Goal: Task Accomplishment & Management: Complete application form

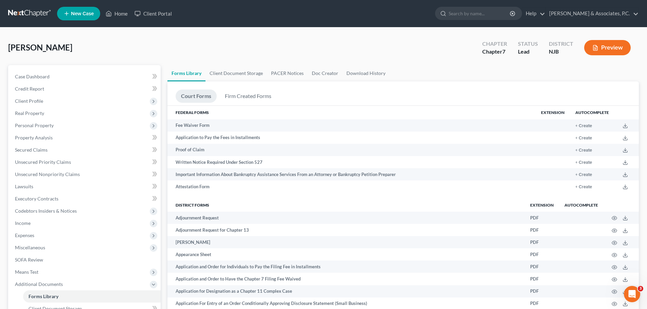
click at [18, 13] on link at bounding box center [29, 13] width 43 height 12
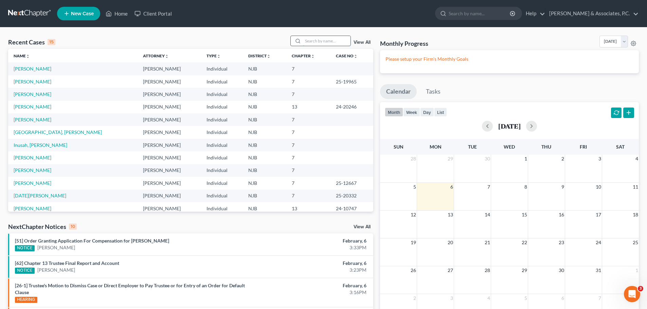
click at [326, 43] on input "search" at bounding box center [327, 41] width 48 height 10
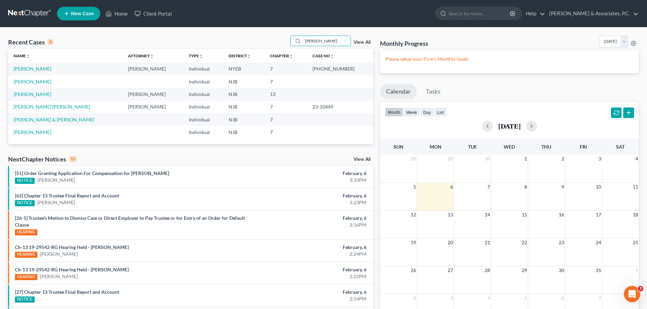
type input "[PERSON_NAME]"
click at [78, 12] on span "New Case" at bounding box center [82, 13] width 23 height 5
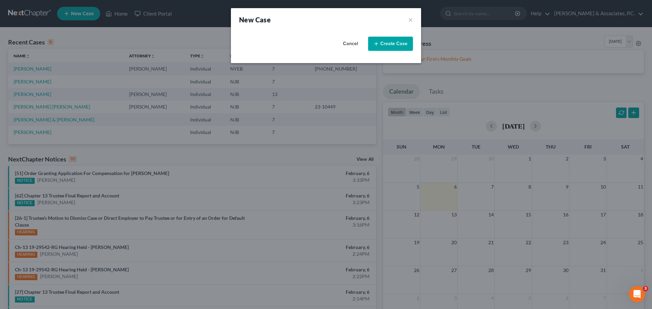
select select "51"
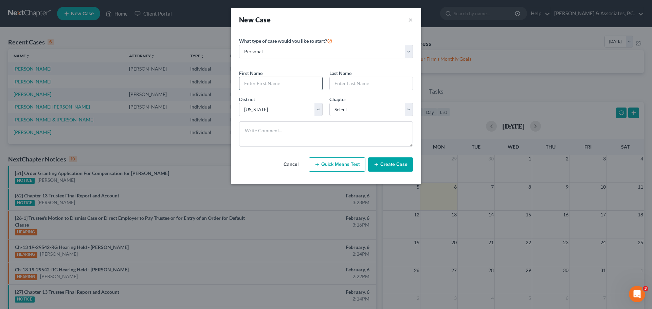
click at [295, 80] on input "text" at bounding box center [280, 83] width 83 height 13
type input "Monique"
type input "Jackson"
select select "0"
drag, startPoint x: 397, startPoint y: 163, endPoint x: 396, endPoint y: 166, distance: 3.5
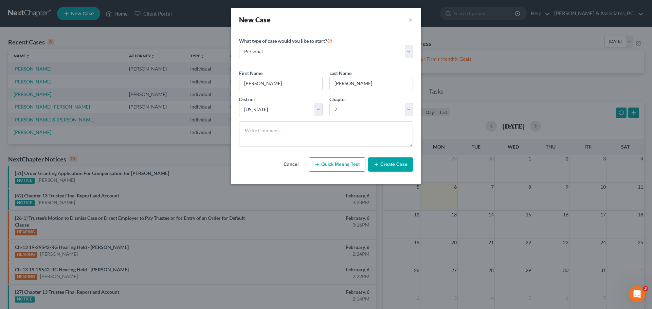
click at [396, 164] on button "Create Case" at bounding box center [390, 164] width 45 height 14
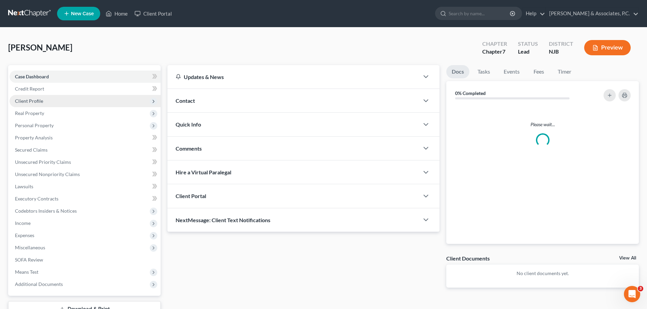
click at [38, 101] on span "Client Profile" at bounding box center [29, 101] width 28 height 6
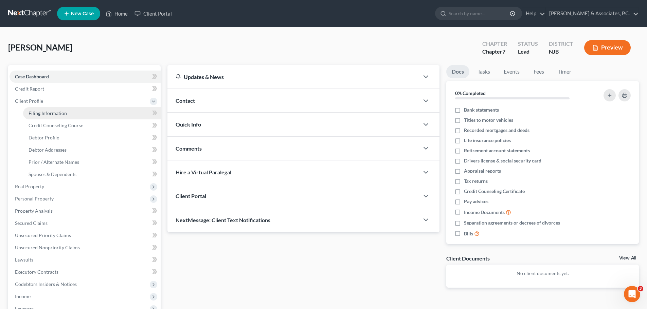
click at [65, 116] on link "Filing Information" at bounding box center [91, 113] width 137 height 12
select select "1"
select select "0"
select select "51"
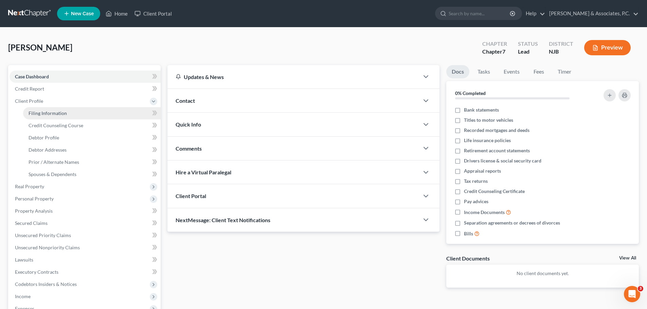
select select "33"
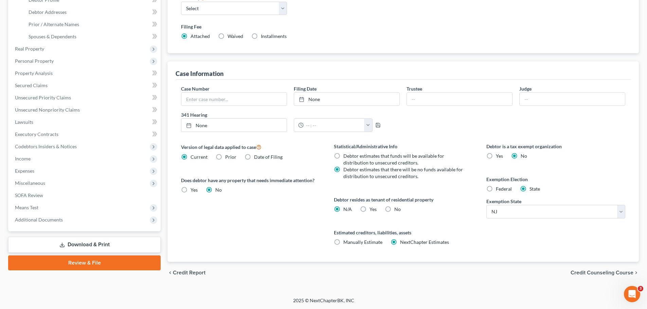
scroll to position [138, 0]
drag, startPoint x: 489, startPoint y: 188, endPoint x: 483, endPoint y: 191, distance: 6.4
click at [496, 188] on label "Federal" at bounding box center [504, 188] width 16 height 7
click at [498, 188] on input "Federal" at bounding box center [500, 187] width 4 height 4
radio input "true"
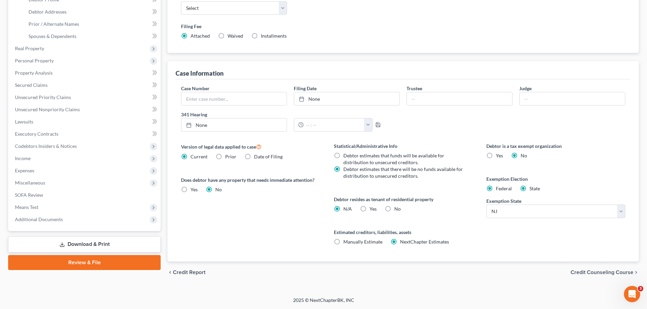
radio input "false"
click at [394, 208] on label "No" at bounding box center [397, 209] width 6 height 7
click at [397, 208] on input "No" at bounding box center [399, 208] width 4 height 4
radio input "true"
radio input "false"
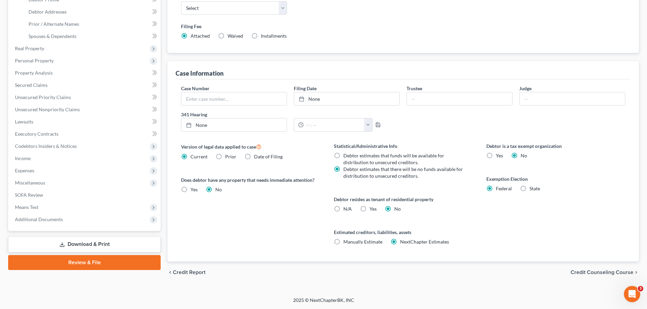
drag, startPoint x: 614, startPoint y: 272, endPoint x: 592, endPoint y: 257, distance: 26.5
click at [614, 272] on span "Credit Counseling Course" at bounding box center [601, 272] width 63 height 5
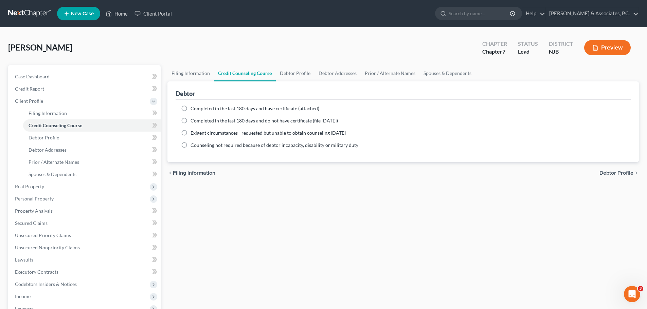
click at [242, 116] on ng-include "Completed in the last 180 days and have certificate (attached) Date Completed N…" at bounding box center [403, 126] width 444 height 43
click at [241, 120] on span "Completed in the last 180 days and do not have certificate (file within 14 days)" at bounding box center [263, 121] width 147 height 6
click at [198, 120] on input "Completed in the last 180 days and do not have certificate (file within 14 days)" at bounding box center [195, 119] width 4 height 4
radio input "true"
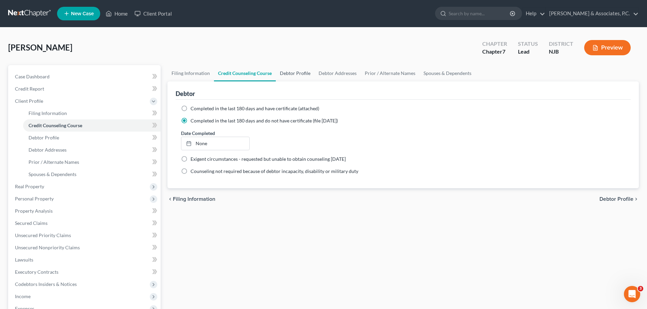
click at [293, 74] on link "Debtor Profile" at bounding box center [295, 73] width 39 height 16
select select "0"
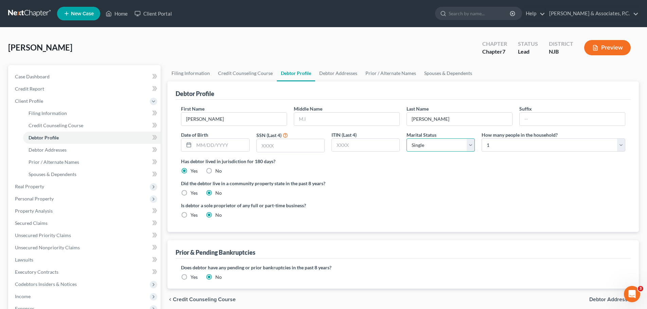
click at [474, 146] on select "Select Single Married Separated Divorced Widowed" at bounding box center [440, 145] width 68 height 14
click at [406, 138] on select "Select Single Married Separated Divorced Widowed" at bounding box center [440, 145] width 68 height 14
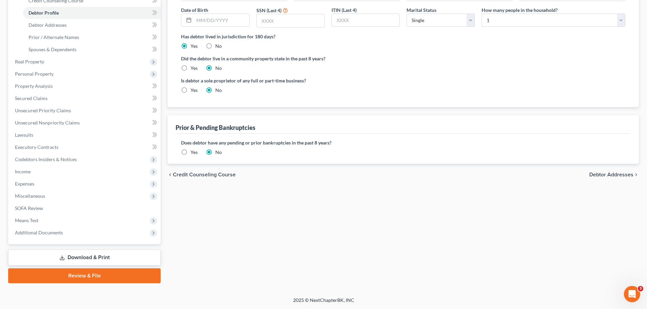
click at [601, 174] on span "Debtor Addresses" at bounding box center [611, 174] width 44 height 5
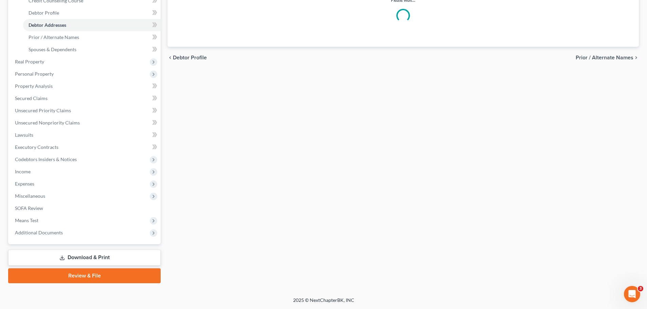
scroll to position [69, 0]
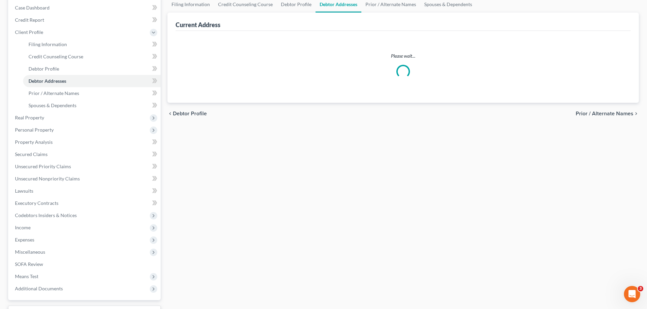
select select "0"
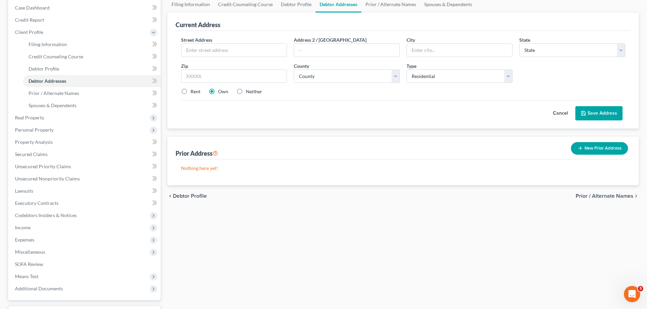
scroll to position [0, 0]
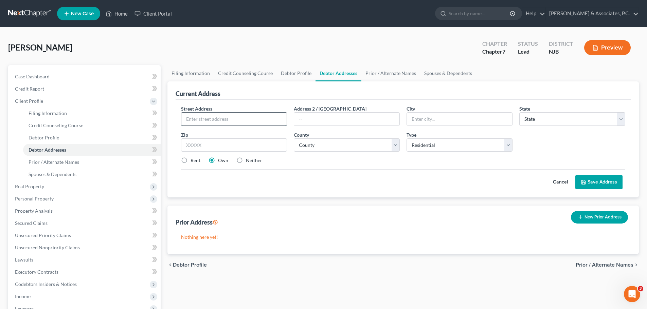
click at [262, 114] on input "text" at bounding box center [233, 119] width 105 height 13
type input "[STREET_ADDRESS][PERSON_NAME]"
type input "07512"
type input "Totowa"
select select "33"
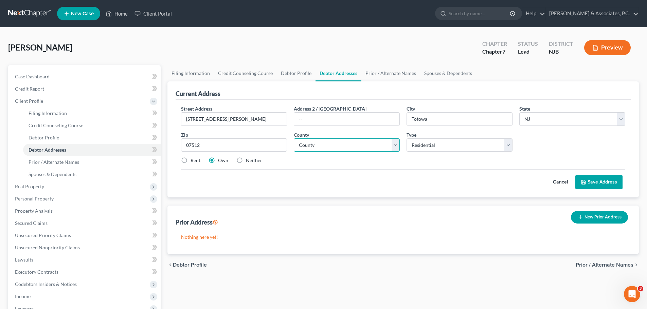
click at [342, 144] on select "County Atlantic County Bergen County Burlington County Camden County Cape May C…" at bounding box center [347, 145] width 106 height 14
select select "15"
click at [294, 138] on select "County Atlantic County Bergen County Burlington County Camden County Cape May C…" at bounding box center [347, 145] width 106 height 14
click at [190, 161] on label "Rent" at bounding box center [195, 160] width 10 height 7
click at [193, 161] on input "Rent" at bounding box center [195, 159] width 4 height 4
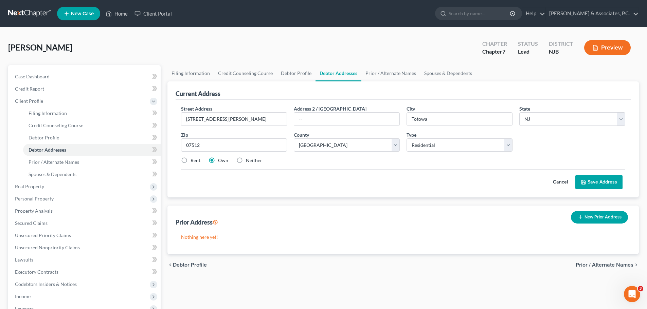
radio input "true"
drag, startPoint x: 611, startPoint y: 181, endPoint x: 556, endPoint y: 178, distance: 54.4
click at [611, 182] on button "Save Address" at bounding box center [598, 182] width 47 height 14
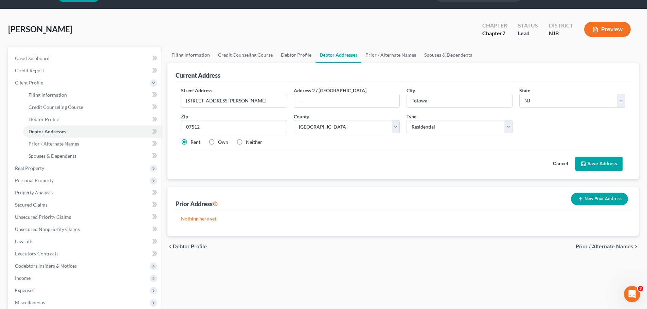
scroll to position [34, 0]
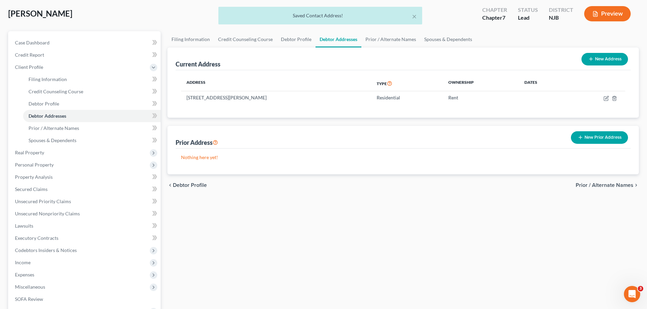
click at [600, 186] on span "Prior / Alternate Names" at bounding box center [604, 185] width 58 height 5
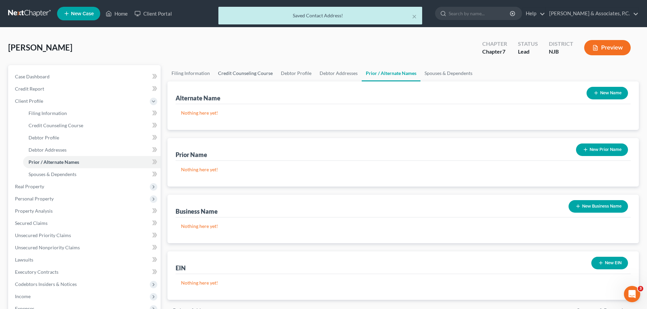
click at [249, 71] on link "Credit Counseling Course" at bounding box center [245, 73] width 63 height 16
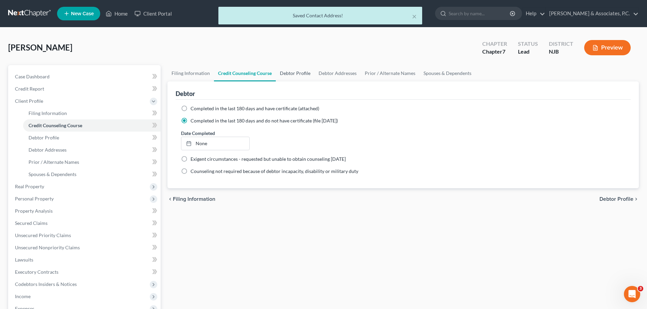
click at [297, 75] on link "Debtor Profile" at bounding box center [295, 73] width 39 height 16
select select "0"
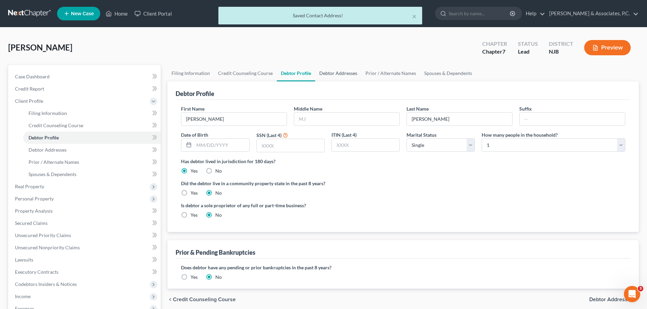
click at [348, 72] on link "Debtor Addresses" at bounding box center [338, 73] width 46 height 16
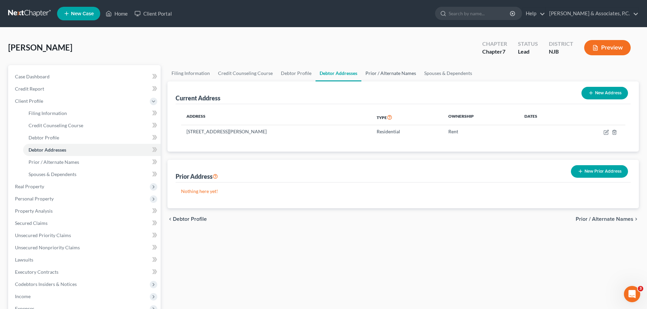
click at [384, 72] on link "Prior / Alternate Names" at bounding box center [390, 73] width 59 height 16
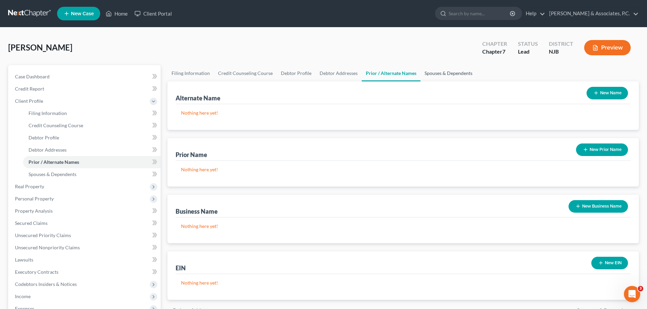
click at [448, 70] on link "Spouses & Dependents" at bounding box center [448, 73] width 56 height 16
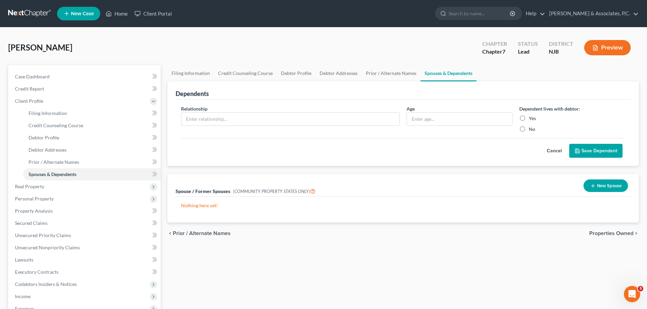
drag, startPoint x: 603, startPoint y: 234, endPoint x: 593, endPoint y: 229, distance: 11.3
click at [603, 234] on span "Properties Owned" at bounding box center [611, 233] width 44 height 5
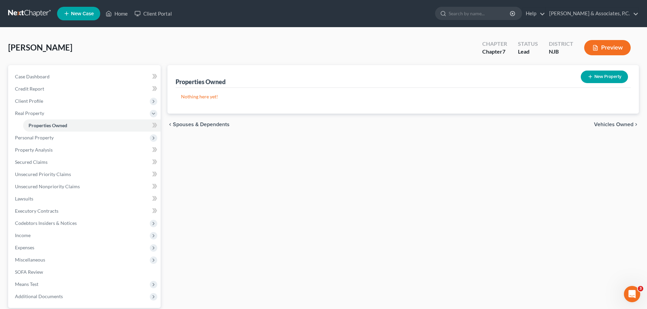
click at [615, 82] on button "New Property" at bounding box center [603, 77] width 47 height 13
select select "33"
select select "15"
select select "0"
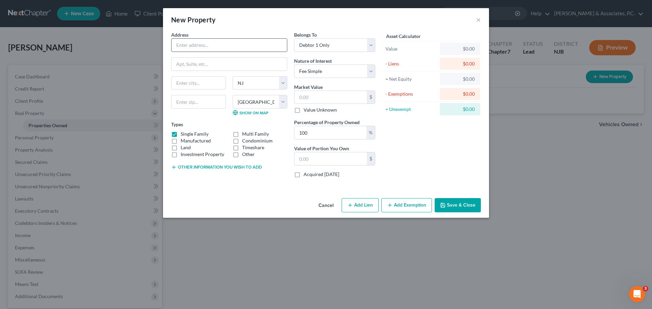
click at [200, 39] on input "text" at bounding box center [228, 45] width 115 height 13
type input "49 Greene Avenue"
click at [194, 103] on input "text" at bounding box center [198, 102] width 55 height 14
type input "07512"
type input "Totowa"
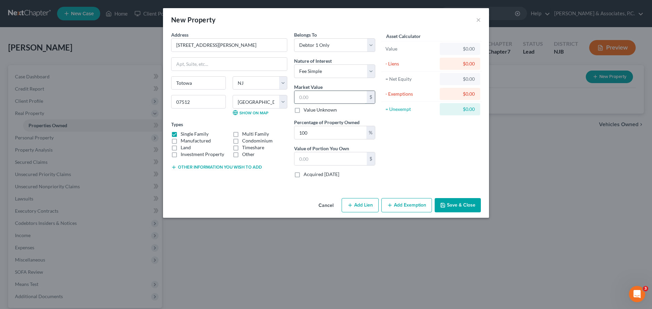
click at [317, 98] on input "text" at bounding box center [330, 97] width 72 height 13
type input "5"
type input "5.00"
type input "58"
type input "58.00"
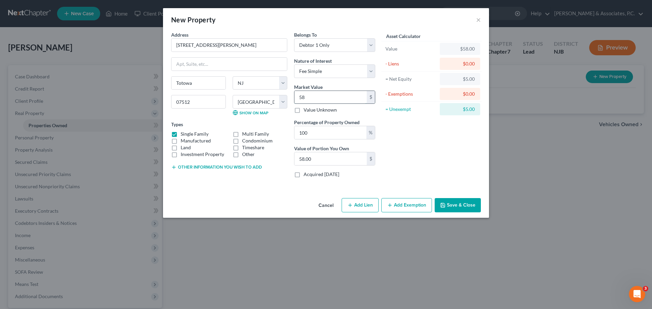
type input "585"
type input "585.00"
type input "5858"
type input "5,858.00"
type input "5,8580"
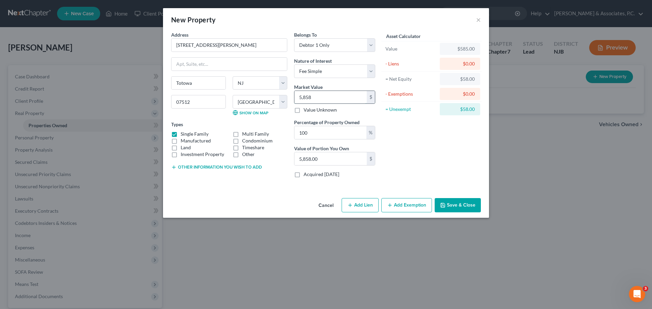
type input "58,580.00"
type input "58,5800"
type input "585,800.00"
click at [454, 207] on button "Save & Close" at bounding box center [457, 205] width 46 height 14
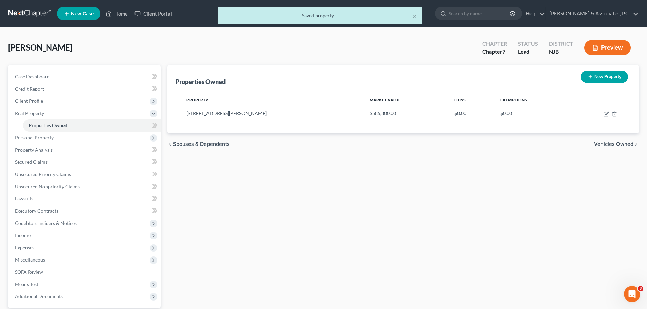
click at [617, 146] on span "Vehicles Owned" at bounding box center [613, 144] width 39 height 5
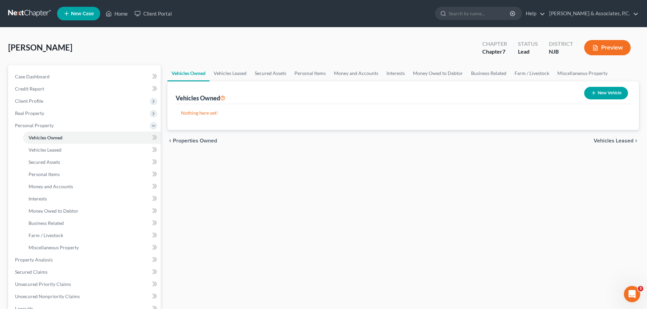
click at [600, 94] on button "New Vehicle" at bounding box center [606, 93] width 44 height 13
select select "0"
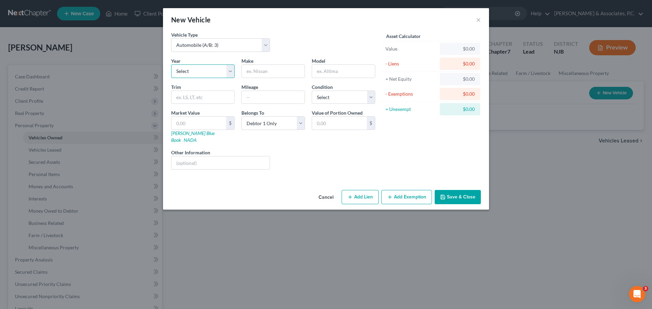
click at [229, 71] on select "Select 2026 2025 2024 2023 2022 2021 2020 2019 2018 2017 2016 2015 2014 2013 20…" at bounding box center [202, 71] width 63 height 14
select select "14"
click at [171, 64] on select "Select 2026 2025 2024 2023 2022 2021 2020 2019 2018 2017 2016 2015 2014 2013 20…" at bounding box center [202, 71] width 63 height 14
click at [278, 70] on input "text" at bounding box center [273, 71] width 63 height 13
type input "Toyota"
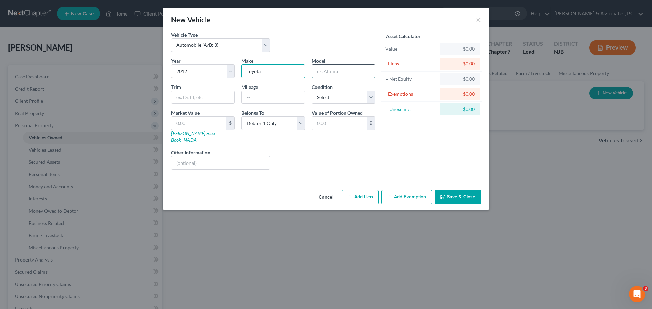
click at [324, 71] on input "text" at bounding box center [343, 71] width 63 height 13
type input "Camry"
click at [267, 96] on input "text" at bounding box center [273, 97] width 63 height 13
type input "75,000"
select select "3"
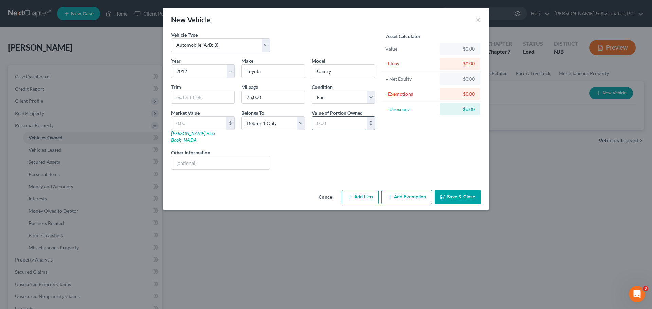
click at [326, 121] on input "text" at bounding box center [339, 123] width 55 height 13
type input "7,724.00"
click at [390, 145] on div "Asset Calculator Value $0.00 - Liens $0.00 = Net Equity $0.00 - Exemptions $0.0…" at bounding box center [431, 103] width 106 height 144
click at [398, 190] on button "Add Exemption" at bounding box center [406, 197] width 51 height 14
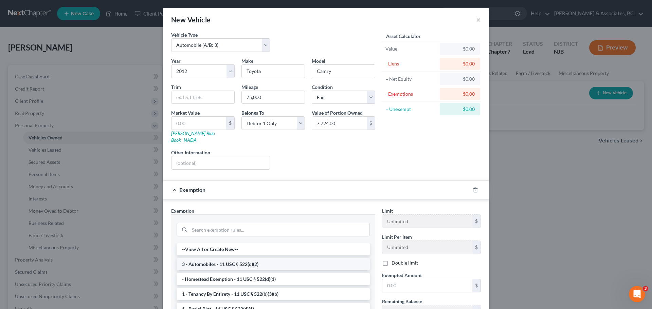
click at [256, 259] on li "3 - Automobiles - 11 USC § 522(d)(2)" at bounding box center [272, 264] width 193 height 12
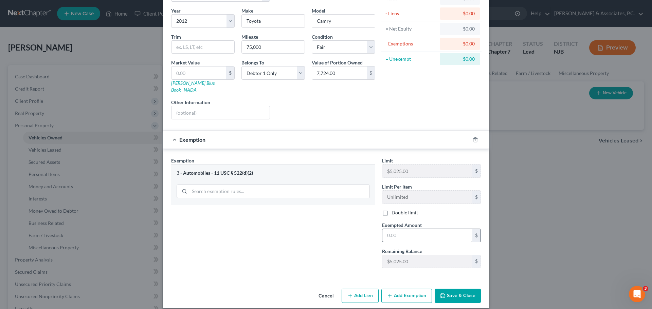
scroll to position [51, 0]
click at [418, 228] on input "text" at bounding box center [427, 234] width 90 height 13
type input "5,025.00"
click at [400, 288] on button "Add Exemption" at bounding box center [406, 295] width 51 height 14
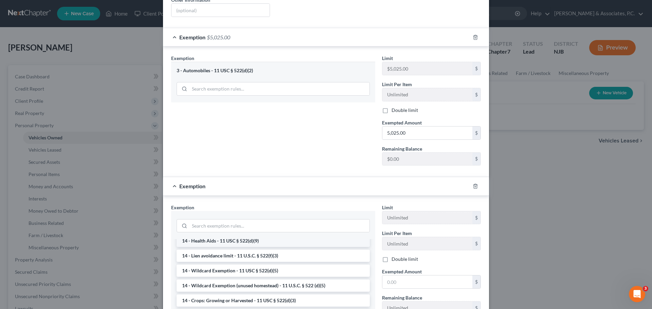
scroll to position [136, 0]
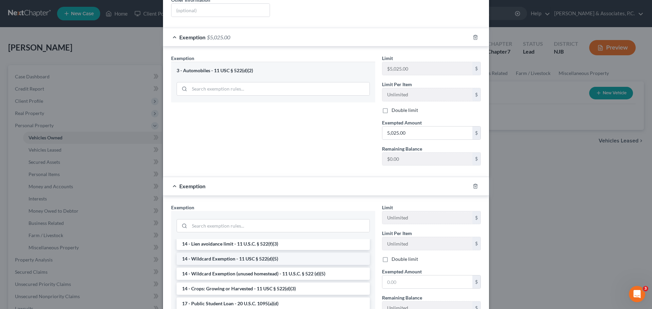
click at [253, 253] on li "14 - Wildcard Exemption - 11 USC § 522(d)(5)" at bounding box center [272, 259] width 193 height 12
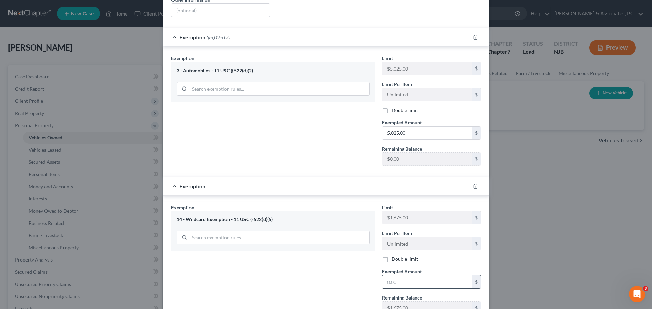
click at [402, 276] on input "text" at bounding box center [427, 282] width 90 height 13
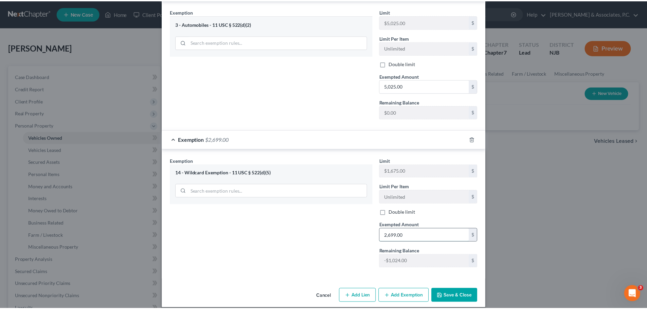
scroll to position [200, 0]
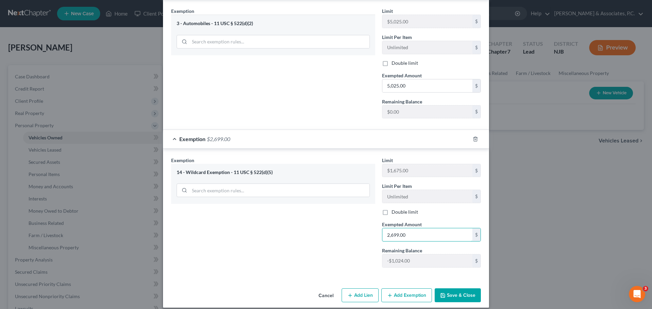
type input "2,699.00"
click at [460, 289] on button "Save & Close" at bounding box center [457, 296] width 46 height 14
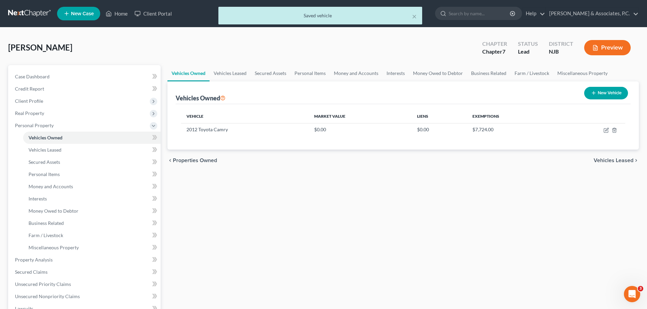
drag, startPoint x: 617, startPoint y: 160, endPoint x: 615, endPoint y: 164, distance: 3.8
click at [617, 161] on span "Vehicles Leased" at bounding box center [613, 160] width 40 height 5
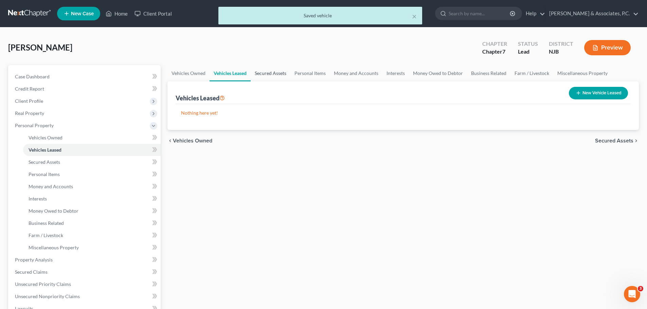
click at [273, 75] on link "Secured Assets" at bounding box center [270, 73] width 40 height 16
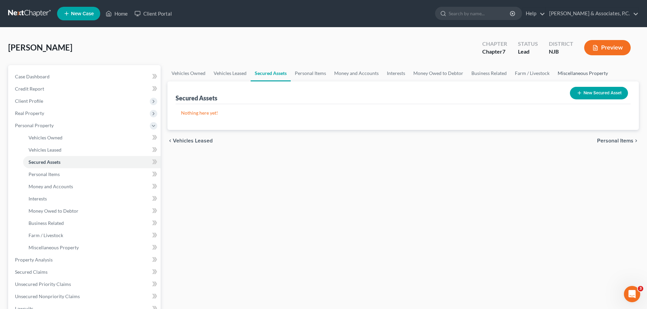
click at [576, 71] on link "Miscellaneous Property" at bounding box center [582, 73] width 58 height 16
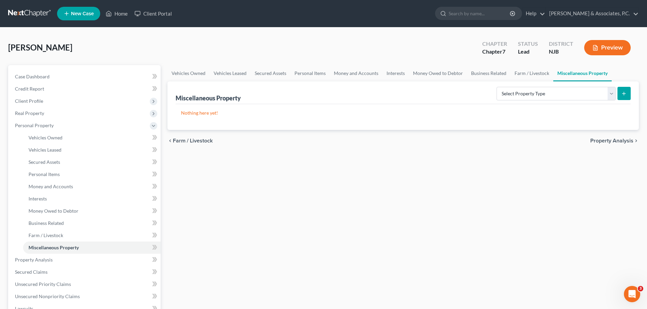
click at [608, 140] on span "Property Analysis" at bounding box center [611, 140] width 43 height 5
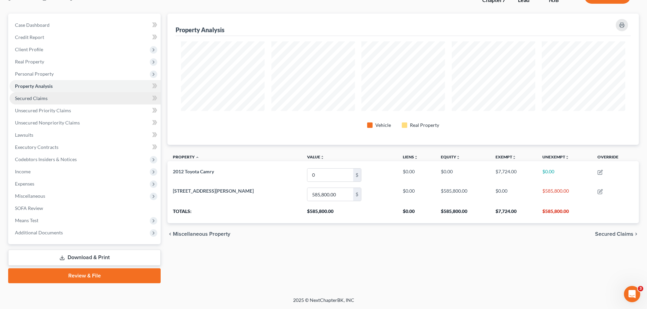
click at [41, 101] on span "Secured Claims" at bounding box center [31, 98] width 33 height 6
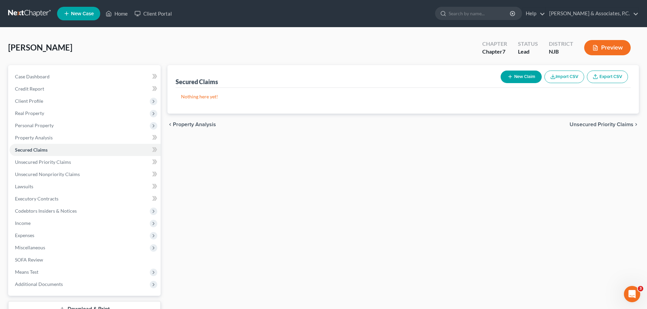
click at [521, 80] on button "New Claim" at bounding box center [520, 77] width 41 height 13
select select "0"
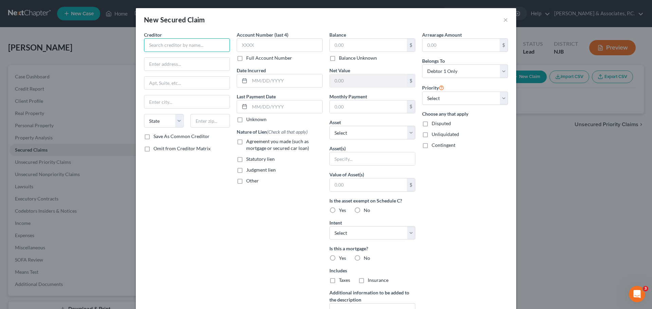
click at [190, 47] on input "text" at bounding box center [187, 45] width 86 height 14
click at [351, 46] on input "text" at bounding box center [368, 45] width 77 height 13
type input "1st Mortgage"
type input "244,000.00"
click at [359, 105] on input "text" at bounding box center [368, 106] width 77 height 13
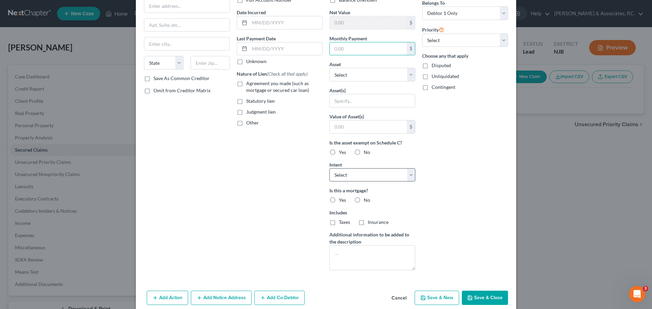
scroll to position [68, 0]
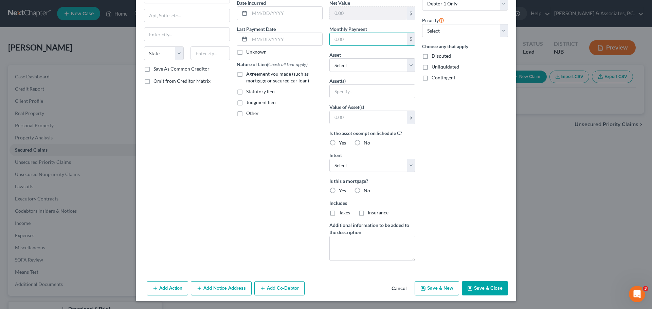
drag, startPoint x: 236, startPoint y: 75, endPoint x: 246, endPoint y: 84, distance: 13.4
click at [246, 75] on label "Agreement you made (such as mortgage or secured car loan)" at bounding box center [284, 78] width 76 height 14
click at [249, 75] on input "Agreement you made (such as mortgage or secured car loan)" at bounding box center [251, 73] width 4 height 4
checkbox input "true"
click at [339, 189] on label "Yes" at bounding box center [342, 190] width 7 height 7
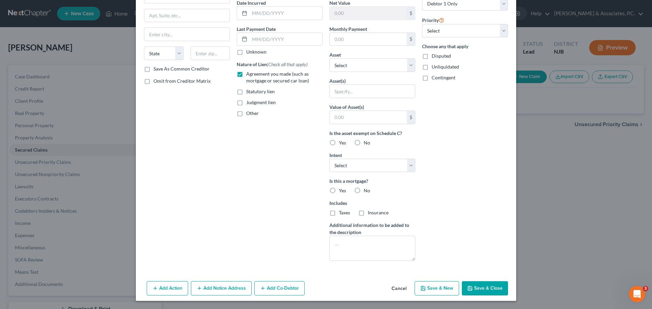
click at [341, 189] on input "Yes" at bounding box center [343, 189] width 4 height 4
radio input "true"
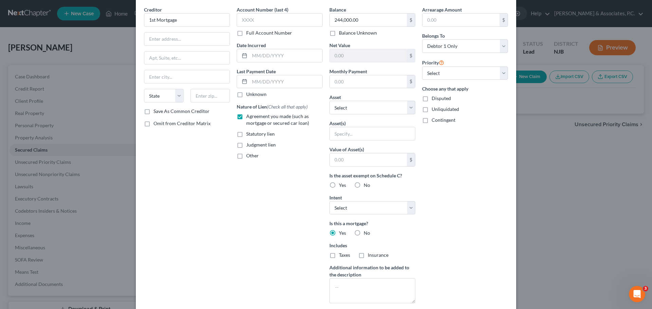
scroll to position [0, 0]
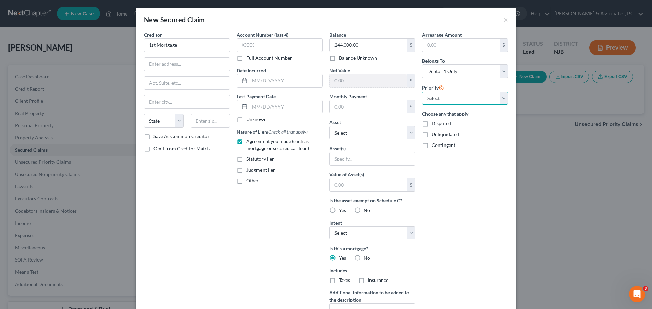
click at [478, 98] on select "Select 1st 2nd 3rd 4th 5th 6th 7th 8th 9th 10th 11th 12th 13th 14th 15th 16th 1…" at bounding box center [465, 99] width 86 height 14
select select "0"
click at [422, 92] on select "Select 1st 2nd 3rd 4th 5th 6th 7th 8th 9th 10th 11th 12th 13th 14th 15th 16th 1…" at bounding box center [465, 99] width 86 height 14
click at [183, 65] on input "text" at bounding box center [186, 64] width 85 height 13
type input "Address"
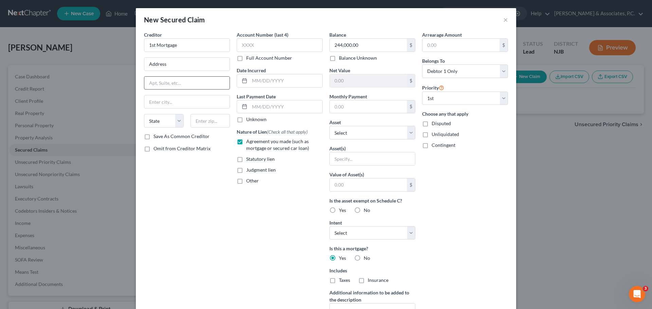
click at [204, 83] on input "text" at bounding box center [186, 83] width 85 height 13
type input "Required"
click at [214, 122] on input "text" at bounding box center [210, 121] width 40 height 14
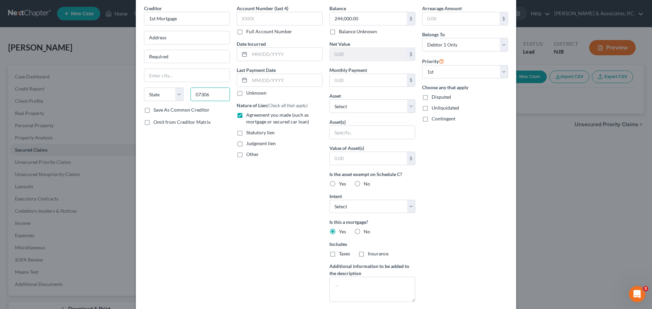
scroll to position [68, 0]
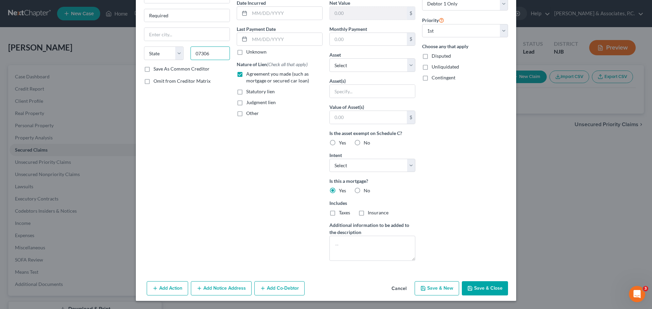
type input "07306"
click at [485, 289] on button "Save & Close" at bounding box center [485, 288] width 46 height 14
type input "Jersey City"
select select "33"
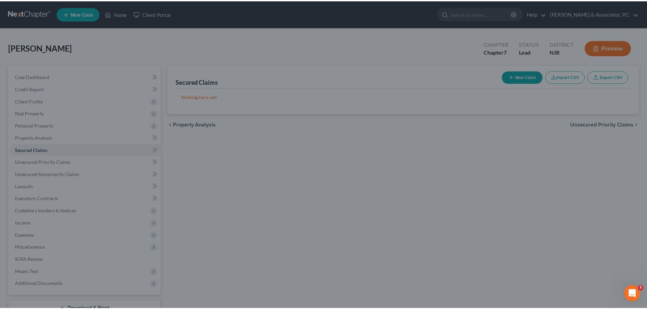
scroll to position [0, 0]
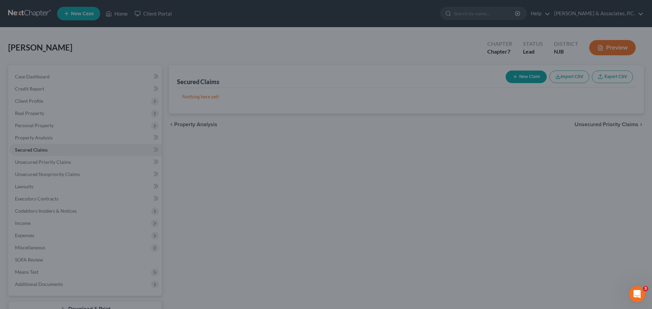
select select
type input "0"
type input "0.00"
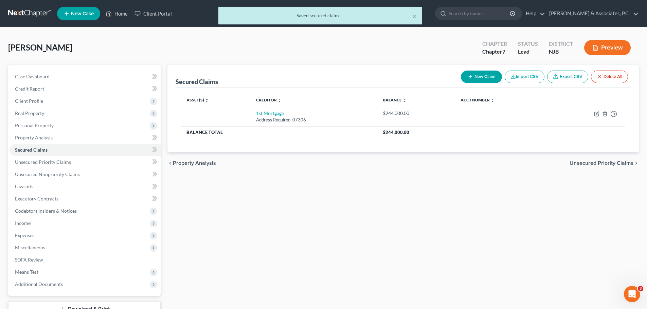
click at [476, 77] on button "New Claim" at bounding box center [481, 77] width 41 height 13
select select "0"
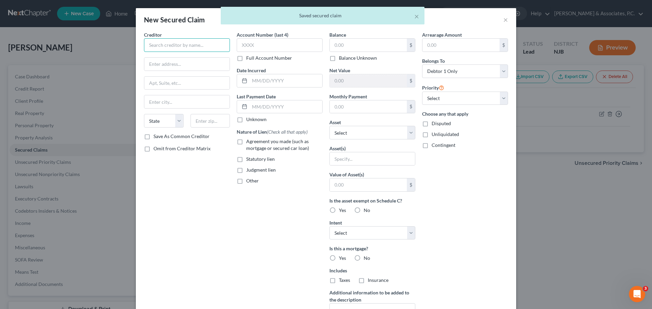
click at [202, 45] on input "text" at bounding box center [187, 45] width 86 height 14
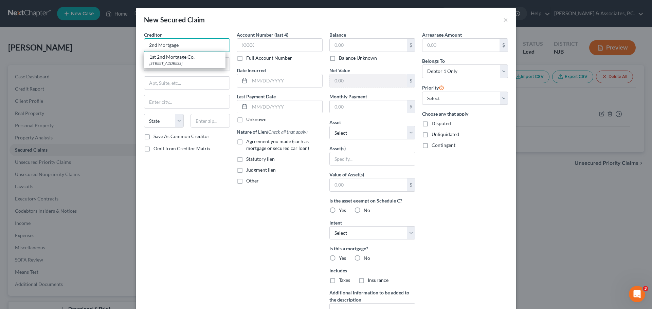
type input "2nd Mortgage"
click at [178, 91] on div "Creditor * 2nd Mortgage 1st 2nd Mortgage Co. 50 Spring Street, Cresskill, NJ 07…" at bounding box center [187, 82] width 86 height 102
click at [179, 66] on input "text" at bounding box center [186, 64] width 85 height 13
type input "Address"
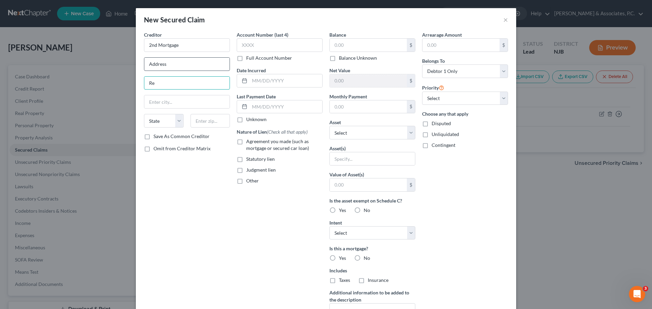
type input "Required"
type input "07306"
type input "Jersey City"
select select "33"
click at [345, 44] on input "text" at bounding box center [368, 45] width 77 height 13
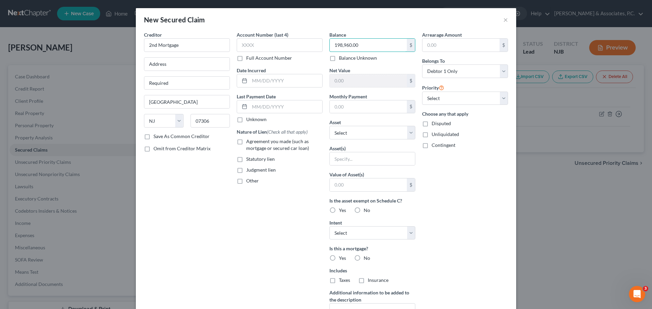
type input "198,960.00"
click at [361, 133] on select "Select Other Multiple Assets 2012 Toyota Camry - $0.0 49 Greene Avenue - $58580…" at bounding box center [372, 133] width 86 height 14
select select "3"
click at [329, 126] on select "Select Other Multiple Assets 2012 Toyota Camry - $0.0 49 Greene Avenue - $58580…" at bounding box center [372, 133] width 86 height 14
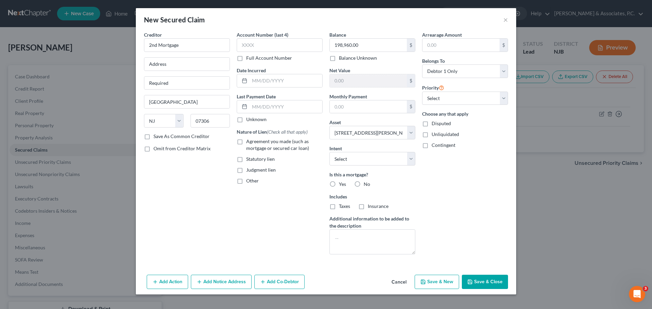
click at [246, 141] on label "Agreement you made (such as mortgage or secured car loan)" at bounding box center [284, 145] width 76 height 14
click at [249, 141] on input "Agreement you made (such as mortgage or secured car loan)" at bounding box center [251, 140] width 4 height 4
checkbox input "true"
click at [339, 185] on label "Yes" at bounding box center [342, 184] width 7 height 7
click at [341, 185] on input "Yes" at bounding box center [343, 183] width 4 height 4
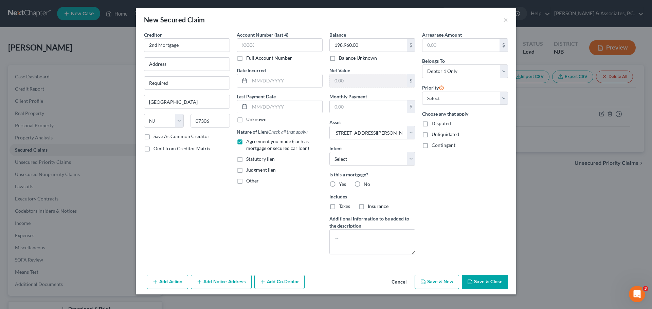
radio input "true"
click at [465, 99] on select "Select 1st 2nd 3rd 4th 5th 6th 7th 8th 9th 10th 11th 12th 13th 14th 15th 16th 1…" at bounding box center [465, 99] width 86 height 14
select select "1"
click at [422, 92] on select "Select 1st 2nd 3rd 4th 5th 6th 7th 8th 9th 10th 11th 12th 13th 14th 15th 16th 1…" at bounding box center [465, 99] width 86 height 14
drag, startPoint x: 492, startPoint y: 281, endPoint x: 506, endPoint y: 281, distance: 13.6
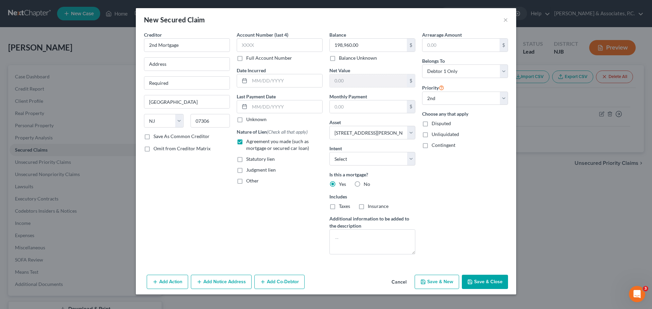
click at [492, 281] on button "Save & Close" at bounding box center [485, 282] width 46 height 14
select select
select select "0"
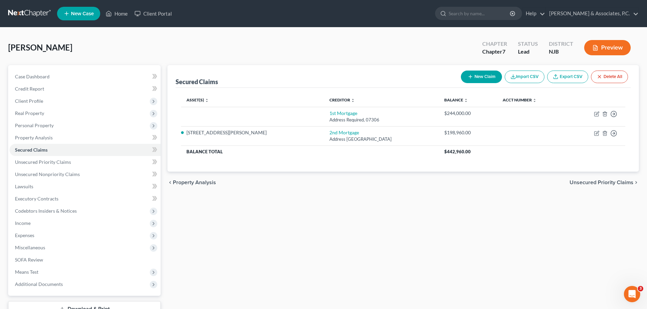
click at [597, 184] on span "Unsecured Priority Claims" at bounding box center [601, 182] width 64 height 5
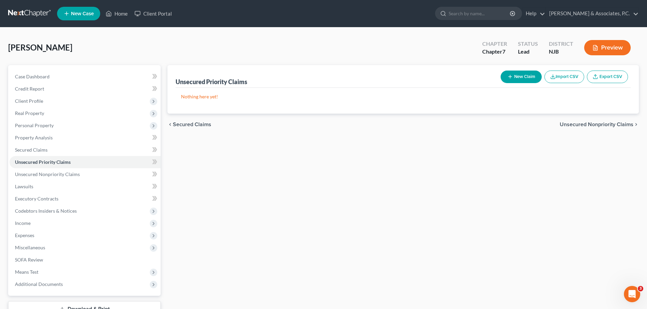
click at [580, 122] on span "Unsecured Nonpriority Claims" at bounding box center [596, 124] width 74 height 5
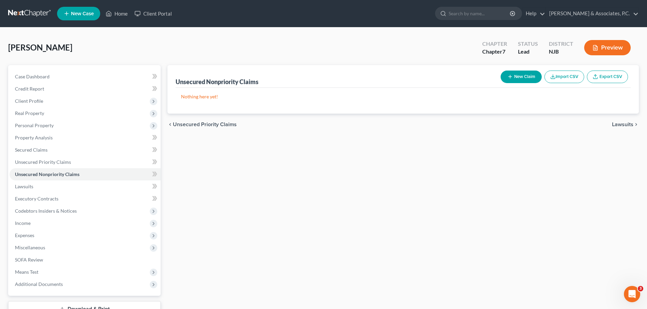
click at [618, 123] on span "Lawsuits" at bounding box center [622, 124] width 21 height 5
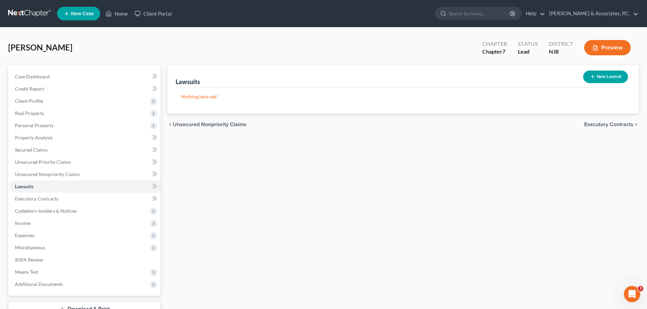
click at [592, 124] on span "Executory Contracts" at bounding box center [608, 124] width 49 height 5
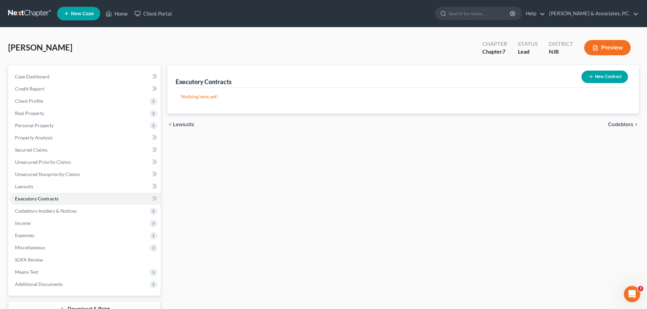
click at [618, 125] on span "Codebtors" at bounding box center [620, 124] width 25 height 5
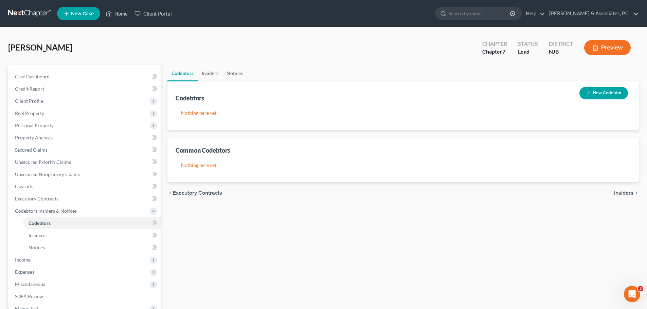
click at [623, 191] on span "Insiders" at bounding box center [623, 192] width 19 height 5
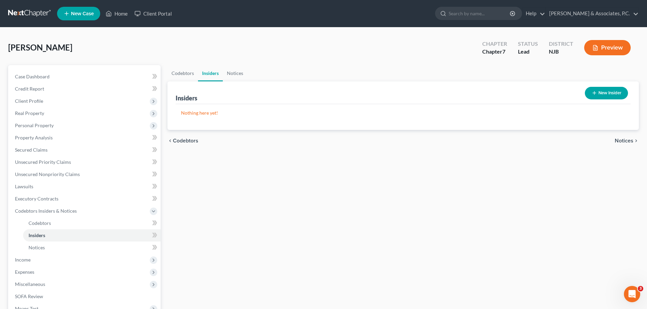
click at [620, 143] on span "Notices" at bounding box center [623, 140] width 19 height 5
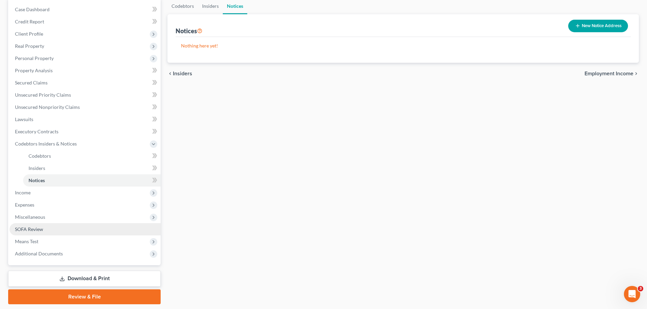
scroll to position [68, 0]
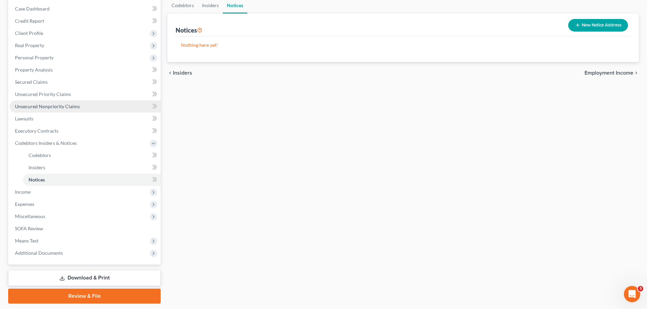
drag, startPoint x: 34, startPoint y: 106, endPoint x: 101, endPoint y: 109, distance: 67.3
click at [34, 106] on span "Unsecured Nonpriority Claims" at bounding box center [47, 107] width 65 height 6
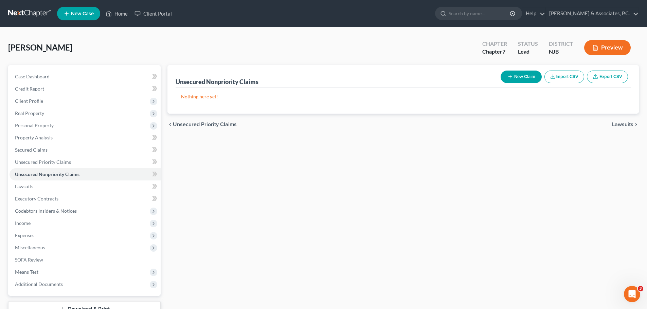
click at [522, 81] on button "New Claim" at bounding box center [520, 77] width 41 height 13
select select "0"
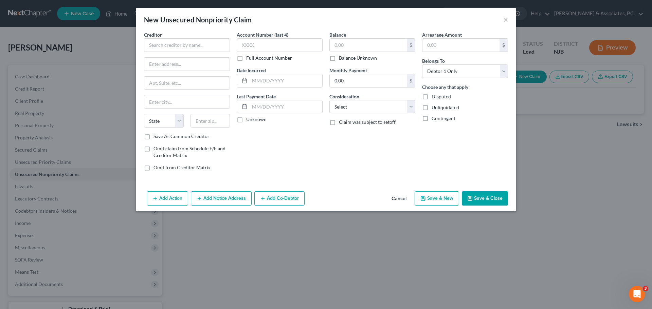
click at [399, 199] on button "Cancel" at bounding box center [399, 199] width 26 height 14
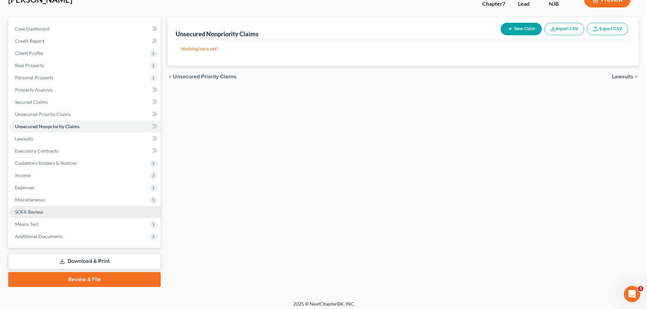
scroll to position [52, 0]
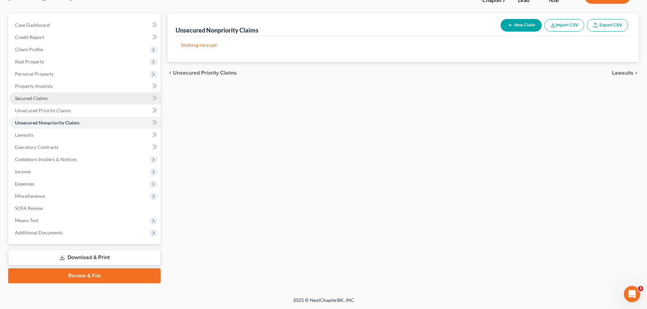
click at [34, 95] on span "Secured Claims" at bounding box center [31, 98] width 33 height 6
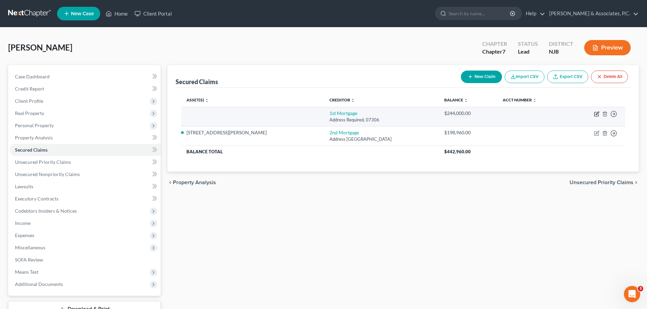
click at [596, 113] on icon "button" at bounding box center [596, 113] width 5 height 5
select select "0"
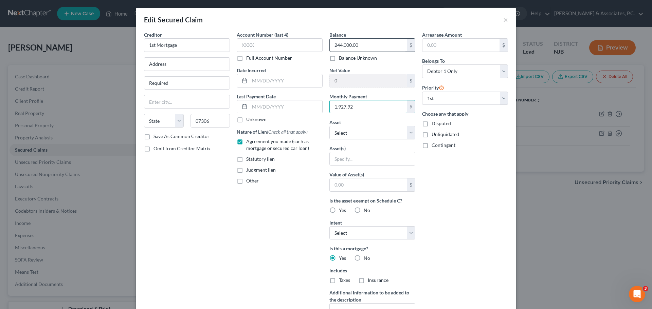
type input "1,927.92"
click at [371, 47] on input "244,000.00" at bounding box center [368, 45] width 77 height 13
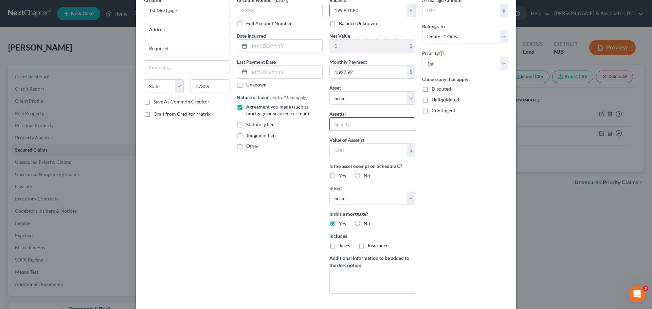
scroll to position [87, 0]
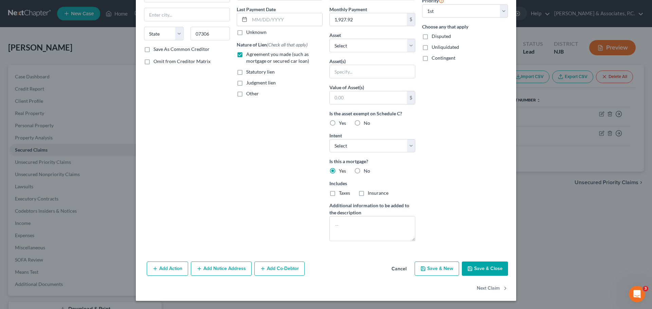
type input "199,841.80"
click at [368, 193] on label "Insurance" at bounding box center [378, 193] width 21 height 7
click at [370, 193] on input "Insurance" at bounding box center [372, 192] width 4 height 4
checkbox input "true"
drag, startPoint x: 331, startPoint y: 193, endPoint x: 369, endPoint y: 198, distance: 38.2
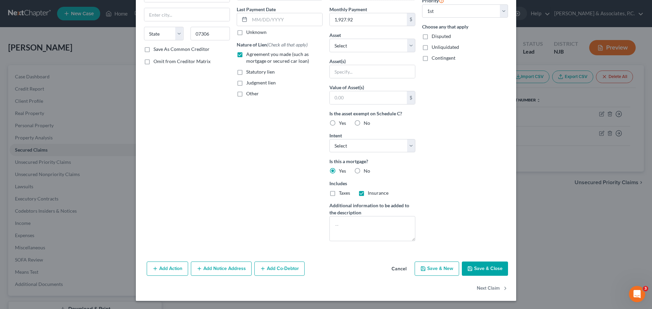
click at [339, 193] on label "Taxes" at bounding box center [344, 193] width 11 height 7
click at [341, 193] on input "Taxes" at bounding box center [343, 192] width 4 height 4
checkbox input "true"
drag, startPoint x: 477, startPoint y: 270, endPoint x: 475, endPoint y: 273, distance: 3.6
click at [477, 271] on button "Save & Close" at bounding box center [485, 269] width 46 height 14
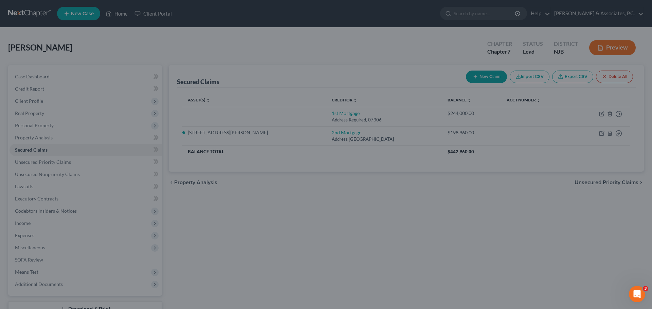
scroll to position [13, 0]
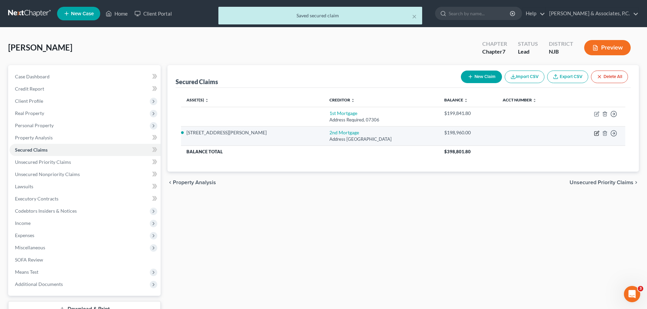
click at [596, 133] on icon "button" at bounding box center [596, 132] width 3 height 3
select select "33"
select select "3"
select select "0"
select select "1"
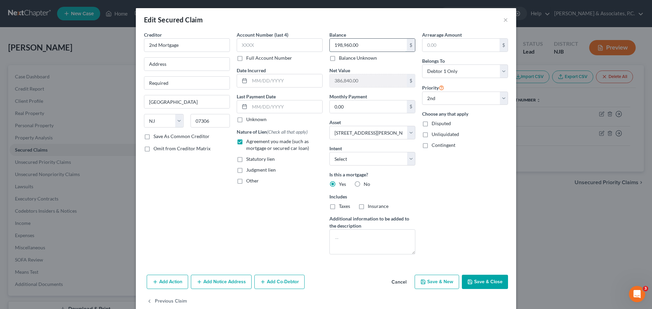
click at [385, 46] on input "198,960.00" at bounding box center [368, 45] width 77 height 13
type input "198,960.52"
click at [369, 93] on div "Monthly Payment 0.00 $" at bounding box center [372, 103] width 86 height 21
click at [375, 103] on input "0.00" at bounding box center [368, 106] width 77 height 13
type input "1,591.29"
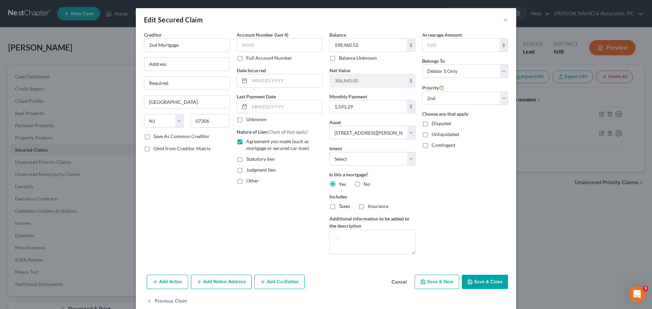
click at [483, 282] on button "Save & Close" at bounding box center [485, 282] width 46 height 14
select select
select select "0"
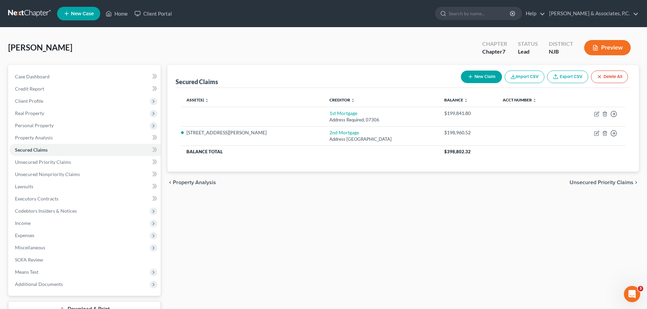
click at [596, 182] on span "Unsecured Priority Claims" at bounding box center [601, 182] width 64 height 5
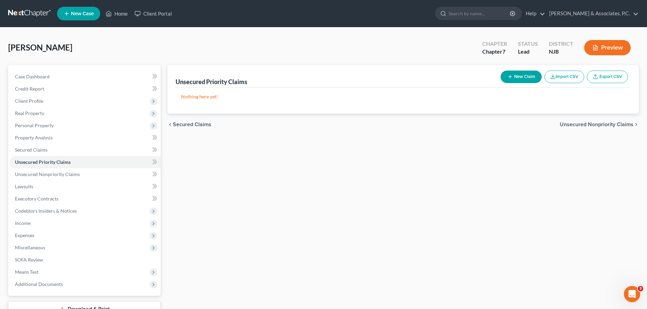
click at [207, 127] on span "Secured Claims" at bounding box center [192, 124] width 38 height 5
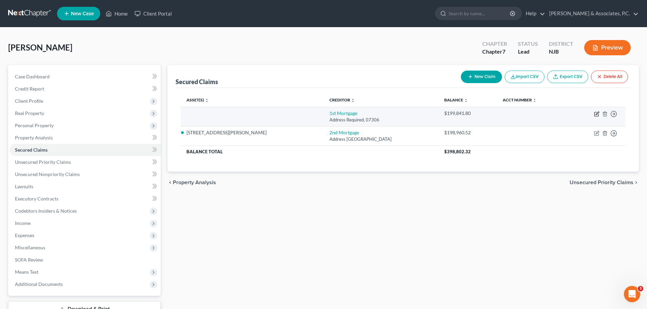
click at [596, 114] on icon "button" at bounding box center [596, 113] width 5 height 5
select select "0"
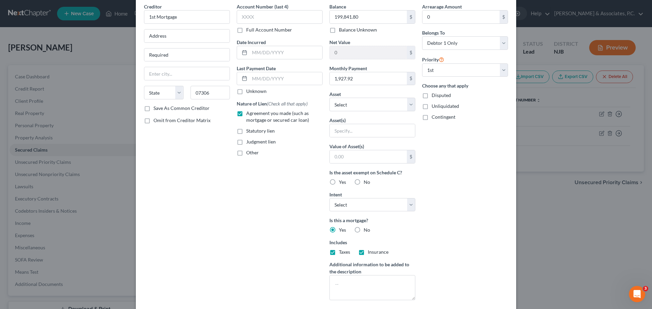
scroll to position [87, 0]
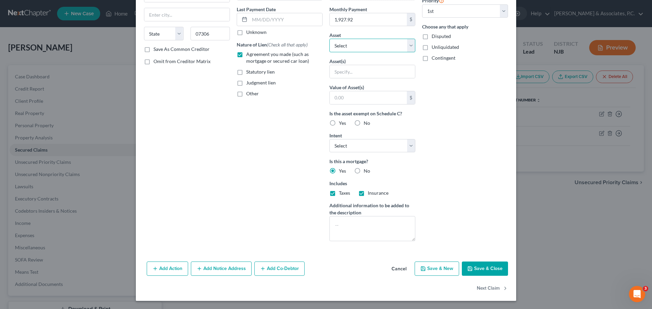
drag, startPoint x: 404, startPoint y: 46, endPoint x: 400, endPoint y: 51, distance: 7.0
click at [405, 46] on select "Select Other Multiple Assets 2012 Toyota Camry - $0.0 49 Greene Avenue - $58580…" at bounding box center [372, 46] width 86 height 14
select select "3"
click at [329, 52] on select "Select Other Multiple Assets 2012 Toyota Camry - $0.0 49 Greene Avenue - $58580…" at bounding box center [372, 46] width 86 height 14
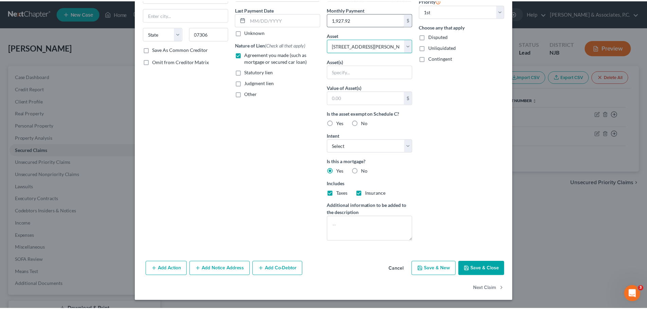
scroll to position [13, 0]
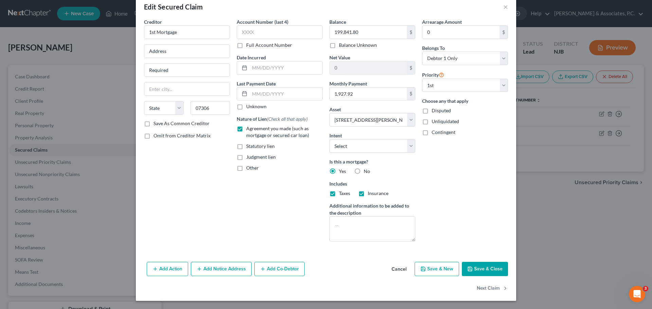
click at [481, 265] on button "Save & Close" at bounding box center [485, 269] width 46 height 14
select select
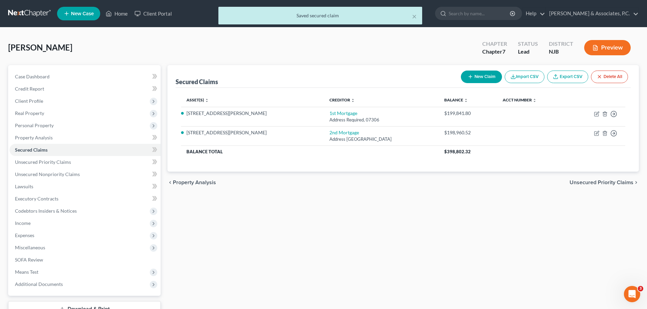
click at [604, 182] on span "Unsecured Priority Claims" at bounding box center [601, 182] width 64 height 5
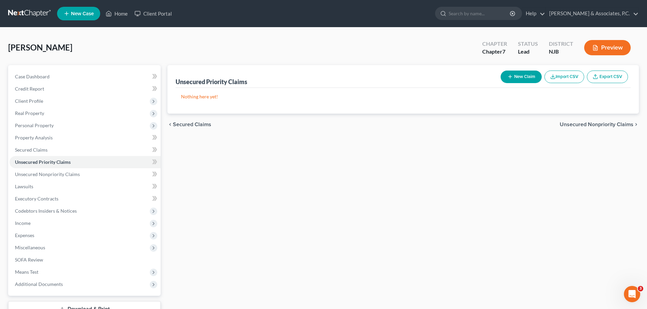
click at [517, 75] on button "New Claim" at bounding box center [520, 77] width 41 height 13
select select "0"
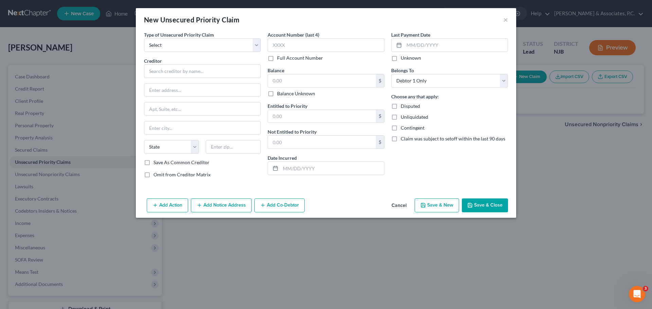
click at [402, 200] on div "Add Action Add Notice Address Add Co-Debtor Cancel Save & New Save & Close" at bounding box center [326, 207] width 380 height 22
click at [401, 203] on button "Cancel" at bounding box center [399, 206] width 26 height 14
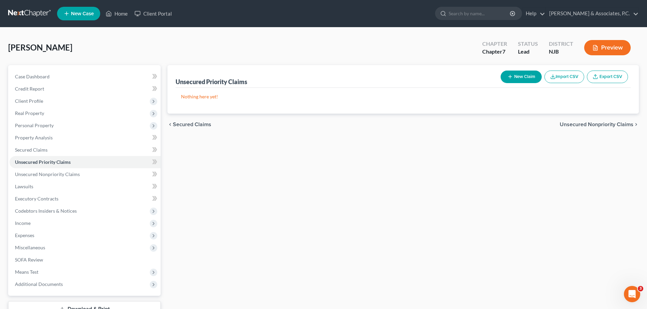
drag, startPoint x: 588, startPoint y: 127, endPoint x: 585, endPoint y: 131, distance: 5.1
click at [588, 127] on span "Unsecured Nonpriority Claims" at bounding box center [596, 124] width 74 height 5
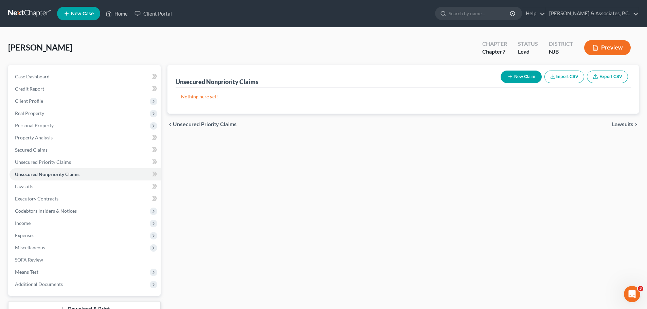
click at [528, 80] on button "New Claim" at bounding box center [520, 77] width 41 height 13
select select "0"
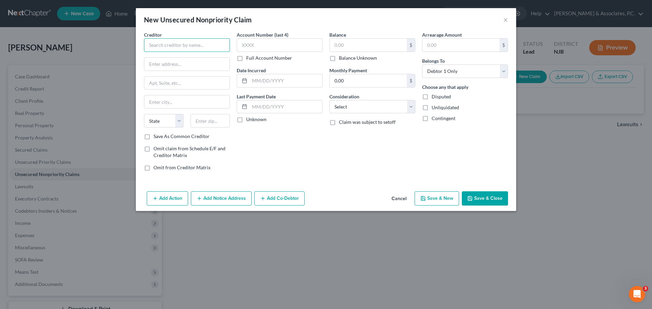
click at [213, 43] on input "text" at bounding box center [187, 45] width 86 height 14
type input "Credit Card Debts"
click at [206, 61] on input "text" at bounding box center [186, 64] width 85 height 13
type input "Address"
click at [193, 80] on input "text" at bounding box center [186, 83] width 85 height 13
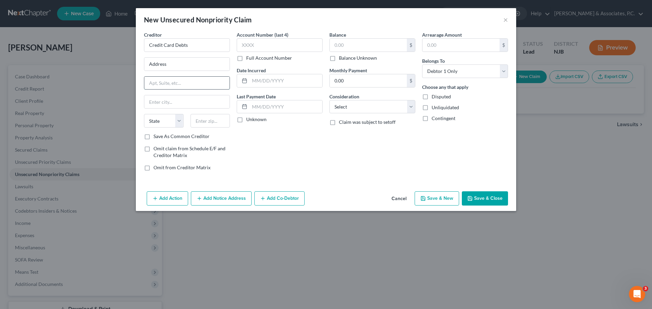
type input "Required"
click at [216, 117] on input "text" at bounding box center [210, 121] width 40 height 14
type input "07306"
type input "Jersey City"
select select "33"
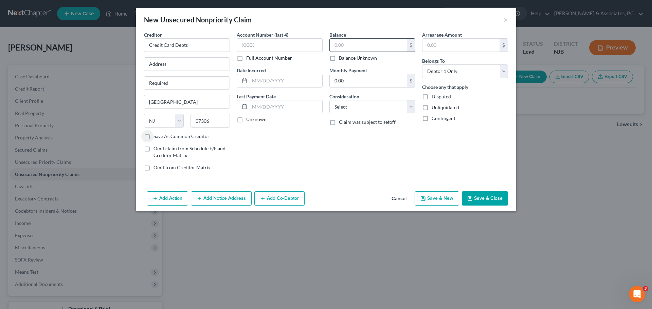
drag, startPoint x: 376, startPoint y: 43, endPoint x: 383, endPoint y: 44, distance: 6.5
click at [376, 43] on input "text" at bounding box center [368, 45] width 77 height 13
type input "110,516.62"
click at [375, 108] on select "Select Cable / Satellite Services Collection Agency Credit Card Debt Debt Couns…" at bounding box center [372, 107] width 86 height 14
select select "2"
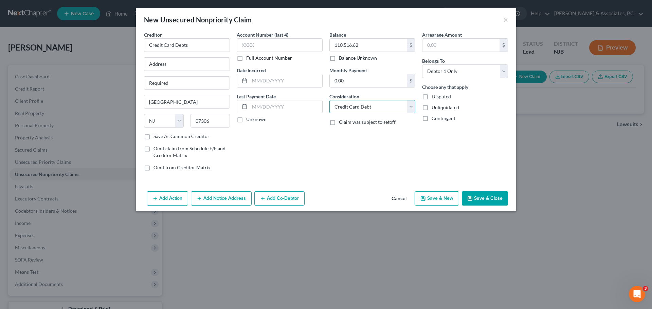
click at [329, 100] on select "Select Cable / Satellite Services Collection Agency Credit Card Debt Debt Couns…" at bounding box center [372, 107] width 86 height 14
click at [488, 201] on button "Save & Close" at bounding box center [485, 198] width 46 height 14
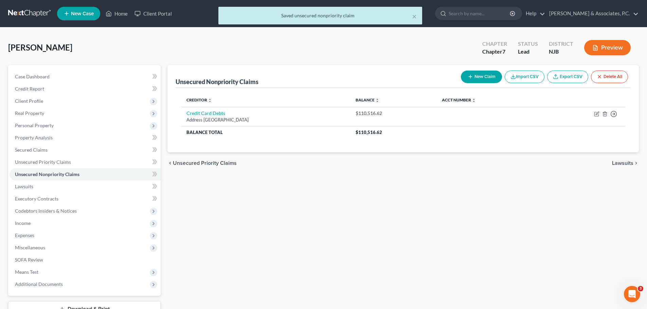
click at [471, 75] on icon "button" at bounding box center [469, 76] width 5 height 5
select select "0"
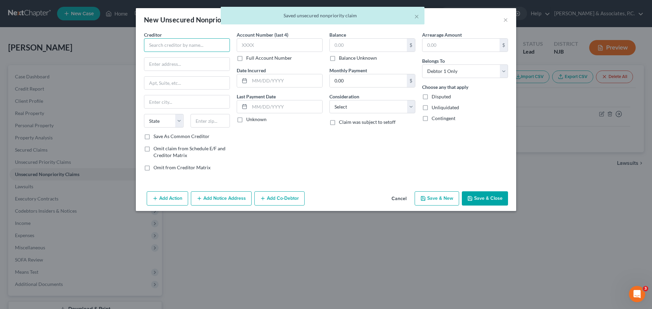
click at [195, 41] on input "text" at bounding box center [187, 45] width 86 height 14
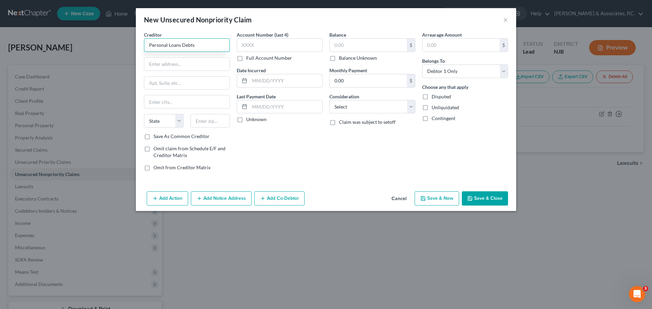
type input "Personal Loans Debts"
type input "Address"
type input "Required"
type input "07306"
type input "Jersey City"
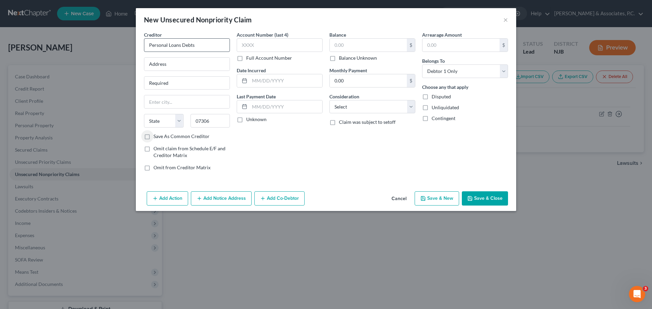
select select "33"
click at [378, 43] on input "text" at bounding box center [368, 45] width 77 height 13
type input "107,739.13"
click at [362, 105] on select "Select Cable / Satellite Services Collection Agency Credit Card Debt Debt Couns…" at bounding box center [372, 107] width 86 height 14
select select "10"
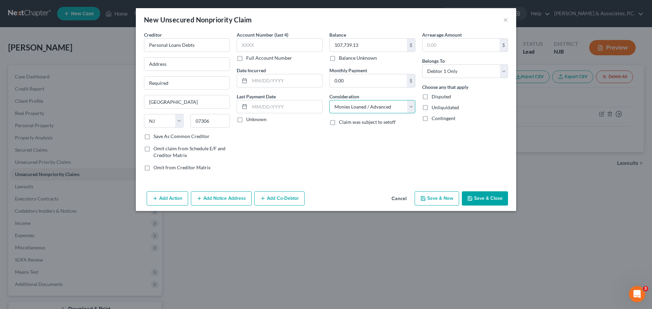
click at [329, 100] on select "Select Cable / Satellite Services Collection Agency Credit Card Debt Debt Couns…" at bounding box center [372, 107] width 86 height 14
click at [334, 154] on div "Balance 107,739.13 $ Balance Unknown Balance Undetermined 107,739.13 $ Balance …" at bounding box center [372, 103] width 93 height 145
click at [490, 196] on button "Save & Close" at bounding box center [485, 198] width 46 height 14
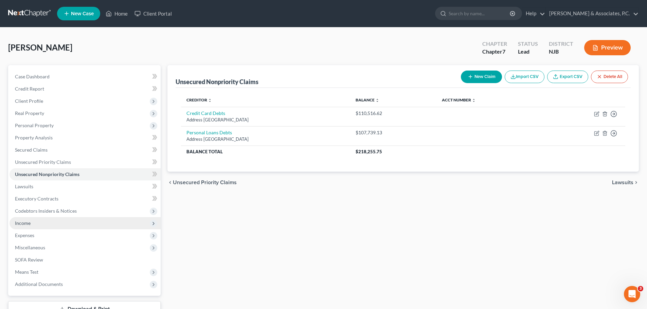
drag, startPoint x: 44, startPoint y: 223, endPoint x: 64, endPoint y: 227, distance: 20.6
click at [44, 223] on span "Income" at bounding box center [85, 223] width 151 height 12
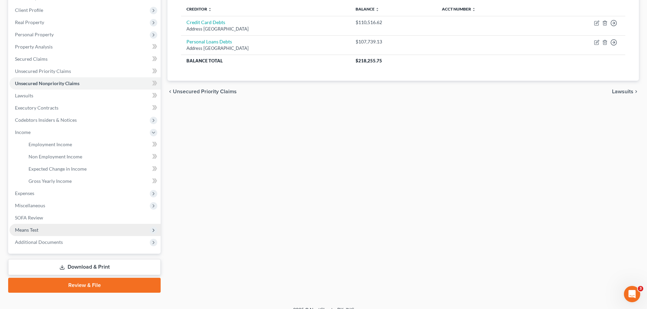
scroll to position [100, 0]
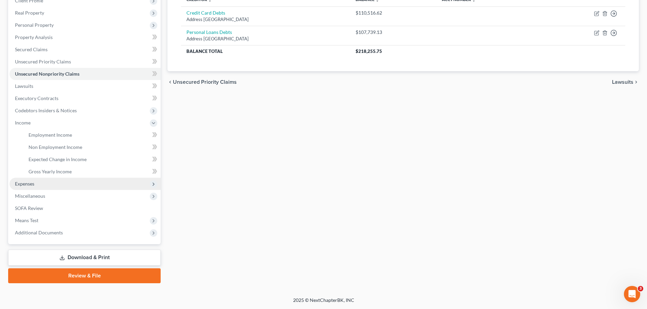
click at [39, 184] on span "Expenses" at bounding box center [85, 184] width 151 height 12
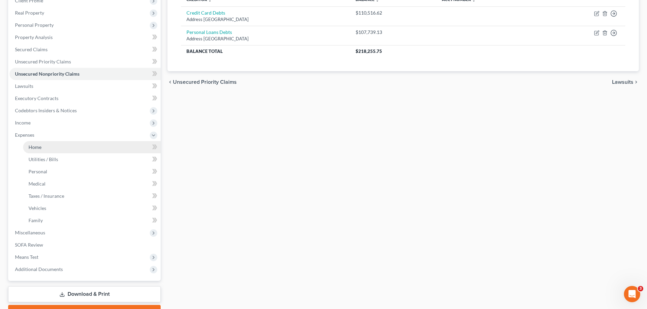
click at [43, 147] on link "Home" at bounding box center [91, 147] width 137 height 12
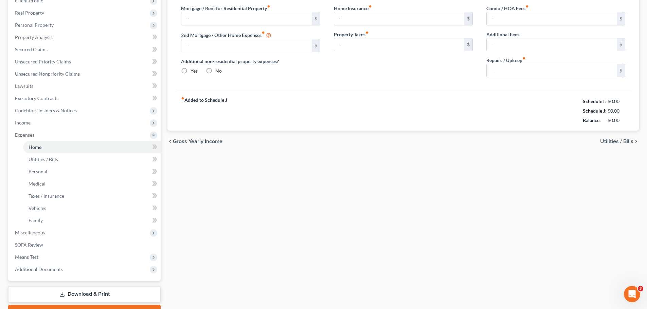
type input "0.00"
radio input "true"
type input "0.00"
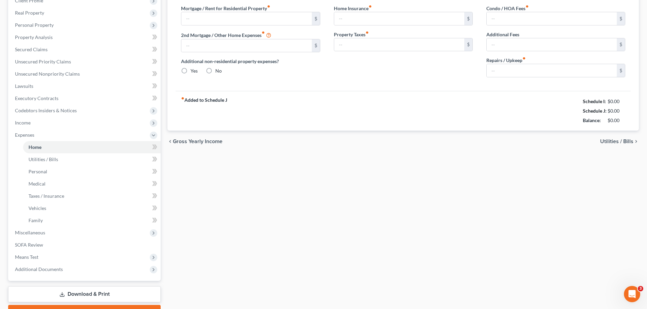
type input "0.00"
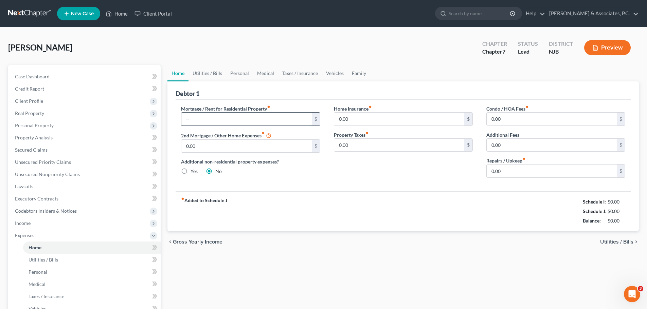
click at [215, 118] on input "text" at bounding box center [246, 119] width 130 height 13
type input "1,927.92"
type input "1,591.29"
drag, startPoint x: 210, startPoint y: 70, endPoint x: 231, endPoint y: 72, distance: 21.1
click at [210, 70] on link "Utilities / Bills" at bounding box center [207, 73] width 38 height 16
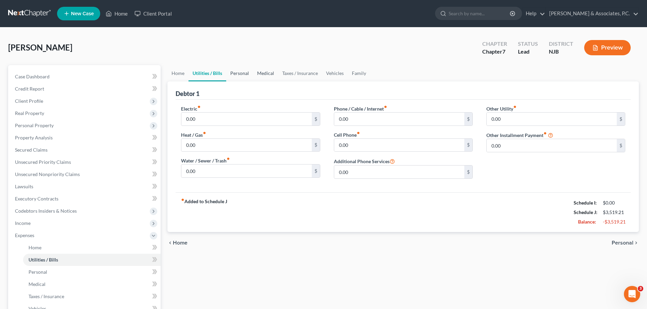
click at [236, 73] on link "Personal" at bounding box center [239, 73] width 27 height 16
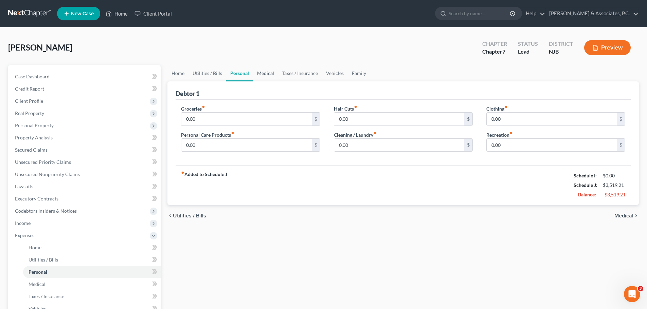
click at [266, 74] on link "Medical" at bounding box center [265, 73] width 25 height 16
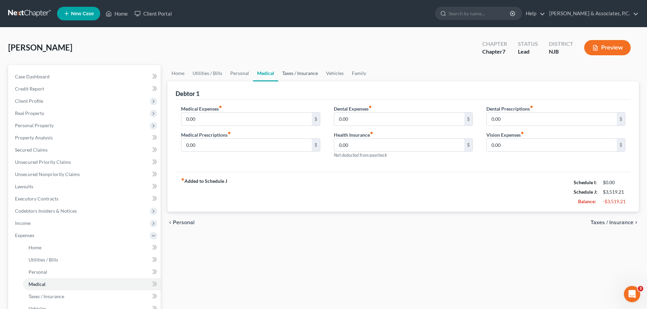
click at [303, 72] on link "Taxes / Insurance" at bounding box center [300, 73] width 44 height 16
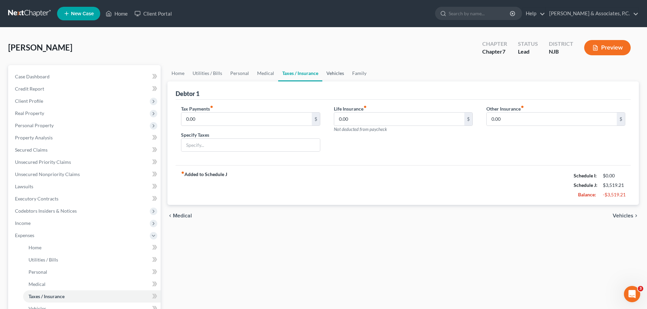
click at [339, 74] on link "Vehicles" at bounding box center [335, 73] width 26 height 16
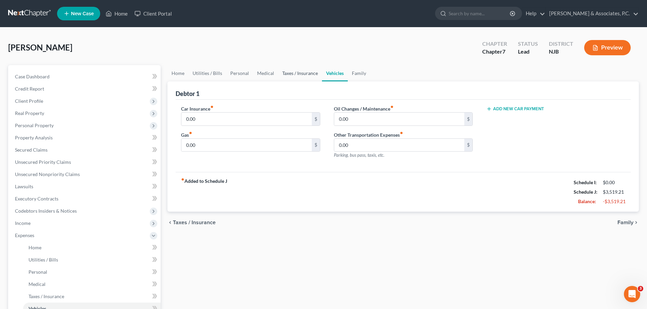
click at [309, 73] on link "Taxes / Insurance" at bounding box center [300, 73] width 44 height 16
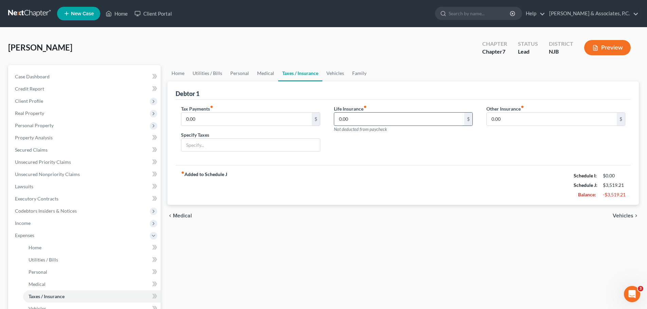
click at [365, 120] on input "0.00" at bounding box center [399, 119] width 130 height 13
type input "321.05"
click at [619, 215] on span "Vehicles" at bounding box center [622, 215] width 21 height 5
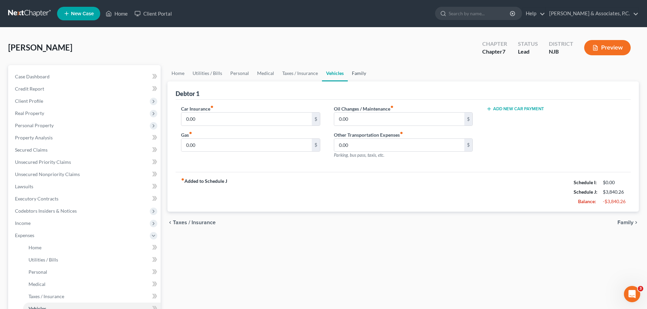
drag, startPoint x: 362, startPoint y: 70, endPoint x: 384, endPoint y: 90, distance: 30.3
click at [362, 71] on link "Family" at bounding box center [359, 73] width 22 height 16
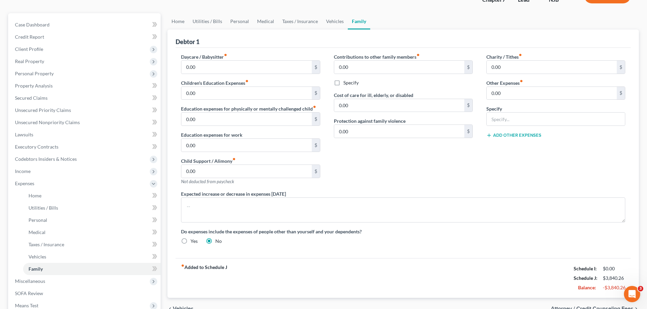
scroll to position [102, 0]
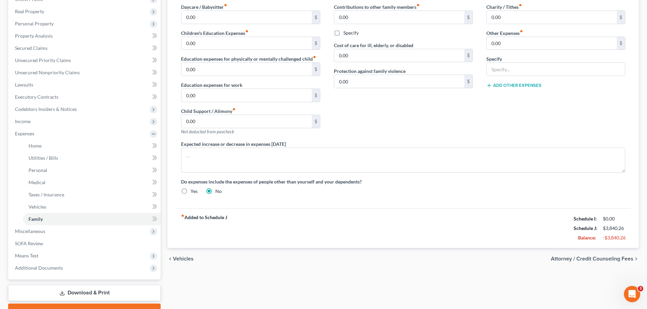
click at [594, 259] on span "Attorney / Credit Counseling Fees" at bounding box center [592, 258] width 82 height 5
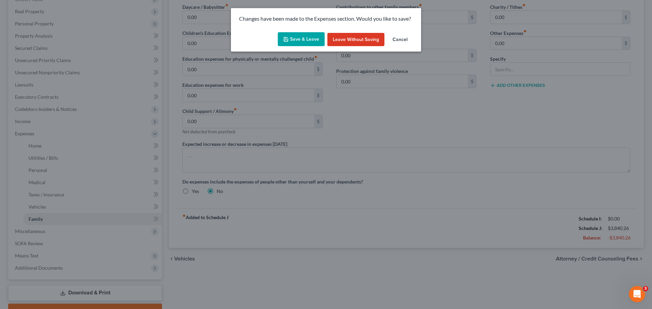
click at [304, 37] on button "Save & Leave" at bounding box center [301, 39] width 47 height 14
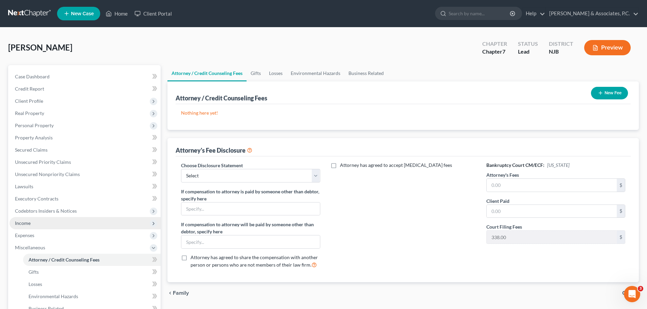
click at [43, 223] on span "Income" at bounding box center [85, 223] width 151 height 12
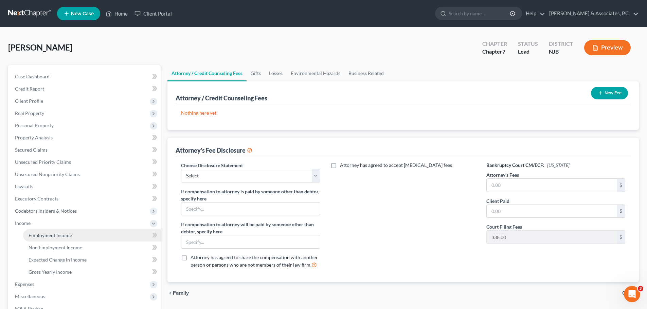
drag, startPoint x: 97, startPoint y: 235, endPoint x: 232, endPoint y: 220, distance: 135.5
click at [97, 235] on link "Employment Income" at bounding box center [91, 235] width 137 height 12
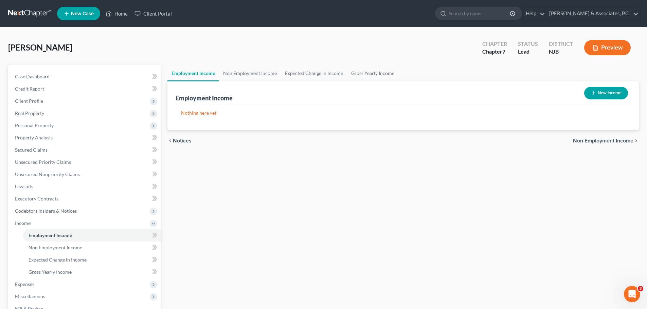
click at [606, 93] on button "New Income" at bounding box center [606, 93] width 44 height 13
select select "0"
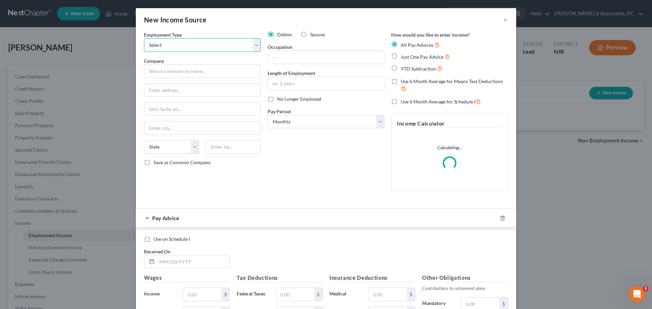
click at [231, 44] on select "Select Full or Part Time Employment Self Employment" at bounding box center [202, 45] width 117 height 14
select select "0"
click at [144, 38] on select "Select Full or Part Time Employment Self Employment" at bounding box center [202, 45] width 117 height 14
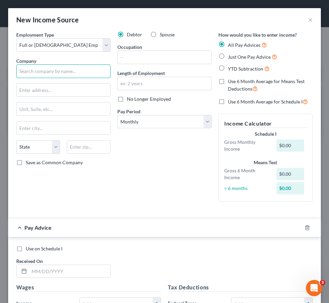
click at [69, 69] on input "text" at bounding box center [63, 71] width 94 height 14
type input "Novartis Pharmaceuticals Corporation"
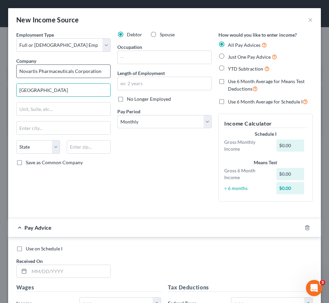
type input "One Health Plaza"
type input "07936"
type input "East Hanover"
select select "33"
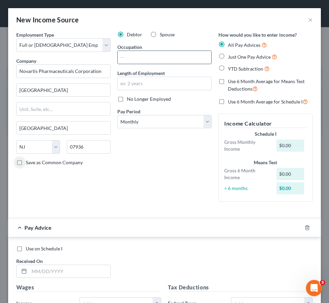
click at [144, 57] on input "text" at bounding box center [165, 57] width 94 height 13
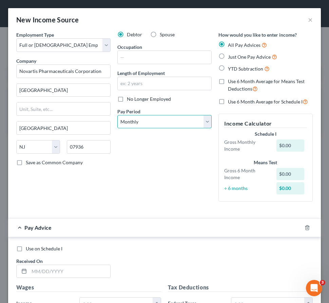
click at [149, 121] on select "Select Monthly Twice Monthly Every Other Week Weekly" at bounding box center [164, 122] width 94 height 14
select select "2"
click at [117, 115] on select "Select Monthly Twice Monthly Every Other Week Weekly" at bounding box center [164, 122] width 94 height 14
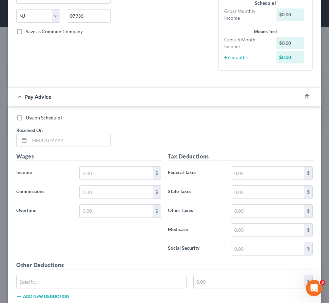
scroll to position [204, 0]
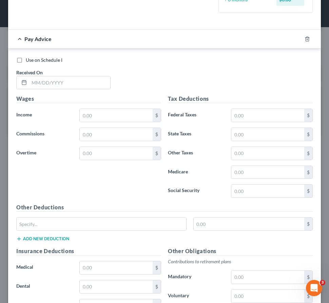
drag, startPoint x: 89, startPoint y: 69, endPoint x: 93, endPoint y: 72, distance: 4.8
click at [90, 69] on div "Received On *" at bounding box center [63, 79] width 101 height 21
click at [115, 117] on input "text" at bounding box center [116, 115] width 73 height 13
click at [65, 80] on input "text" at bounding box center [69, 82] width 81 height 13
type input "04/04/2025"
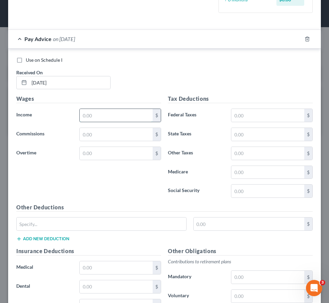
click at [104, 112] on input "text" at bounding box center [116, 115] width 73 height 13
type input "5,697.49"
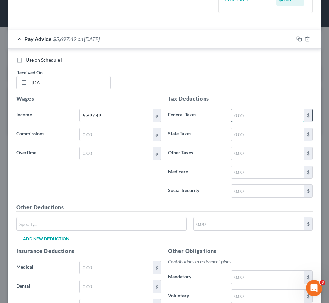
click at [257, 111] on input "text" at bounding box center [267, 115] width 73 height 13
type input "964.28"
click at [241, 193] on input "text" at bounding box center [267, 191] width 73 height 13
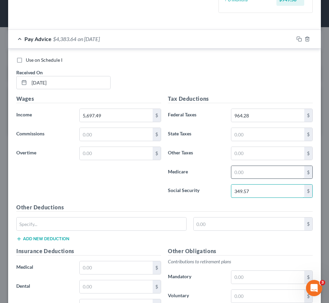
type input "349.57"
click at [251, 170] on input "text" at bounding box center [267, 172] width 73 height 13
type input "81.75"
click at [260, 136] on input "text" at bounding box center [267, 134] width 73 height 13
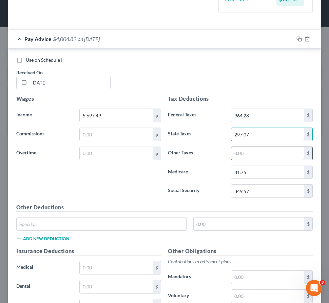
type input "297.07"
drag, startPoint x: 259, startPoint y: 151, endPoint x: 255, endPoint y: 149, distance: 4.7
click at [260, 151] on input "text" at bounding box center [267, 153] width 73 height 13
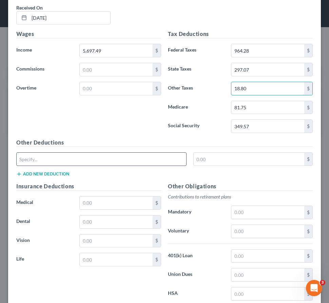
scroll to position [272, 0]
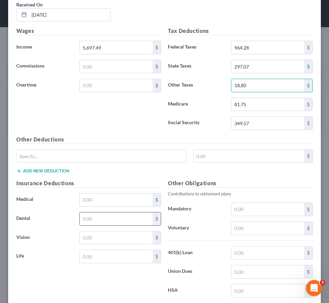
type input "18.80"
drag, startPoint x: 99, startPoint y: 219, endPoint x: 102, endPoint y: 224, distance: 5.9
click at [102, 224] on input "text" at bounding box center [116, 218] width 73 height 13
type input "7.86"
click at [96, 239] on input "text" at bounding box center [116, 237] width 73 height 13
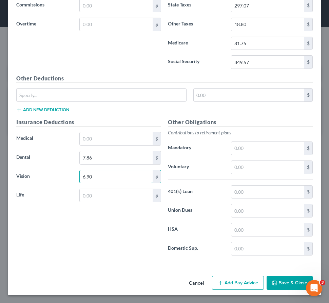
scroll to position [333, 0]
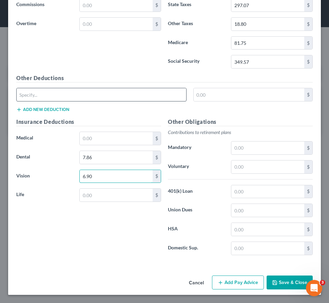
type input "6.90"
click at [68, 93] on input "text" at bounding box center [102, 94] width 170 height 13
type input "L"
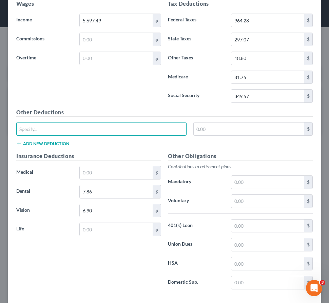
scroll to position [299, 0]
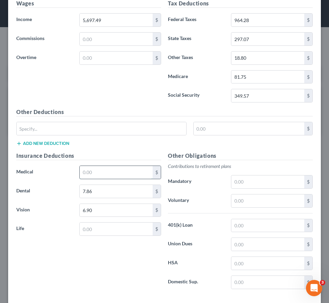
click at [87, 171] on input "text" at bounding box center [116, 172] width 73 height 13
type input "123.62"
click at [91, 231] on input "text" at bounding box center [116, 229] width 73 height 13
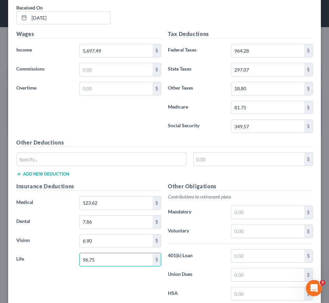
scroll to position [163, 0]
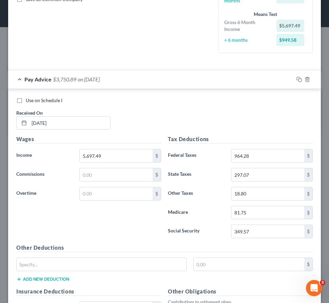
type input "96.75"
click at [169, 108] on div "Use on Schedule I Received On * 04/04/2025" at bounding box center [164, 116] width 303 height 38
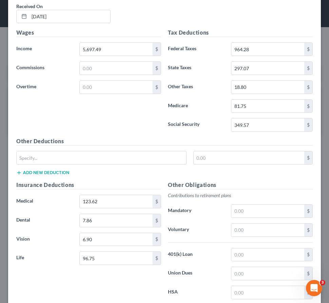
scroll to position [299, 0]
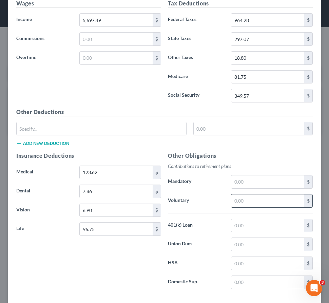
click at [251, 201] on input "text" at bounding box center [267, 200] width 73 height 13
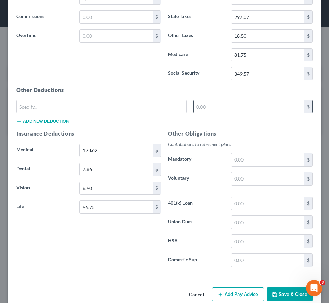
scroll to position [333, 0]
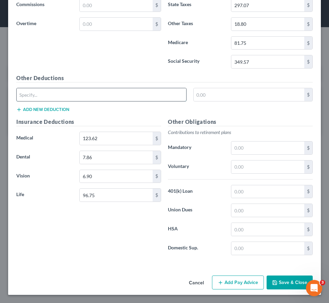
click at [137, 99] on input "text" at bounding box center [102, 94] width 170 height 13
type input "ISP Pre Tax"
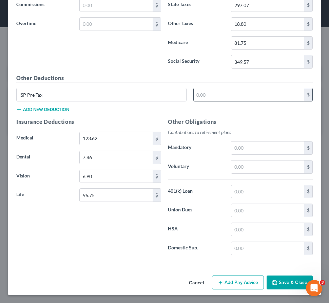
click at [213, 92] on input "text" at bounding box center [249, 94] width 111 height 13
type input "227.90"
click at [252, 21] on input "18.80" at bounding box center [267, 24] width 73 height 13
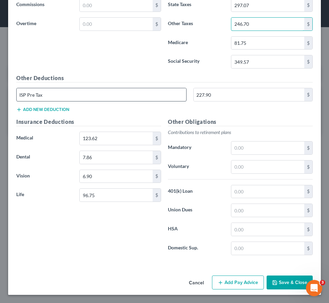
type input "246.70"
drag, startPoint x: 47, startPoint y: 95, endPoint x: -20, endPoint y: 91, distance: 67.0
click at [0, 91] on html "Home New Case Client Portal Fitzgerald & Associates, P.C. nickfitz.law@gmail.co…" at bounding box center [164, 151] width 329 height 303
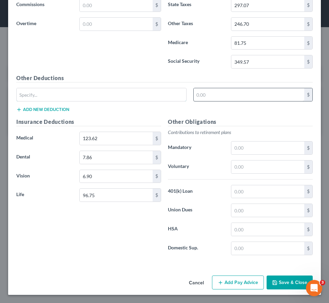
type input "227.90"
click at [248, 149] on input "text" at bounding box center [267, 148] width 73 height 13
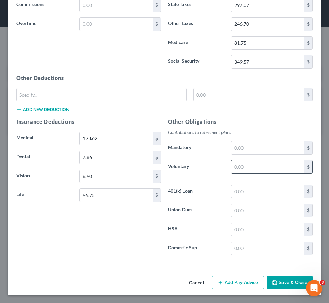
click at [244, 169] on input "text" at bounding box center [267, 167] width 73 height 13
click at [239, 189] on input "text" at bounding box center [267, 191] width 73 height 13
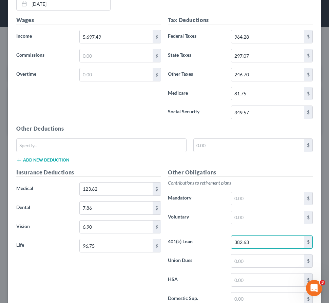
scroll to position [231, 0]
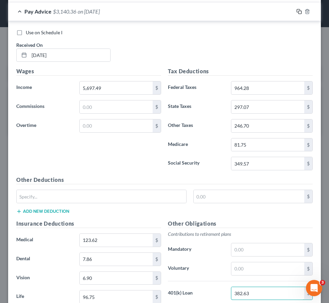
type input "382.63"
click at [297, 10] on icon "button" at bounding box center [299, 11] width 5 height 5
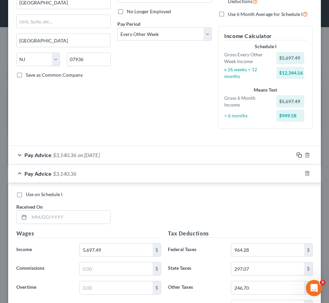
scroll to position [192, 0]
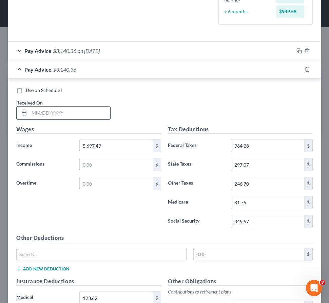
drag, startPoint x: 74, startPoint y: 110, endPoint x: 70, endPoint y: 108, distance: 3.8
click at [74, 110] on input "text" at bounding box center [69, 113] width 81 height 13
type input "04/18/2025"
click at [297, 69] on icon "button" at bounding box center [299, 69] width 5 height 5
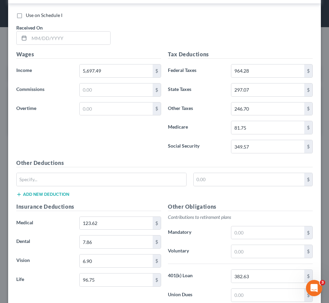
scroll to position [286, 0]
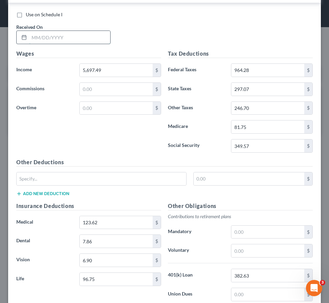
click at [60, 35] on input "text" at bounding box center [69, 37] width 81 height 13
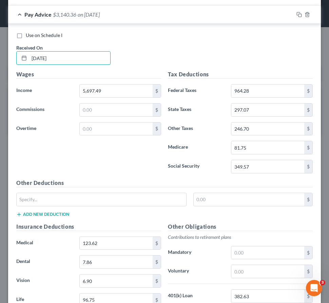
scroll to position [218, 0]
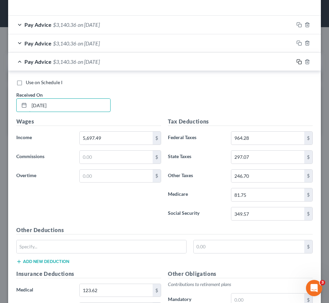
type input "05/02/2025"
click at [297, 60] on icon "button" at bounding box center [298, 60] width 3 height 3
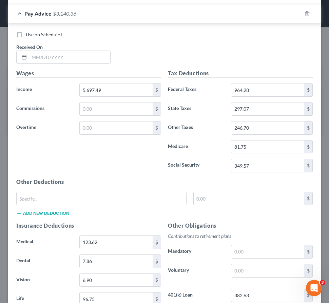
scroll to position [323, 0]
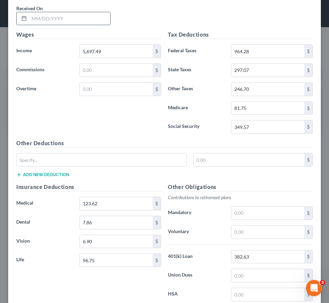
click at [62, 18] on input "text" at bounding box center [69, 18] width 81 height 13
drag, startPoint x: 110, startPoint y: 124, endPoint x: 98, endPoint y: 114, distance: 15.4
click at [111, 124] on div "Wages Income * 5,697.49 $ Commissions $ Overtime $" at bounding box center [89, 85] width 152 height 109
click at [58, 17] on input "text" at bounding box center [69, 18] width 81 height 13
type input "05/16/2025"
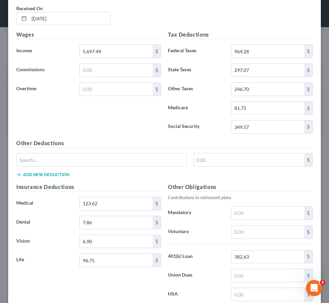
click at [187, 14] on div "Use on Schedule I Received On * 05/16/2025" at bounding box center [164, 12] width 303 height 38
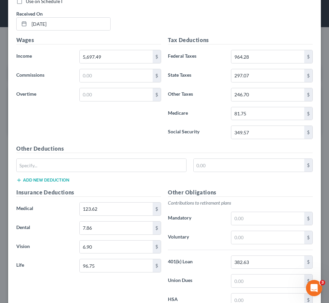
scroll to position [388, 0]
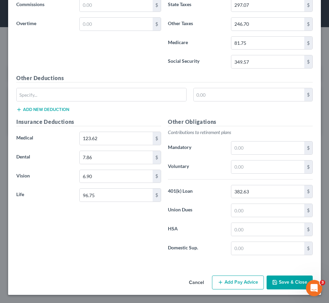
drag, startPoint x: 242, startPoint y: 287, endPoint x: 233, endPoint y: 242, distance: 46.4
click at [242, 287] on button "Add Pay Advice" at bounding box center [238, 283] width 52 height 14
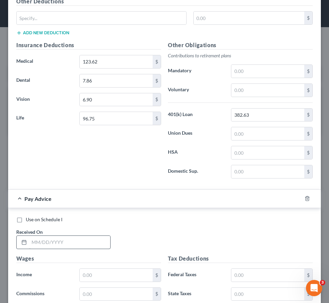
scroll to position [548, 0]
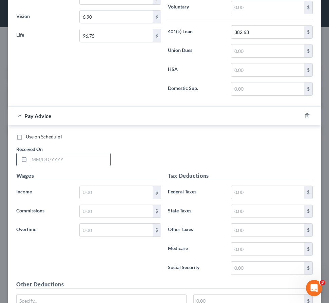
click at [63, 157] on input "text" at bounding box center [69, 159] width 81 height 13
click at [135, 141] on div "Use on Schedule I Received On * 0" at bounding box center [164, 152] width 303 height 38
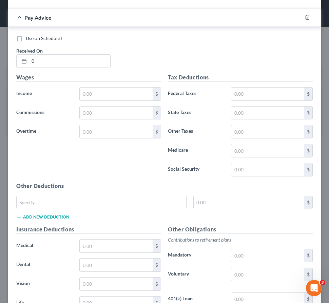
scroll to position [650, 0]
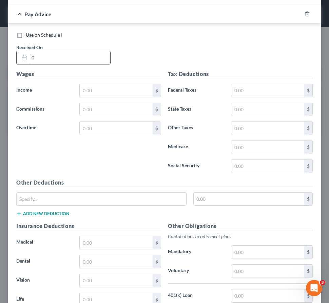
click at [55, 59] on input "0" at bounding box center [69, 57] width 81 height 13
type input "05/30/2025"
drag, startPoint x: 88, startPoint y: 88, endPoint x: 85, endPoint y: 92, distance: 5.6
click at [89, 88] on input "text" at bounding box center [116, 90] width 73 height 13
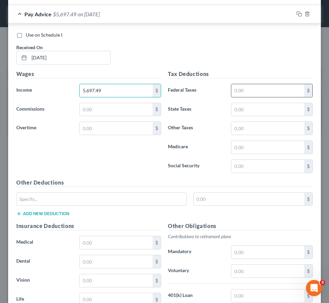
type input "5,697.49"
click at [257, 92] on input "text" at bounding box center [267, 90] width 73 height 13
type input "964.28"
drag, startPoint x: 248, startPoint y: 109, endPoint x: 176, endPoint y: 116, distance: 72.6
click at [247, 109] on input "text" at bounding box center [267, 109] width 73 height 13
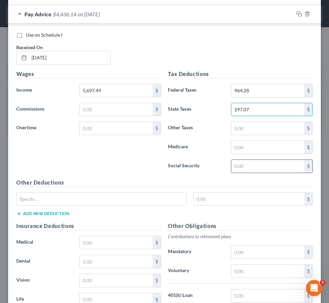
type input "297.07"
click at [256, 164] on input "text" at bounding box center [267, 166] width 73 height 13
type input "349.57"
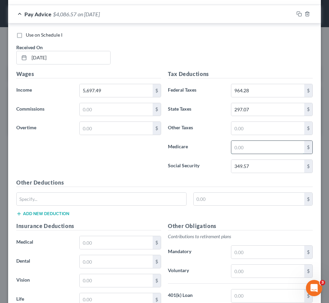
click at [253, 146] on input "text" at bounding box center [267, 147] width 73 height 13
type input "81.76"
drag, startPoint x: 246, startPoint y: 128, endPoint x: 239, endPoint y: 127, distance: 6.8
click at [246, 128] on input "text" at bounding box center [267, 128] width 73 height 13
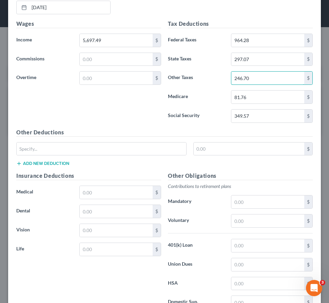
scroll to position [751, 0]
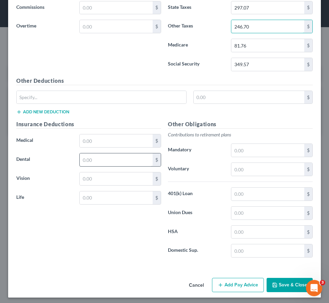
type input "246.70"
click at [110, 156] on input "text" at bounding box center [116, 159] width 73 height 13
type input "7.86"
click at [116, 179] on input "text" at bounding box center [116, 178] width 73 height 13
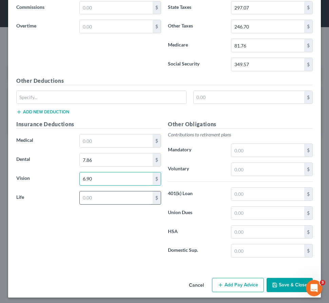
type input "6.90"
click at [92, 199] on input "text" at bounding box center [116, 197] width 73 height 13
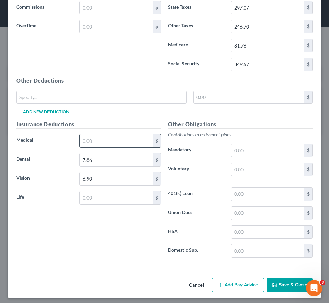
click at [98, 138] on input "text" at bounding box center [116, 140] width 73 height 13
type input "84.45"
drag, startPoint x: 105, startPoint y: 192, endPoint x: 99, endPoint y: 199, distance: 9.4
click at [106, 193] on input "text" at bounding box center [116, 197] width 73 height 13
type input "96.75"
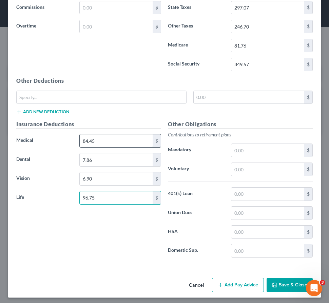
click at [113, 142] on input "84.45" at bounding box center [116, 140] width 73 height 13
click at [123, 136] on input "84.45" at bounding box center [116, 140] width 73 height 13
type input "8"
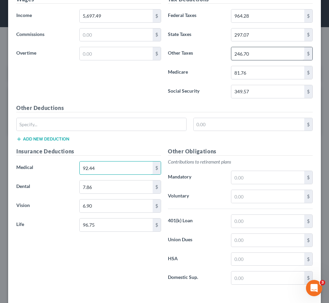
scroll to position [684, 0]
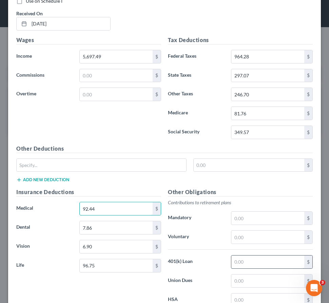
type input "92.44"
click at [242, 263] on input "text" at bounding box center [267, 262] width 73 height 13
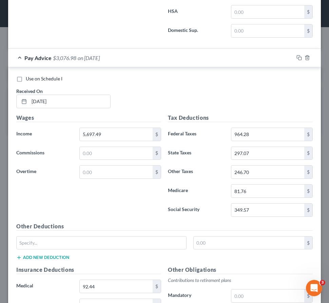
scroll to position [650, 0]
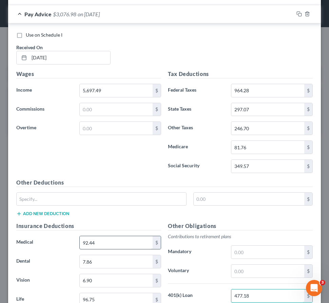
type input "477.18"
click at [116, 240] on input "92.44" at bounding box center [116, 242] width 73 height 13
type input "123.62"
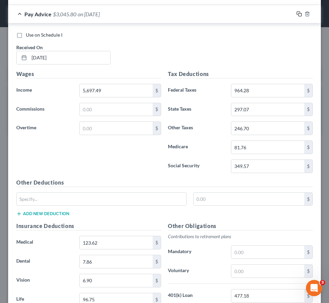
click at [297, 16] on icon "button" at bounding box center [299, 13] width 5 height 5
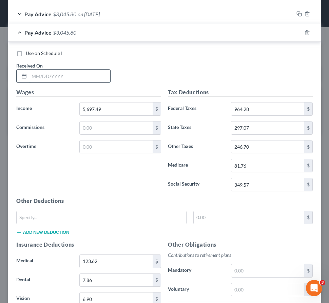
click at [69, 75] on input "text" at bounding box center [69, 76] width 81 height 13
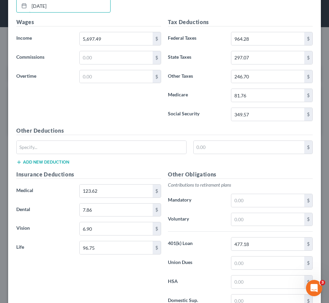
scroll to position [637, 0]
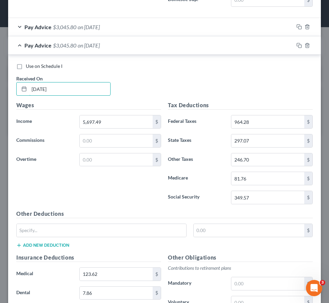
type input "06/13/2025"
click at [297, 45] on icon "button" at bounding box center [299, 45] width 5 height 5
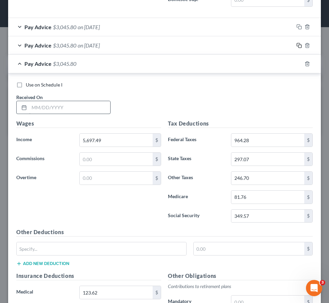
scroll to position [705, 0]
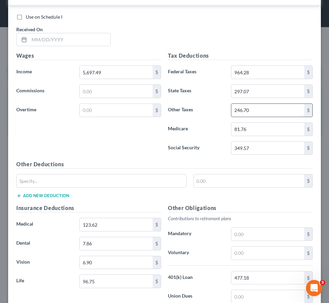
click at [260, 109] on input "246.70" at bounding box center [267, 110] width 73 height 13
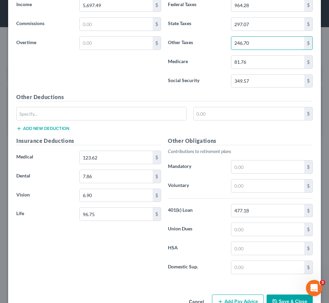
scroll to position [773, 0]
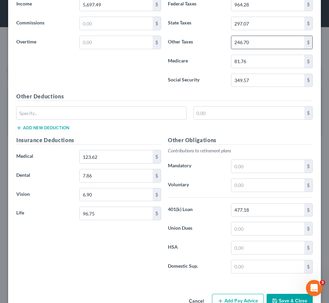
click at [259, 43] on input "246.70" at bounding box center [267, 42] width 73 height 13
click at [107, 177] on input "7.86" at bounding box center [116, 175] width 73 height 13
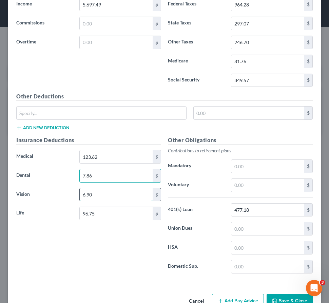
click at [105, 191] on input "6.90" at bounding box center [116, 194] width 73 height 13
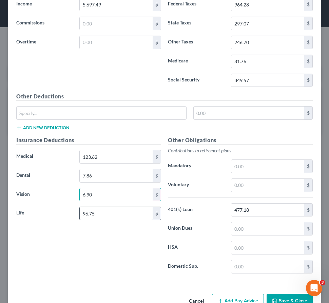
click at [111, 207] on div "96.75 $" at bounding box center [120, 214] width 82 height 14
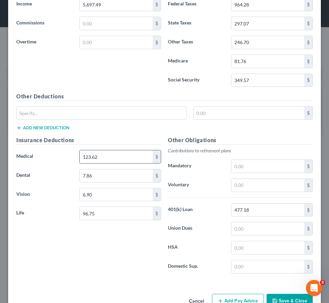
click at [113, 154] on input "123.62" at bounding box center [116, 156] width 73 height 13
click at [124, 155] on input "123.62" at bounding box center [116, 156] width 73 height 13
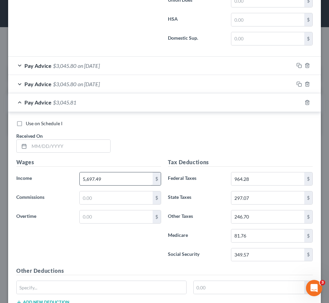
scroll to position [569, 0]
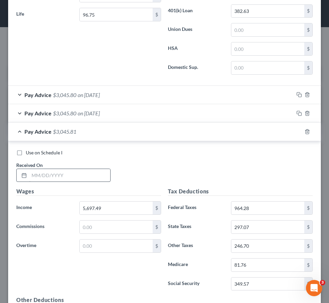
type input "123.61"
drag, startPoint x: 58, startPoint y: 177, endPoint x: 56, endPoint y: 173, distance: 4.6
click at [58, 177] on input "text" at bounding box center [69, 175] width 81 height 13
type input "06/27/2025"
drag, startPoint x: 295, startPoint y: 131, endPoint x: 224, endPoint y: 127, distance: 70.4
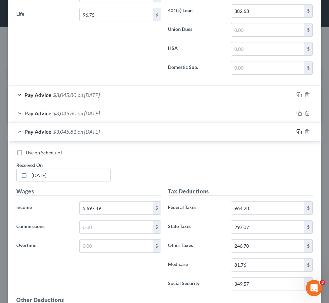
click at [297, 131] on icon "button" at bounding box center [299, 131] width 5 height 5
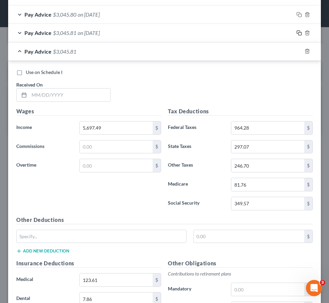
scroll to position [671, 0]
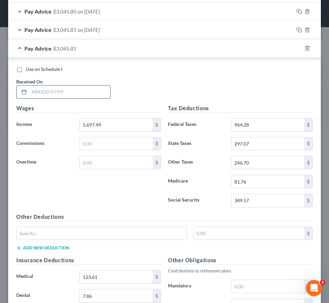
drag, startPoint x: 72, startPoint y: 93, endPoint x: 70, endPoint y: 97, distance: 5.0
click at [72, 93] on input "text" at bounding box center [69, 92] width 81 height 13
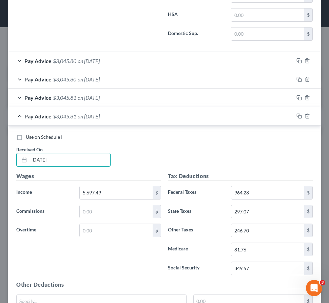
type input "07/11/2025"
click at [174, 57] on div "Pay Advice $3,045.80 on 05/30/2025" at bounding box center [151, 61] width 286 height 18
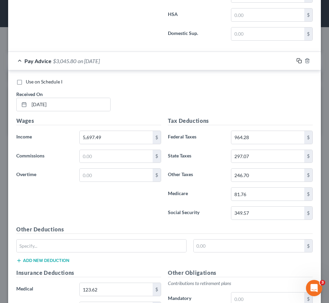
click at [297, 60] on icon "button" at bounding box center [299, 60] width 5 height 5
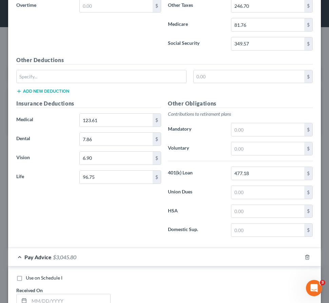
scroll to position [942, 0]
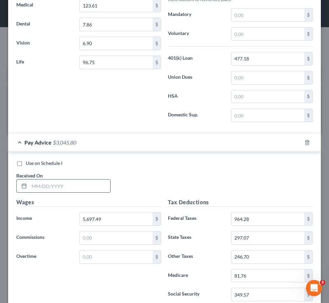
click at [73, 182] on input "text" at bounding box center [69, 186] width 81 height 13
type input "07/25/2025"
click at [297, 142] on icon "button" at bounding box center [299, 142] width 5 height 5
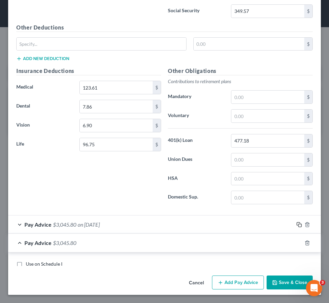
scroll to position [1044, 0]
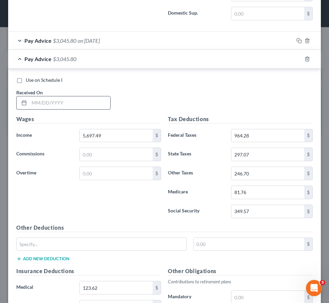
click at [62, 104] on input "text" at bounding box center [69, 102] width 81 height 13
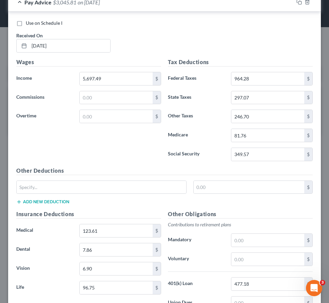
scroll to position [705, 0]
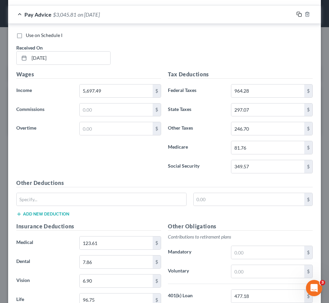
type input "08/08/2025"
click at [297, 13] on icon "button" at bounding box center [299, 14] width 5 height 5
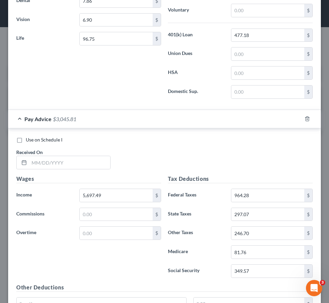
scroll to position [1068, 0]
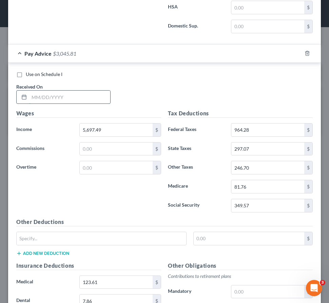
click at [70, 93] on input "text" at bounding box center [69, 97] width 81 height 13
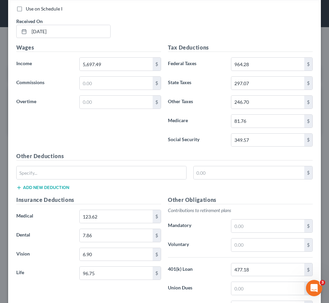
scroll to position [729, 0]
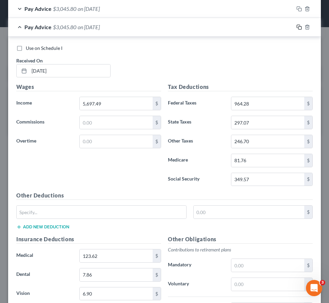
type input "08/22/2025"
click at [297, 26] on icon "button" at bounding box center [299, 26] width 5 height 5
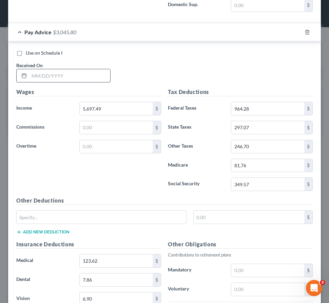
scroll to position [1102, 0]
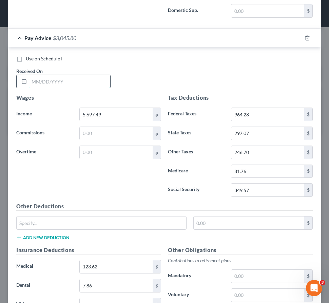
click at [82, 85] on input "text" at bounding box center [69, 81] width 81 height 13
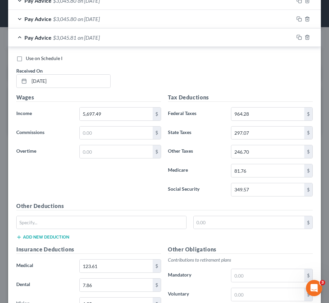
scroll to position [721, 0]
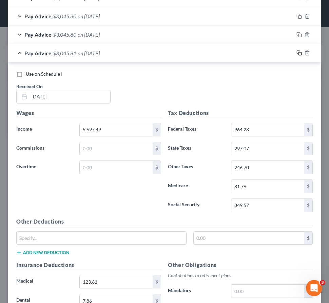
type input "09/05/2025"
click at [297, 51] on icon "button" at bounding box center [298, 52] width 3 height 3
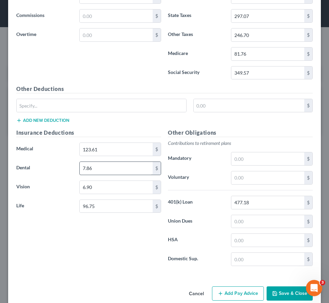
scroll to position [1249, 0]
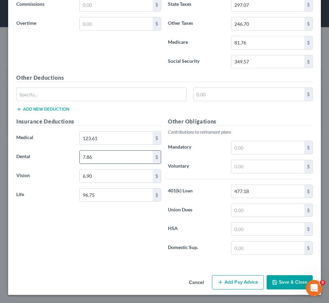
click at [117, 151] on input "7.86" at bounding box center [116, 157] width 73 height 13
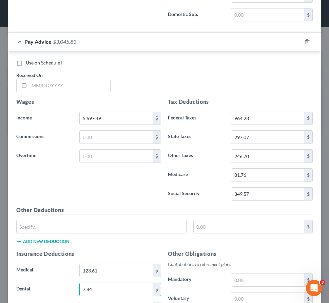
scroll to position [1147, 0]
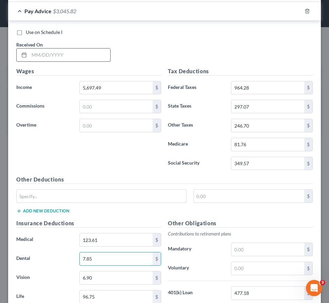
type input "7.85"
drag, startPoint x: 77, startPoint y: 57, endPoint x: 82, endPoint y: 55, distance: 5.4
click at [77, 57] on input "text" at bounding box center [69, 55] width 81 height 13
type input "0"
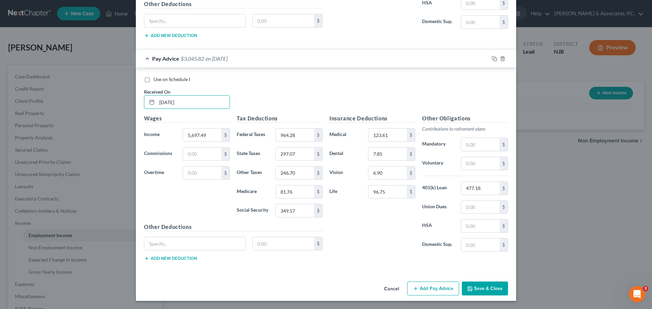
scroll to position [812, 0]
type input "09/19/2025"
click at [486, 287] on button "Save & Close" at bounding box center [485, 289] width 46 height 14
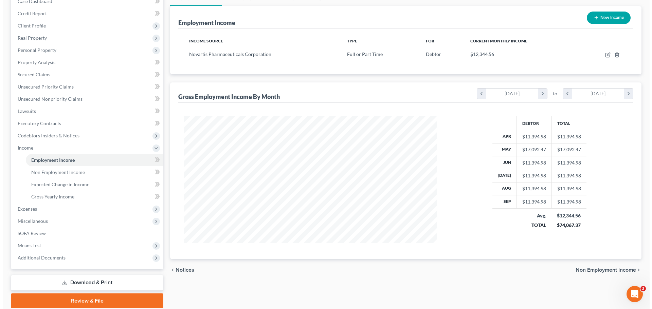
scroll to position [33, 0]
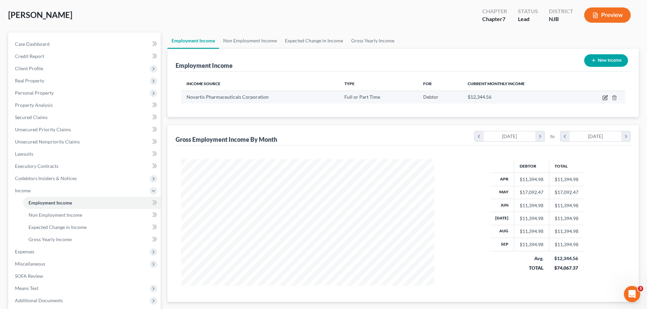
click at [605, 98] on icon "button" at bounding box center [605, 96] width 3 height 3
select select "0"
select select "33"
select select "2"
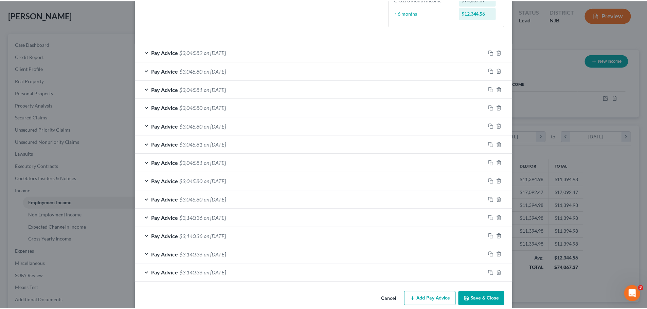
scroll to position [199, 0]
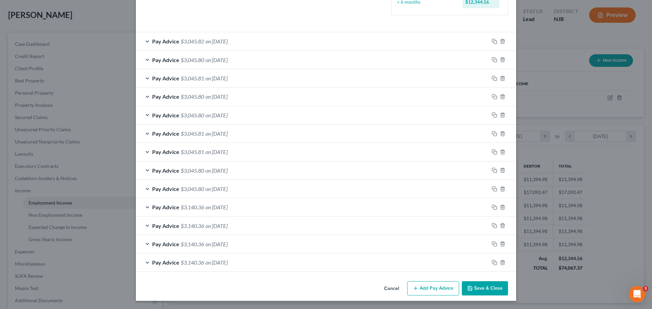
click at [492, 281] on div "Cancel Add Pay Advice Save & Close" at bounding box center [326, 290] width 380 height 22
drag, startPoint x: 492, startPoint y: 283, endPoint x: 496, endPoint y: 283, distance: 4.4
click at [492, 283] on button "Save & Close" at bounding box center [485, 288] width 46 height 14
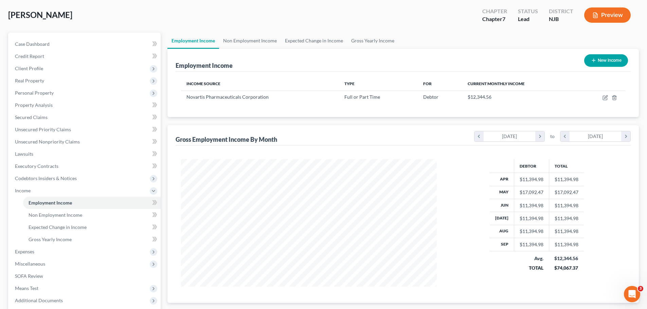
scroll to position [339294, 339154]
drag, startPoint x: 257, startPoint y: 37, endPoint x: 277, endPoint y: 41, distance: 20.2
click at [257, 37] on link "Non Employment Income" at bounding box center [250, 41] width 62 height 16
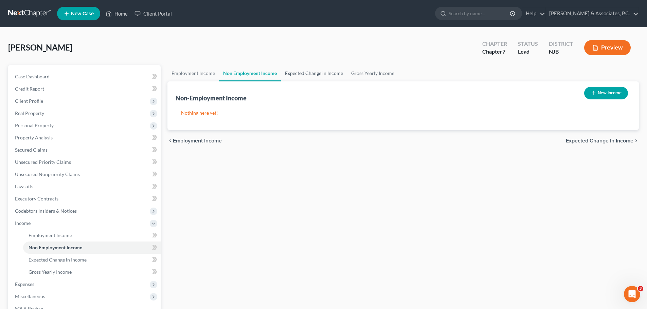
drag, startPoint x: 305, startPoint y: 72, endPoint x: 342, endPoint y: 79, distance: 37.3
click at [306, 72] on link "Expected Change in Income" at bounding box center [314, 73] width 66 height 16
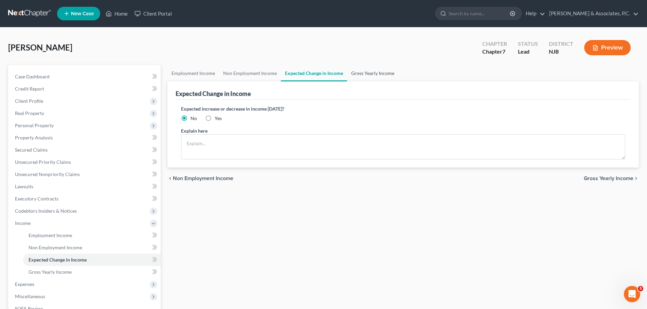
click at [376, 73] on link "Gross Yearly Income" at bounding box center [372, 73] width 51 height 16
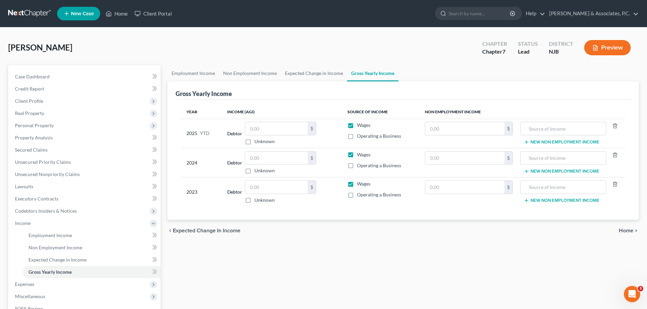
click at [622, 230] on span "Home" at bounding box center [625, 230] width 15 height 5
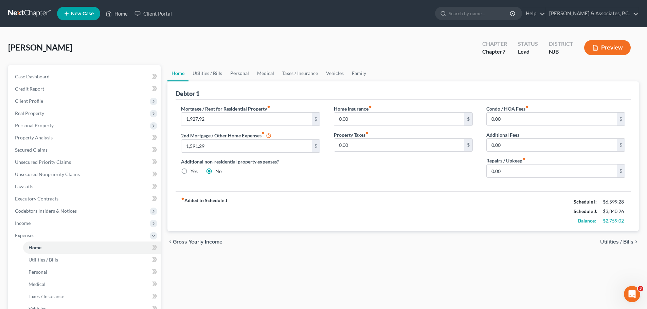
click at [235, 71] on link "Personal" at bounding box center [239, 73] width 27 height 16
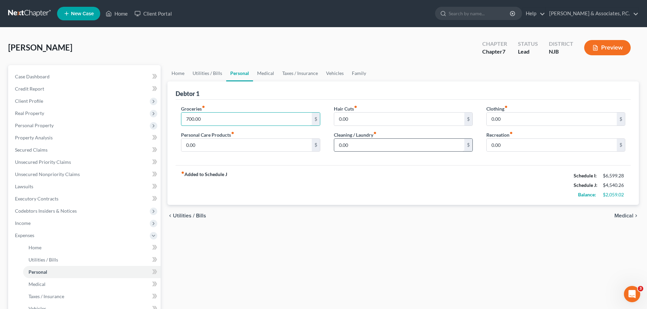
type input "700.00"
drag, startPoint x: 363, startPoint y: 146, endPoint x: 379, endPoint y: 146, distance: 16.0
click at [363, 146] on input "0.00" at bounding box center [399, 145] width 130 height 13
type input "7"
type input "50.00"
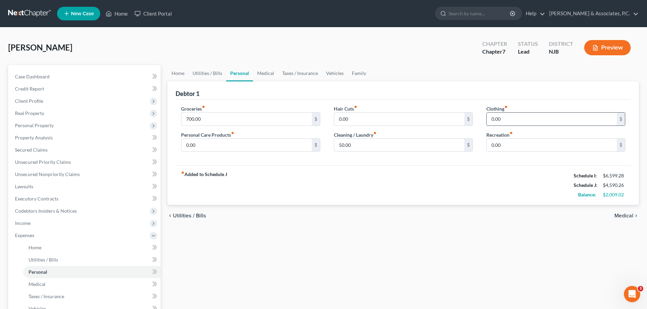
click at [538, 117] on input "0.00" at bounding box center [551, 119] width 130 height 13
type input "100.00"
click at [526, 144] on input "0.00" at bounding box center [551, 145] width 130 height 13
type input "7"
click at [303, 74] on link "Taxes / Insurance" at bounding box center [300, 73] width 44 height 16
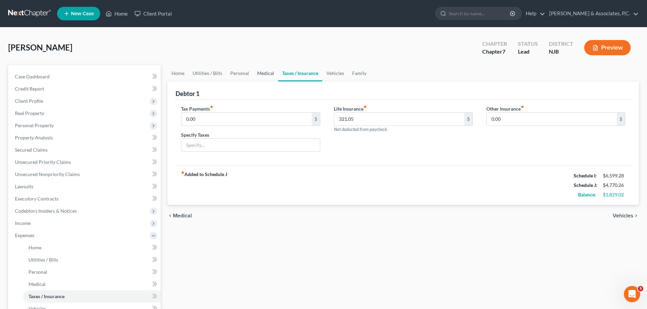
click at [261, 69] on link "Medical" at bounding box center [265, 73] width 25 height 16
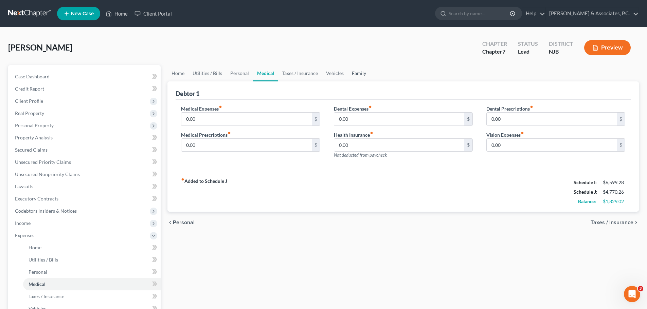
click at [357, 73] on link "Family" at bounding box center [359, 73] width 22 height 16
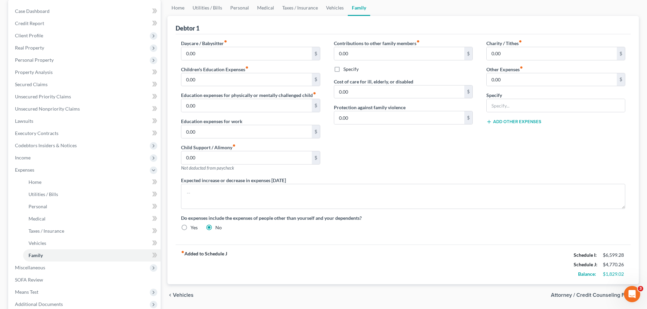
scroll to position [137, 0]
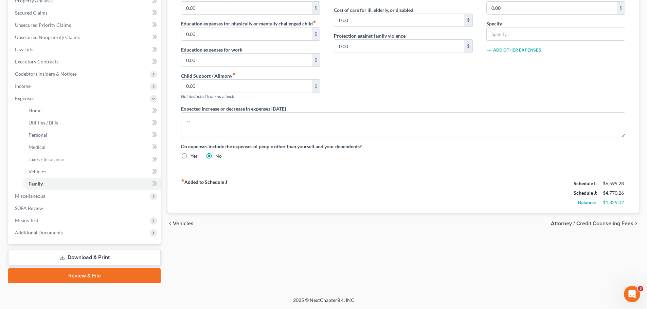
click at [598, 217] on div "chevron_left Vehicles Attorney / Credit Counseling Fees chevron_right" at bounding box center [402, 224] width 471 height 22
click at [595, 221] on span "Attorney / Credit Counseling Fees" at bounding box center [592, 223] width 82 height 5
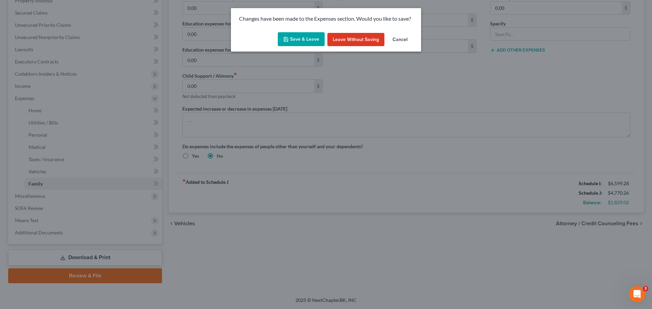
click at [290, 42] on button "Save & Leave" at bounding box center [301, 39] width 47 height 14
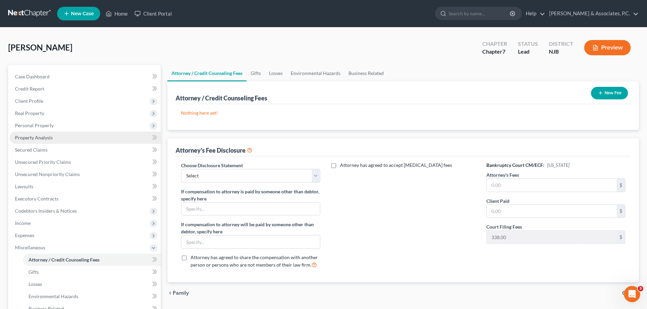
click at [45, 137] on span "Property Analysis" at bounding box center [34, 138] width 38 height 6
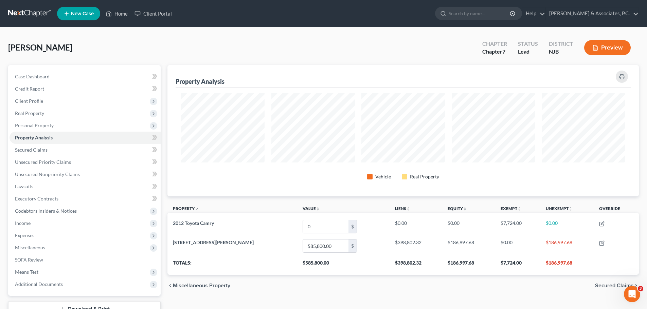
scroll to position [131, 471]
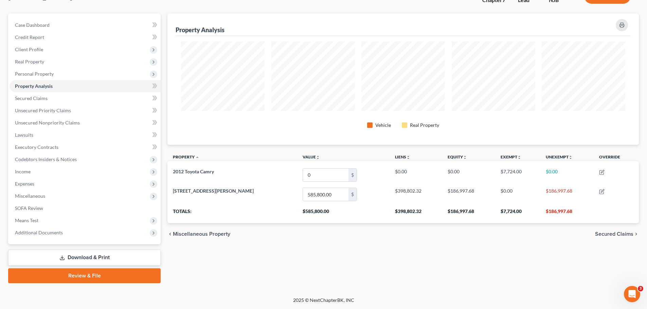
click at [595, 231] on span "Secured Claims" at bounding box center [614, 233] width 38 height 5
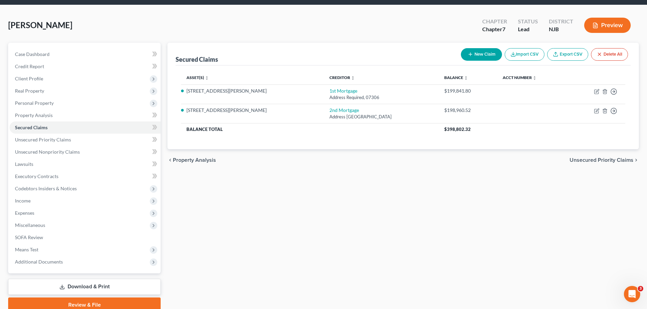
scroll to position [52, 0]
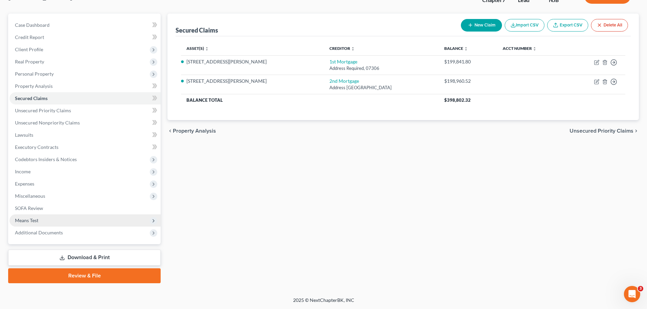
drag, startPoint x: 27, startPoint y: 220, endPoint x: 37, endPoint y: 219, distance: 9.2
click at [28, 220] on span "Means Test" at bounding box center [26, 221] width 23 height 6
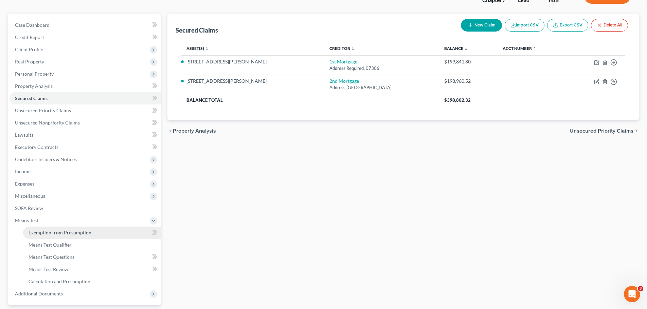
click at [72, 234] on span "Exemption from Presumption" at bounding box center [60, 233] width 63 height 6
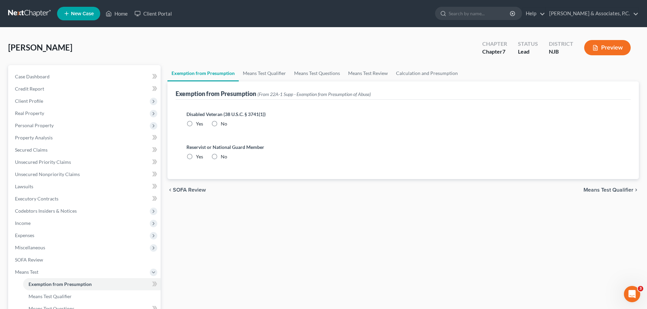
click at [221, 121] on label "No" at bounding box center [224, 123] width 6 height 7
click at [223, 121] on input "No" at bounding box center [225, 122] width 4 height 4
click at [221, 156] on label "No" at bounding box center [224, 156] width 6 height 7
click at [223, 156] on input "No" at bounding box center [225, 155] width 4 height 4
click at [261, 70] on link "Means Test Qualifier" at bounding box center [264, 73] width 51 height 16
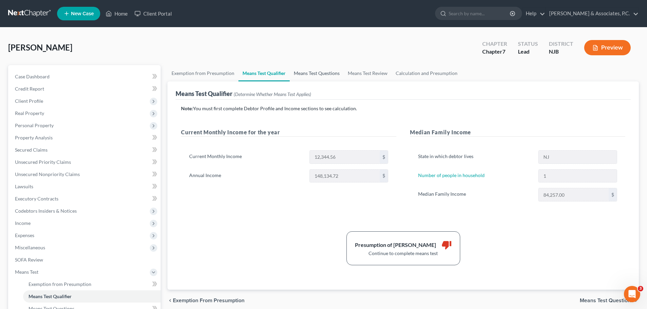
click at [309, 72] on link "Means Test Questions" at bounding box center [317, 73] width 54 height 16
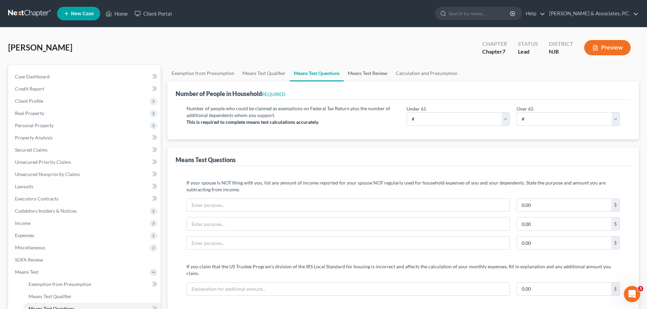
click at [357, 72] on link "Means Test Review" at bounding box center [367, 73] width 48 height 16
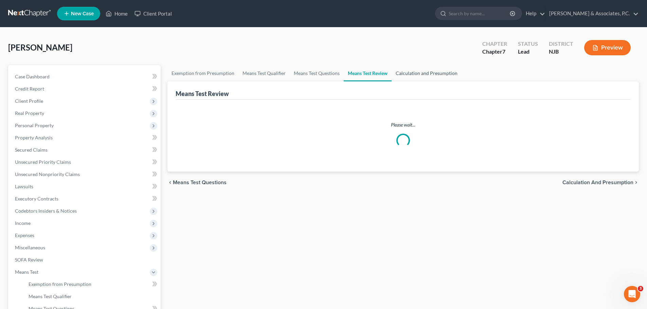
click at [411, 74] on link "Calculation and Presumption" at bounding box center [426, 73] width 70 height 16
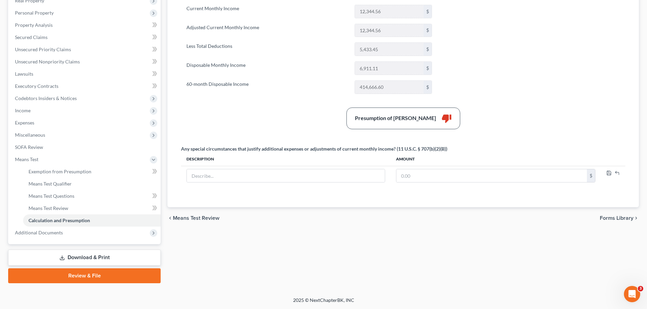
drag, startPoint x: 610, startPoint y: 219, endPoint x: 442, endPoint y: 201, distance: 168.6
click at [610, 219] on span "Forms Library" at bounding box center [616, 218] width 34 height 5
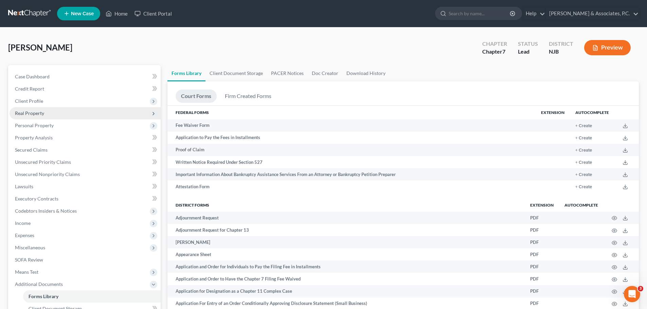
click at [36, 102] on span "Client Profile" at bounding box center [29, 101] width 28 height 6
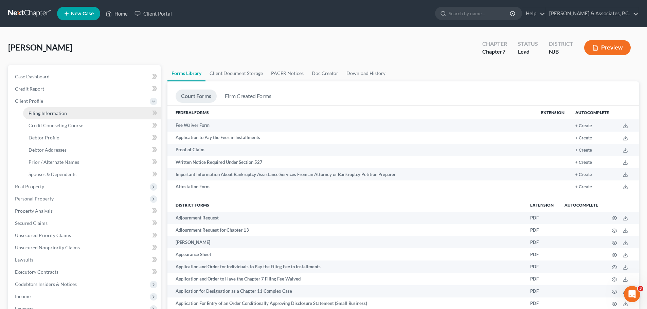
click at [58, 117] on link "Filing Information" at bounding box center [91, 113] width 137 height 12
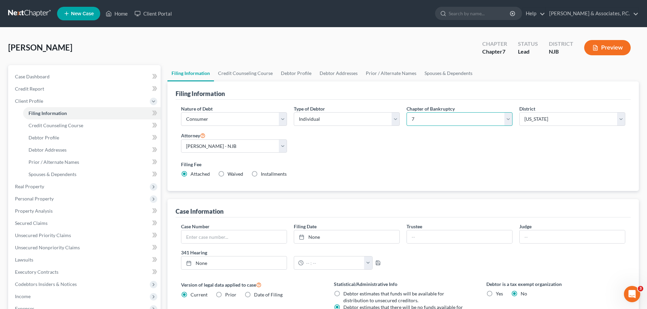
click at [477, 116] on select "Select 7 11 12 13" at bounding box center [459, 119] width 106 height 14
click at [406, 112] on select "Select 7 11 12 13" at bounding box center [459, 119] width 106 height 14
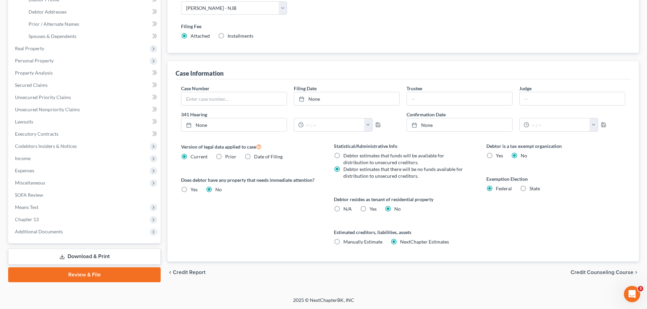
drag, startPoint x: 604, startPoint y: 277, endPoint x: 601, endPoint y: 274, distance: 4.6
click at [603, 277] on div "chevron_left Credit Report Credit Counseling Course chevron_right" at bounding box center [402, 273] width 471 height 22
drag, startPoint x: 600, startPoint y: 273, endPoint x: 554, endPoint y: 259, distance: 49.1
click at [599, 273] on span "Credit Counseling Course" at bounding box center [601, 272] width 63 height 5
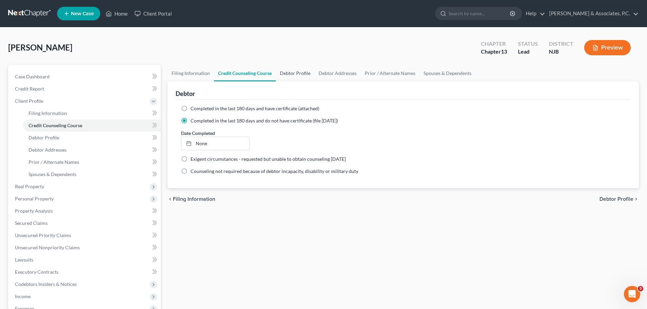
click at [293, 71] on link "Debtor Profile" at bounding box center [295, 73] width 39 height 16
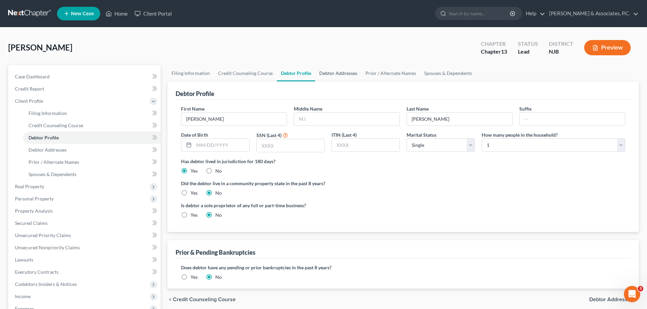
click at [331, 72] on link "Debtor Addresses" at bounding box center [338, 73] width 46 height 16
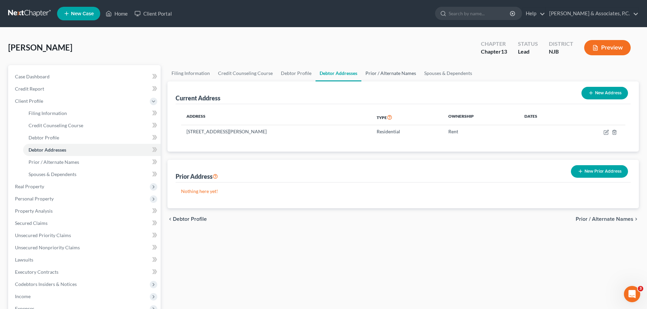
click at [378, 73] on link "Prior / Alternate Names" at bounding box center [390, 73] width 59 height 16
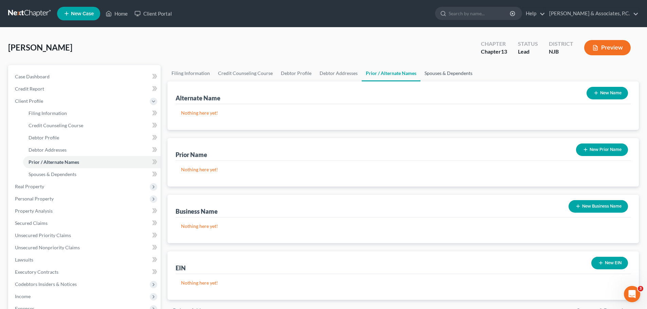
drag, startPoint x: 422, startPoint y: 72, endPoint x: 455, endPoint y: 79, distance: 33.9
click at [422, 72] on link "Spouses & Dependents" at bounding box center [448, 73] width 56 height 16
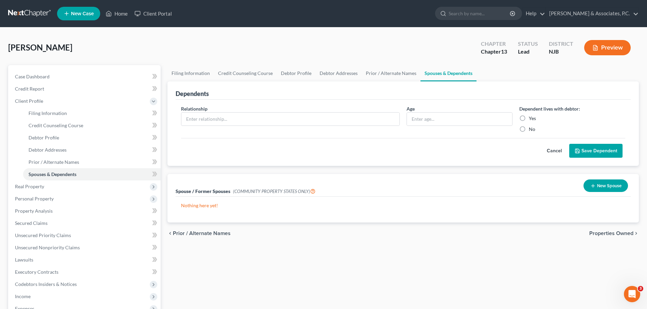
drag, startPoint x: 602, startPoint y: 232, endPoint x: 556, endPoint y: 202, distance: 55.0
click at [602, 232] on span "Properties Owned" at bounding box center [611, 233] width 44 height 5
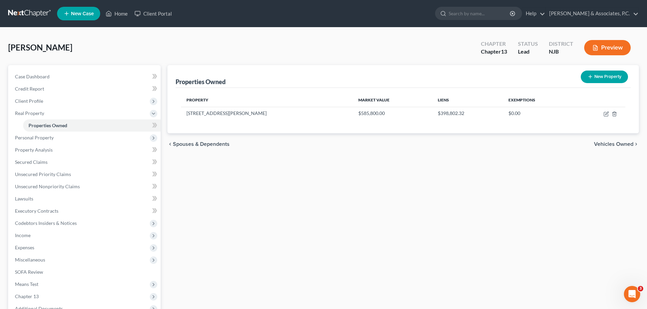
click at [604, 144] on span "Vehicles Owned" at bounding box center [613, 144] width 39 height 5
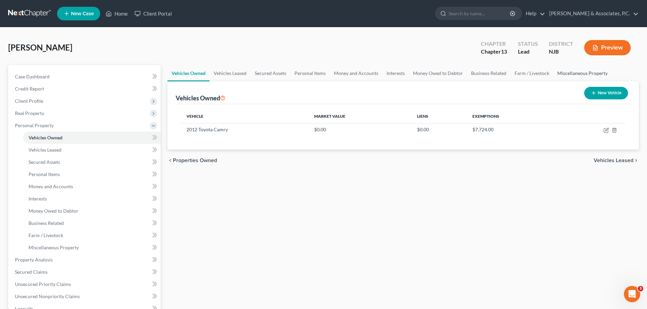
click at [569, 71] on link "Miscellaneous Property" at bounding box center [582, 73] width 58 height 16
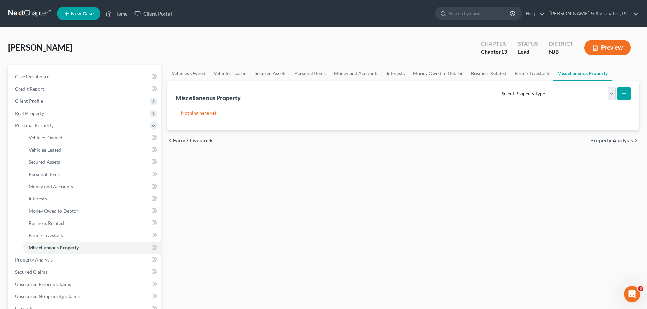
click at [603, 141] on span "Property Analysis" at bounding box center [611, 140] width 43 height 5
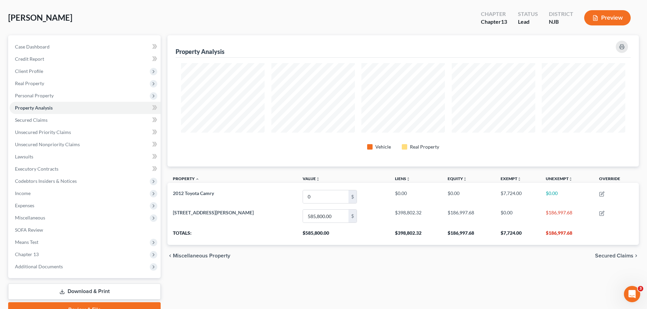
click at [609, 255] on span "Secured Claims" at bounding box center [614, 255] width 38 height 5
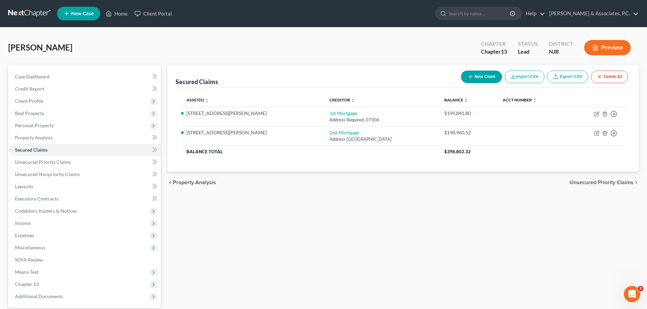
drag, startPoint x: 591, startPoint y: 184, endPoint x: 586, endPoint y: 183, distance: 4.8
click at [590, 184] on span "Unsecured Priority Claims" at bounding box center [601, 182] width 64 height 5
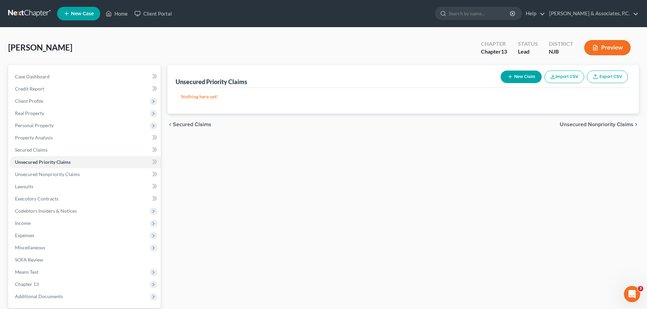
click at [573, 125] on span "Unsecured Nonpriority Claims" at bounding box center [596, 124] width 74 height 5
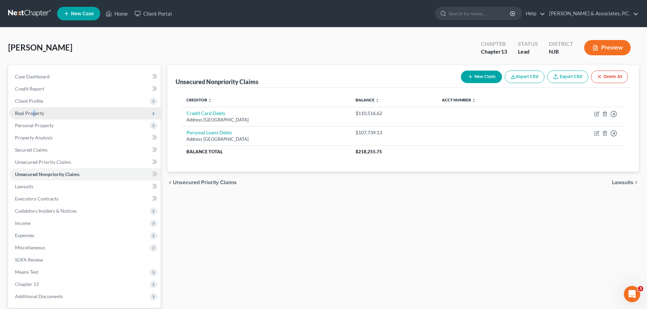
click at [34, 114] on span "Real Property" at bounding box center [29, 113] width 29 height 6
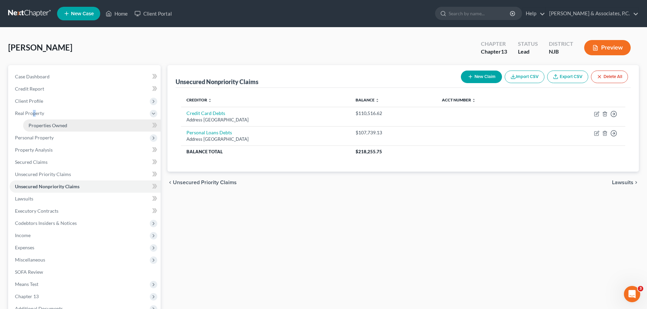
click at [62, 127] on span "Properties Owned" at bounding box center [48, 126] width 39 height 6
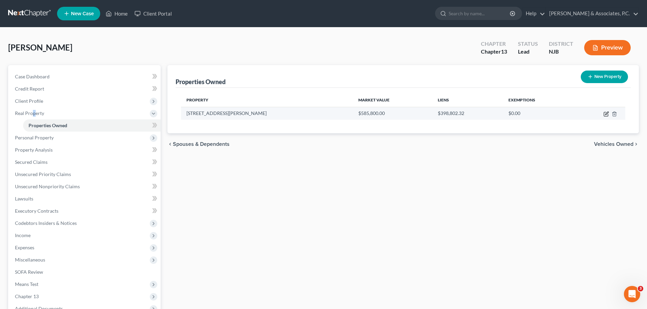
click at [605, 113] on icon "button" at bounding box center [605, 113] width 5 height 5
click at [607, 112] on icon "button" at bounding box center [606, 113] width 3 height 3
click at [608, 113] on icon "button" at bounding box center [605, 113] width 5 height 5
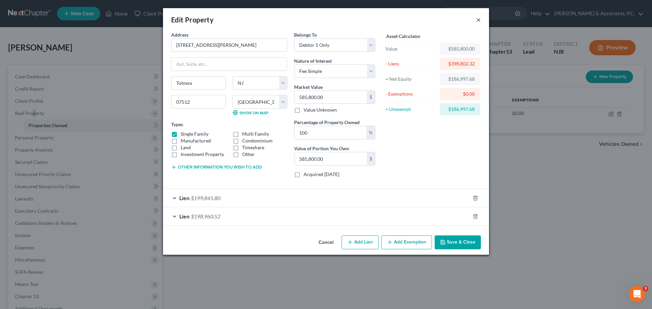
click at [478, 20] on button "×" at bounding box center [478, 20] width 5 height 8
click at [478, 23] on button "×" at bounding box center [478, 20] width 5 height 8
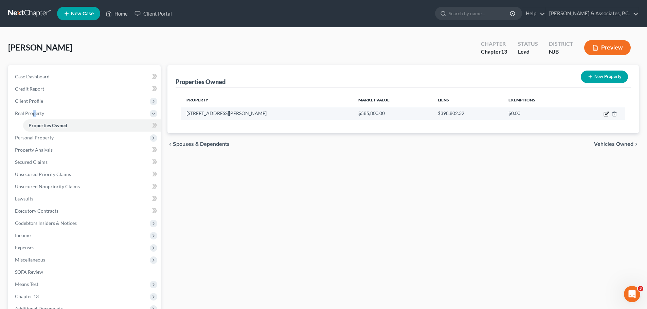
click at [606, 113] on icon "button" at bounding box center [605, 113] width 5 height 5
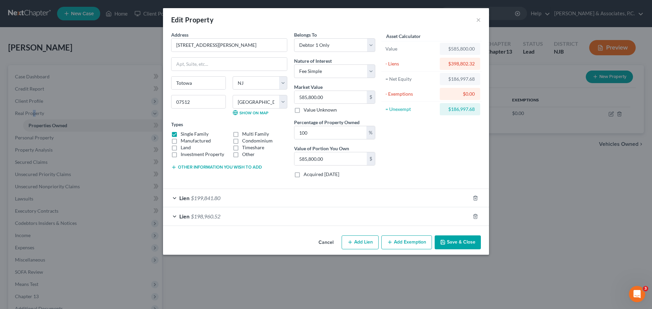
click at [412, 244] on button "Add Exemption" at bounding box center [406, 243] width 51 height 14
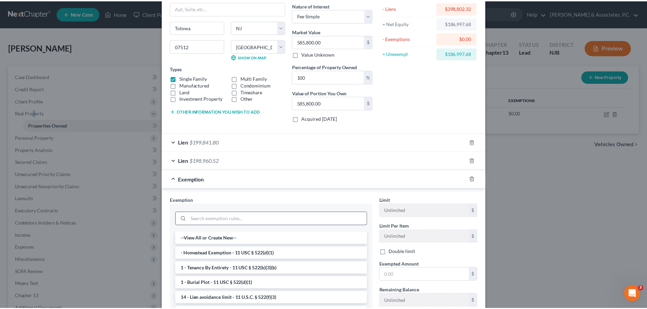
scroll to position [102, 0]
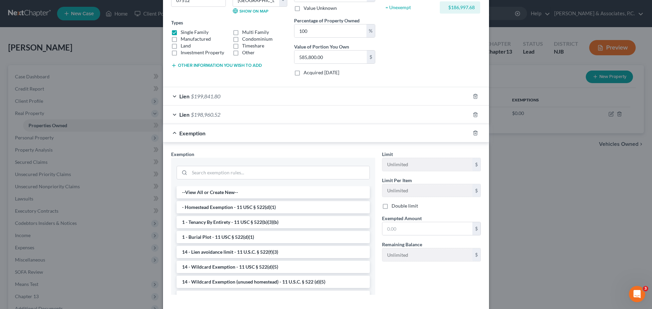
click at [248, 208] on li "- Homestead Exemption - 11 USC § 522(d)(1)" at bounding box center [272, 207] width 193 height 12
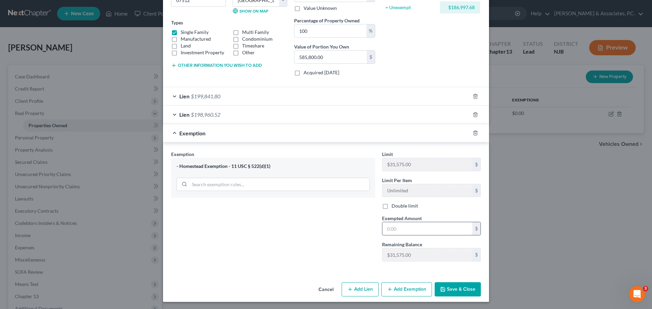
click at [422, 230] on input "text" at bounding box center [427, 228] width 90 height 13
drag, startPoint x: 467, startPoint y: 290, endPoint x: 507, endPoint y: 258, distance: 51.2
click at [467, 290] on button "Save & Close" at bounding box center [457, 289] width 46 height 14
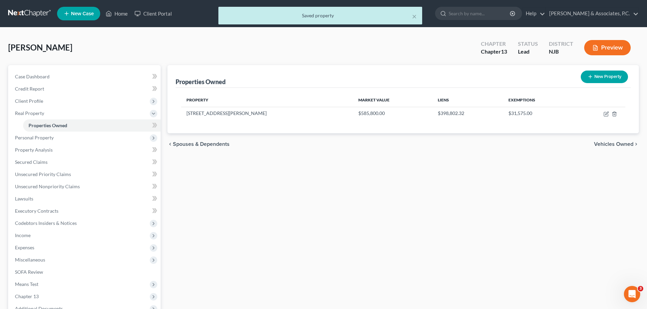
click at [609, 144] on span "Vehicles Owned" at bounding box center [613, 144] width 39 height 5
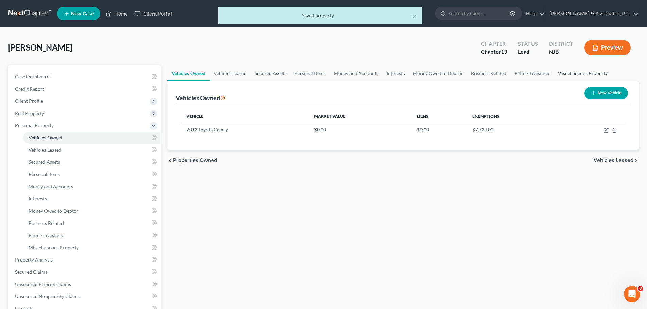
click at [582, 70] on link "Miscellaneous Property" at bounding box center [582, 73] width 58 height 16
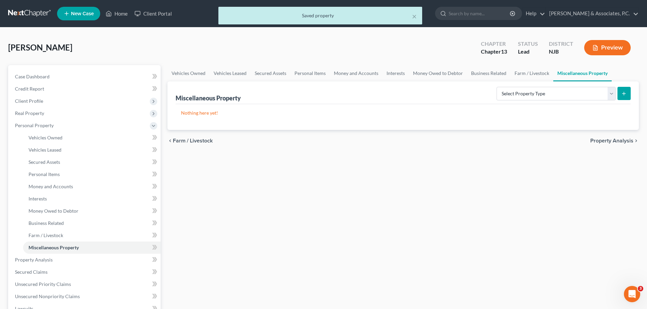
click at [609, 141] on span "Property Analysis" at bounding box center [611, 140] width 43 height 5
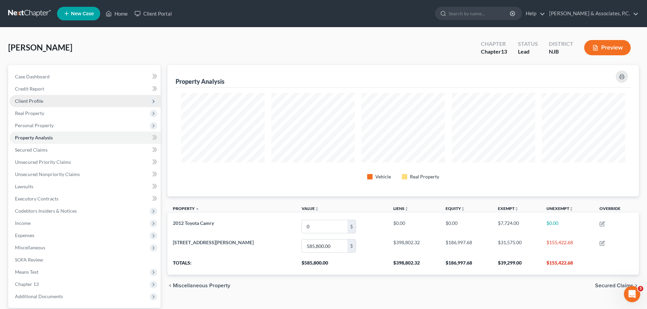
click at [39, 99] on span "Client Profile" at bounding box center [29, 101] width 28 height 6
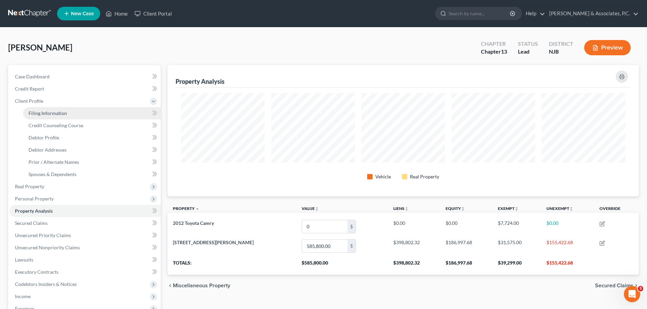
click at [48, 114] on span "Filing Information" at bounding box center [48, 113] width 38 height 6
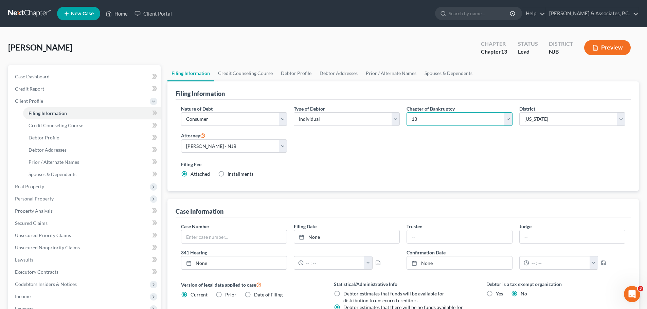
drag, startPoint x: 507, startPoint y: 119, endPoint x: 496, endPoint y: 126, distance: 12.6
click at [507, 119] on select "Select 7 11 12 13" at bounding box center [459, 119] width 106 height 14
click at [406, 112] on select "Select 7 11 12 13" at bounding box center [459, 119] width 106 height 14
click at [437, 71] on link "Spouses & Dependents" at bounding box center [448, 73] width 56 height 16
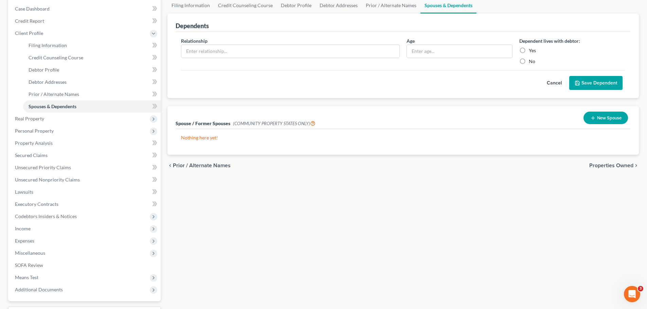
drag, startPoint x: 611, startPoint y: 165, endPoint x: 573, endPoint y: 159, distance: 38.6
click at [610, 166] on span "Properties Owned" at bounding box center [611, 165] width 44 height 5
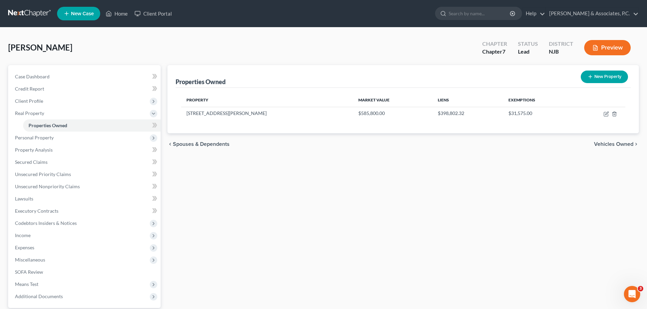
click at [614, 145] on span "Vehicles Owned" at bounding box center [613, 144] width 39 height 5
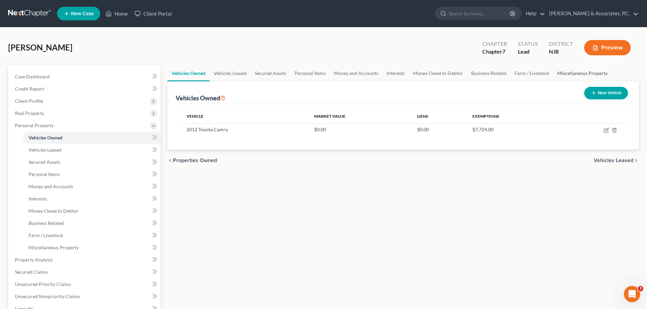
drag, startPoint x: 581, startPoint y: 71, endPoint x: 585, endPoint y: 75, distance: 6.0
click at [581, 71] on link "Miscellaneous Property" at bounding box center [582, 73] width 58 height 16
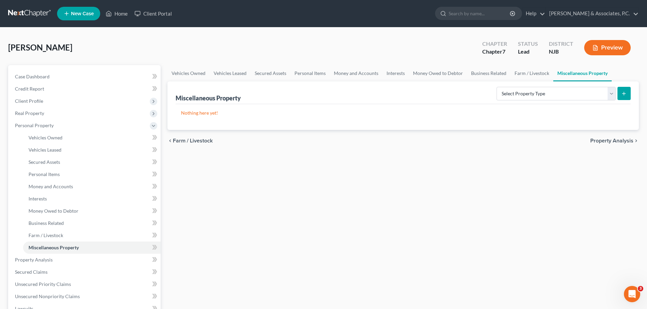
click at [614, 140] on span "Property Analysis" at bounding box center [611, 140] width 43 height 5
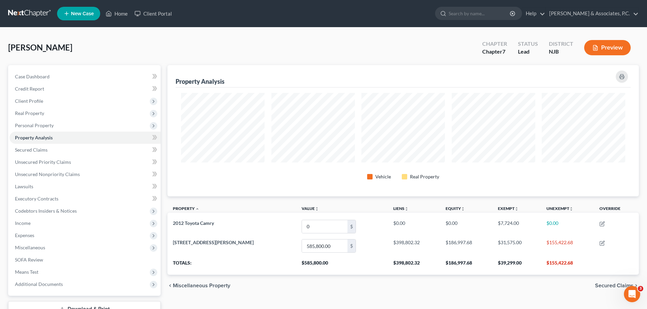
scroll to position [131, 471]
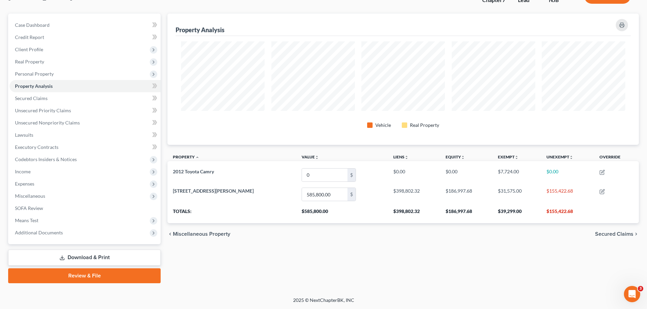
click at [612, 236] on span "Secured Claims" at bounding box center [614, 233] width 38 height 5
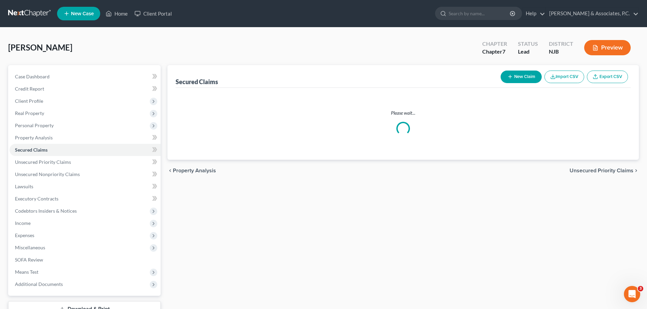
click at [601, 160] on div "Please wait..." at bounding box center [402, 124] width 455 height 72
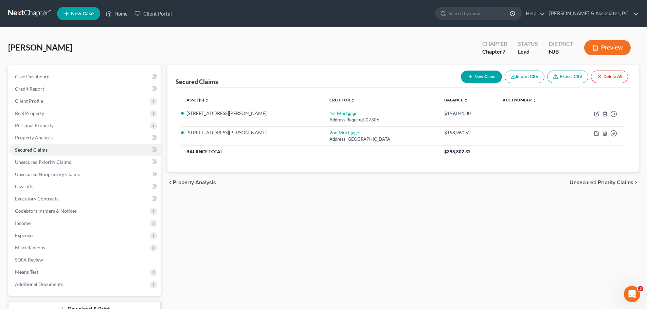
click at [605, 180] on div "chevron_left Property Analysis Unsecured Priority Claims chevron_right" at bounding box center [402, 183] width 471 height 22
click at [607, 184] on span "Unsecured Priority Claims" at bounding box center [601, 182] width 64 height 5
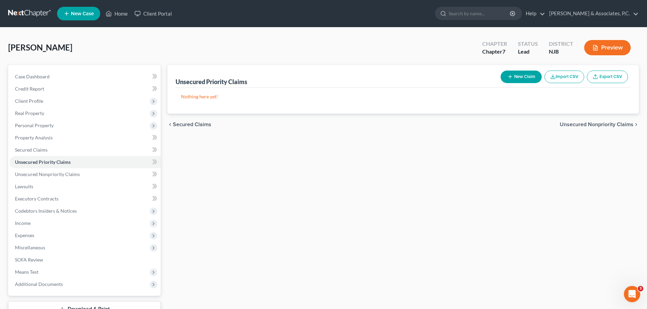
click at [600, 128] on div "chevron_left Secured Claims Unsecured Nonpriority Claims chevron_right" at bounding box center [402, 125] width 471 height 22
click at [599, 126] on span "Unsecured Nonpriority Claims" at bounding box center [596, 124] width 74 height 5
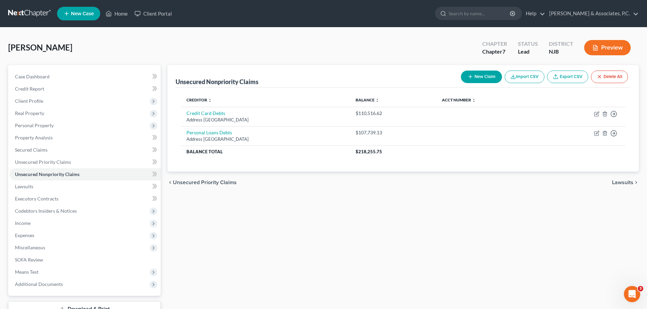
click at [619, 181] on span "Lawsuits" at bounding box center [622, 182] width 21 height 5
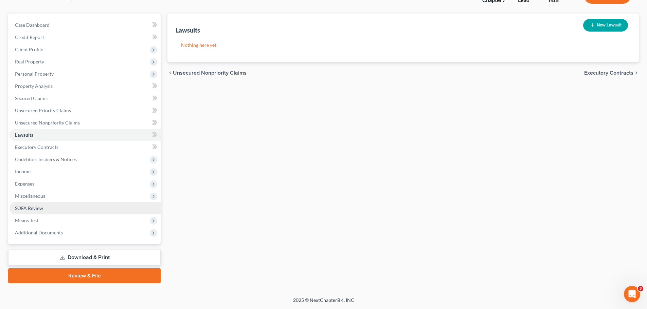
drag, startPoint x: 30, startPoint y: 208, endPoint x: 45, endPoint y: 209, distance: 15.4
click at [30, 207] on span "SOFA Review" at bounding box center [29, 208] width 28 height 6
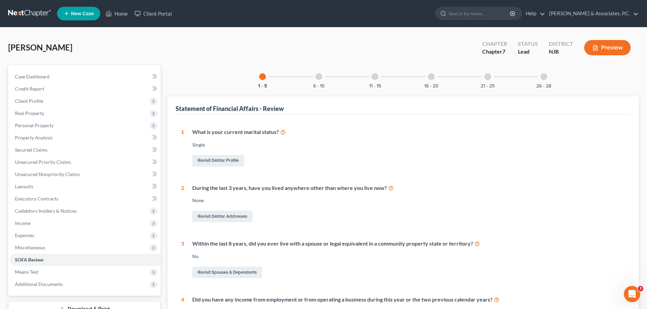
drag, startPoint x: 548, startPoint y: 76, endPoint x: 547, endPoint y: 79, distance: 3.5
click at [547, 78] on div "26 - 28" at bounding box center [543, 76] width 23 height 23
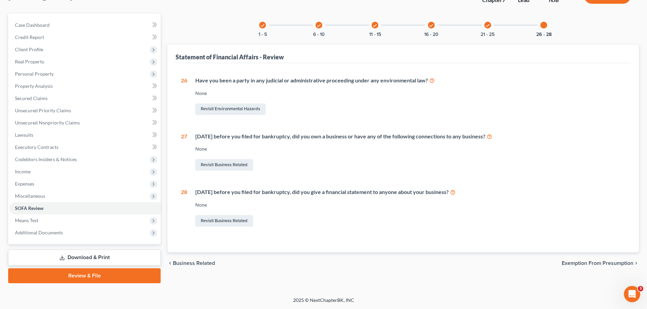
click at [598, 258] on div "chevron_left Business Related Exemption from Presumption chevron_right" at bounding box center [402, 264] width 471 height 22
drag, startPoint x: 597, startPoint y: 262, endPoint x: 592, endPoint y: 253, distance: 10.6
click at [597, 264] on span "Exemption from Presumption" at bounding box center [597, 263] width 72 height 5
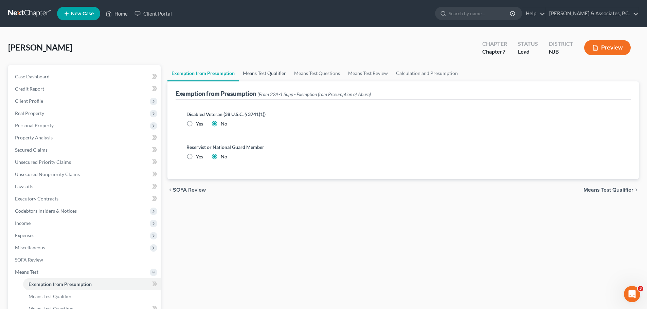
drag, startPoint x: 258, startPoint y: 73, endPoint x: 265, endPoint y: 78, distance: 8.6
click at [258, 73] on link "Means Test Qualifier" at bounding box center [264, 73] width 51 height 16
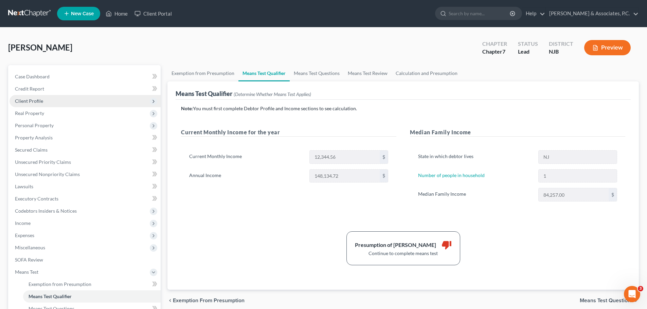
click at [28, 101] on span "Client Profile" at bounding box center [29, 101] width 28 height 6
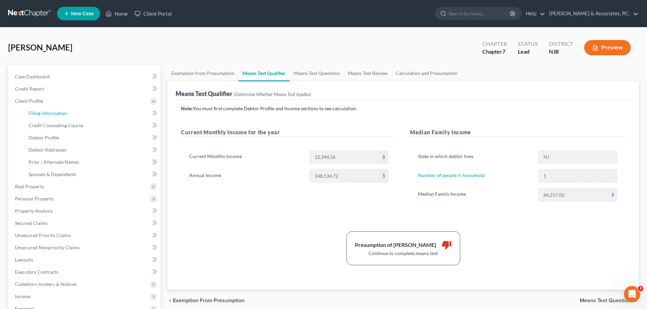
drag, startPoint x: 49, startPoint y: 114, endPoint x: 213, endPoint y: 103, distance: 165.0
click at [49, 113] on span "Filing Information" at bounding box center [48, 113] width 38 height 6
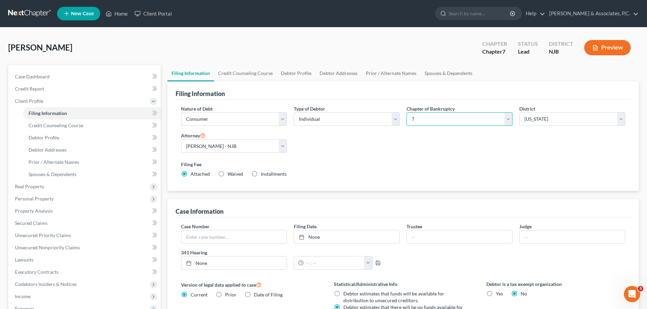
drag, startPoint x: 462, startPoint y: 116, endPoint x: 455, endPoint y: 126, distance: 11.8
click at [462, 117] on select "Select 7 11 12 13" at bounding box center [459, 119] width 106 height 14
click at [406, 112] on select "Select 7 11 12 13" at bounding box center [459, 119] width 106 height 14
drag, startPoint x: 439, startPoint y: 120, endPoint x: 438, endPoint y: 126, distance: 5.3
click at [439, 120] on select "Select 7 11 12 13" at bounding box center [459, 119] width 106 height 14
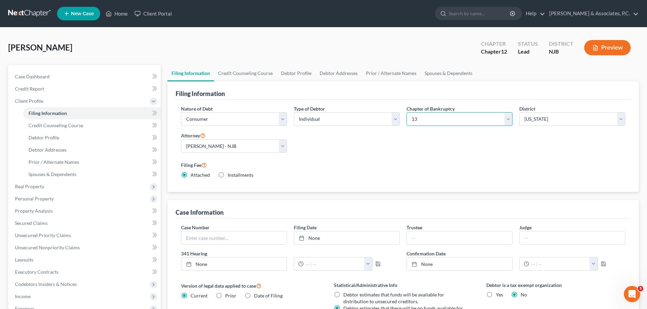
click at [406, 112] on select "Select 7 11 12 13" at bounding box center [459, 119] width 106 height 14
click at [445, 150] on div "Nature of Debt Select Business Consumer Other Nature of Business Select Clearin…" at bounding box center [403, 144] width 451 height 78
click at [442, 70] on link "Spouses & Dependents" at bounding box center [448, 73] width 56 height 16
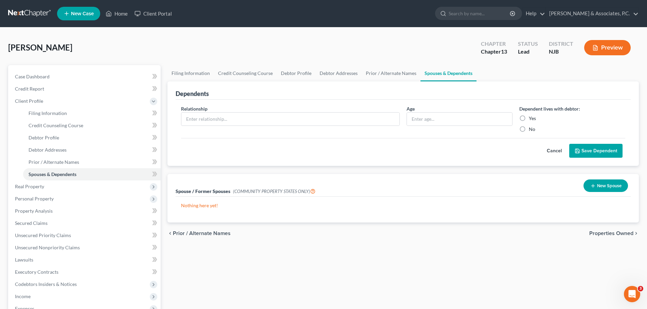
click at [604, 235] on span "Properties Owned" at bounding box center [611, 233] width 44 height 5
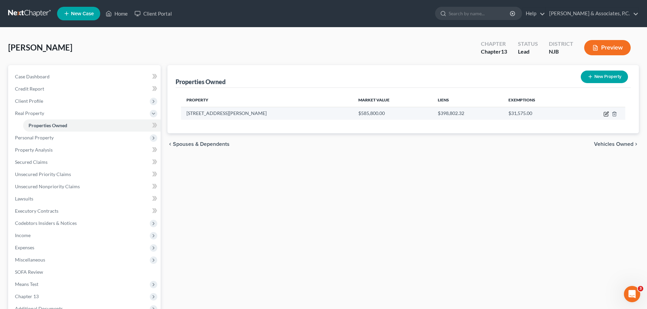
click at [604, 114] on icon "button" at bounding box center [605, 114] width 4 height 4
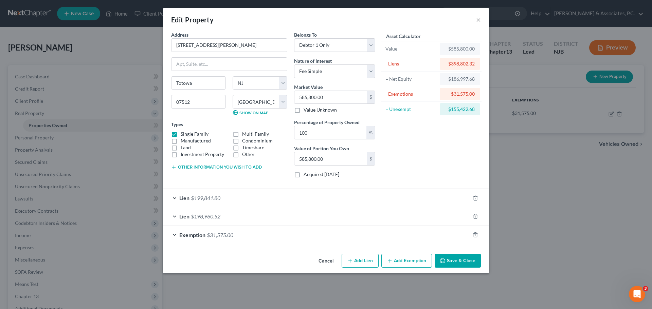
click at [454, 260] on button "Save & Close" at bounding box center [457, 261] width 46 height 14
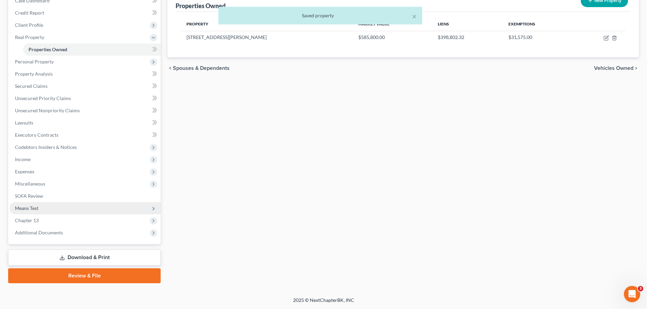
click at [24, 206] on span "Means Test" at bounding box center [26, 208] width 23 height 6
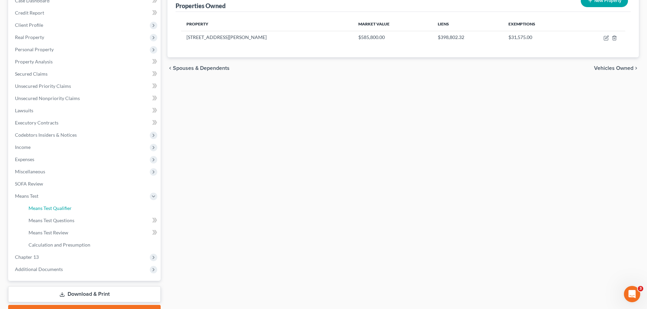
drag, startPoint x: 72, startPoint y: 209, endPoint x: 389, endPoint y: 157, distance: 321.1
click at [72, 208] on link "Means Test Qualifier" at bounding box center [91, 208] width 137 height 12
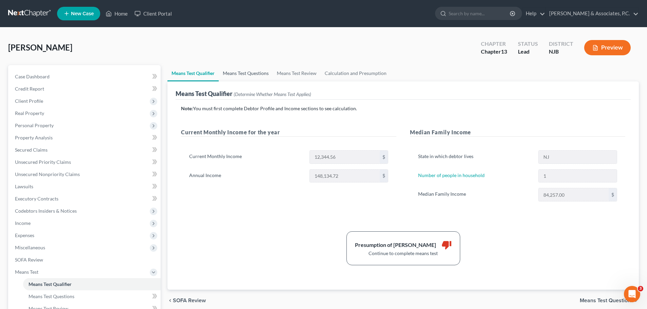
click at [257, 71] on link "Means Test Questions" at bounding box center [246, 73] width 54 height 16
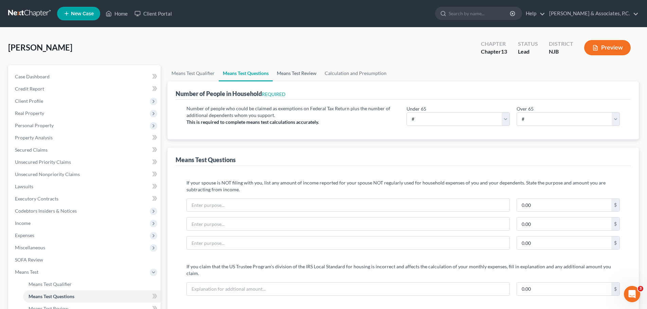
click at [287, 71] on link "Means Test Review" at bounding box center [297, 73] width 48 height 16
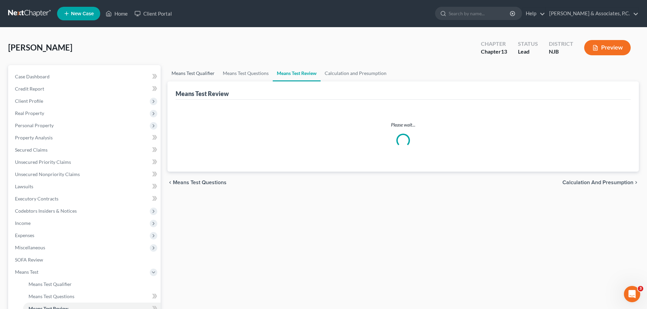
click at [197, 71] on link "Means Test Qualifier" at bounding box center [192, 73] width 51 height 16
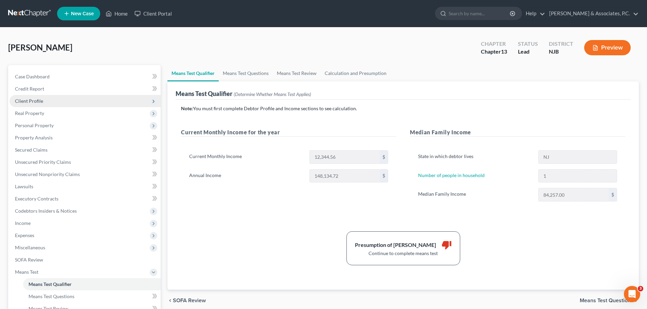
drag, startPoint x: 43, startPoint y: 100, endPoint x: 64, endPoint y: 106, distance: 21.7
click at [44, 100] on span "Client Profile" at bounding box center [85, 101] width 151 height 12
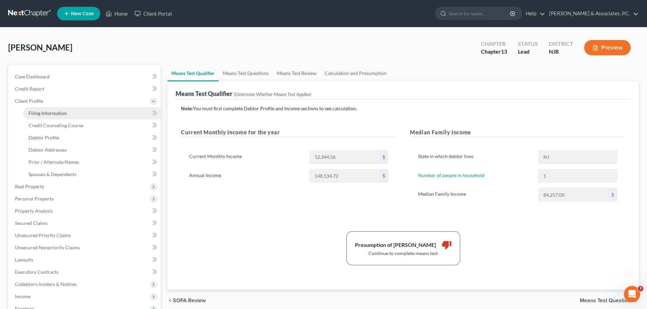
drag, startPoint x: 57, startPoint y: 115, endPoint x: 81, endPoint y: 119, distance: 24.3
click at [57, 114] on span "Filing Information" at bounding box center [48, 113] width 38 height 6
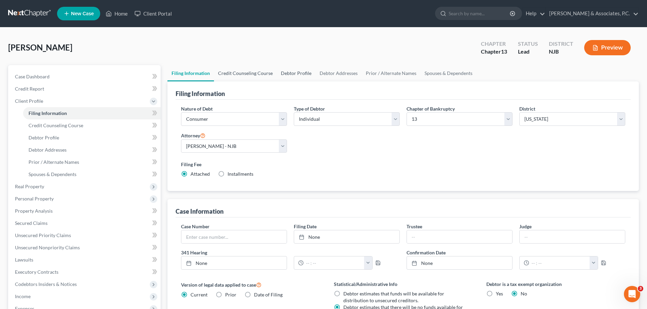
click at [249, 69] on link "Credit Counseling Course" at bounding box center [245, 73] width 63 height 16
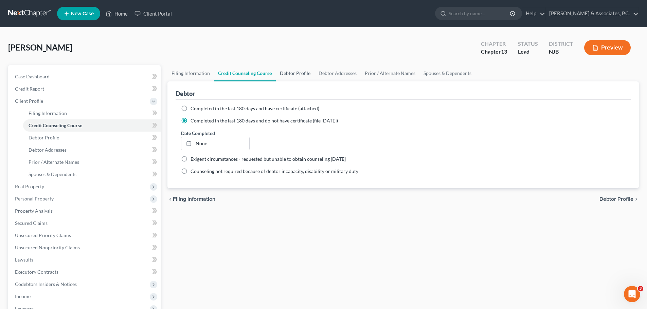
drag, startPoint x: 302, startPoint y: 71, endPoint x: 336, endPoint y: 76, distance: 34.9
click at [301, 71] on link "Debtor Profile" at bounding box center [295, 73] width 39 height 16
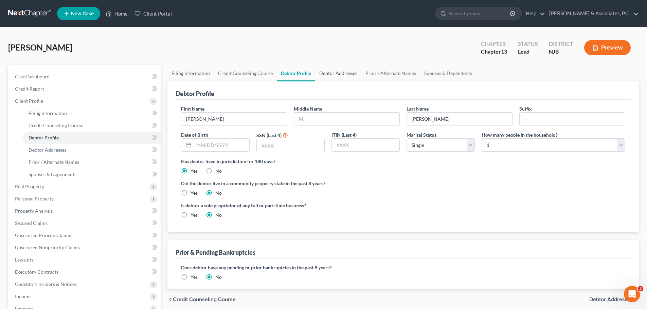
click at [339, 71] on link "Debtor Addresses" at bounding box center [338, 73] width 46 height 16
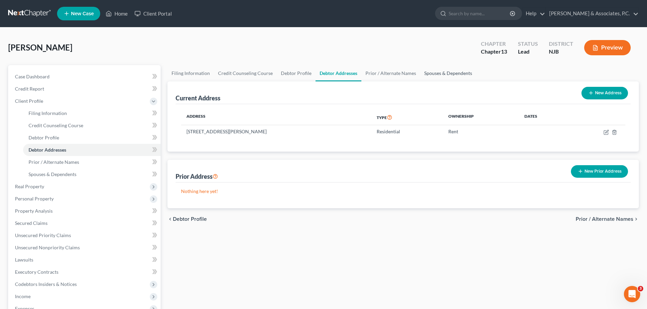
click at [447, 70] on link "Spouses & Dependents" at bounding box center [448, 73] width 56 height 16
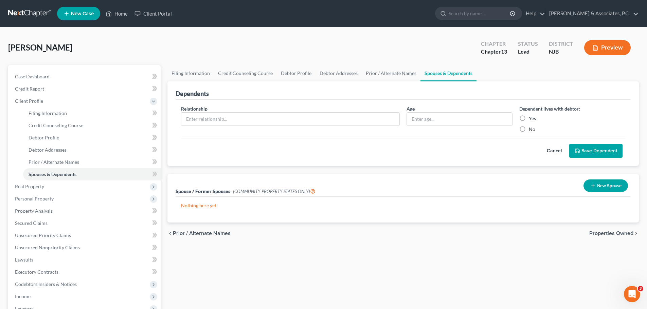
click at [601, 231] on div "chevron_left Prior / Alternate Names Properties Owned chevron_right" at bounding box center [402, 234] width 471 height 22
drag, startPoint x: 601, startPoint y: 231, endPoint x: 575, endPoint y: 215, distance: 30.4
click at [600, 231] on span "Properties Owned" at bounding box center [611, 233] width 44 height 5
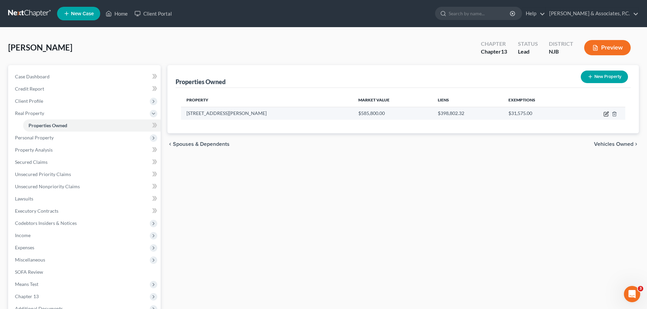
click at [606, 113] on icon "button" at bounding box center [605, 113] width 5 height 5
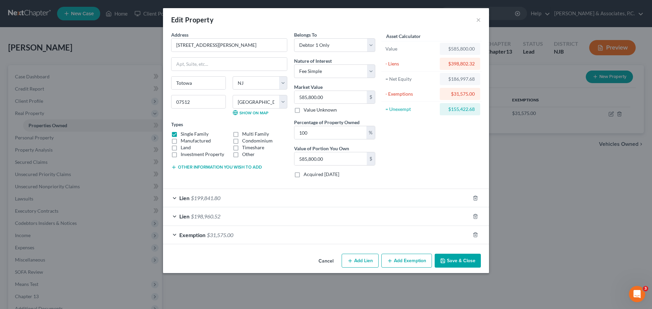
click at [328, 261] on button "Cancel" at bounding box center [326, 262] width 26 height 14
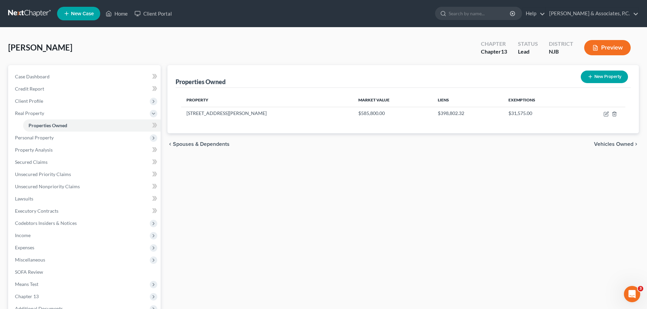
click at [630, 145] on span "Vehicles Owned" at bounding box center [613, 144] width 39 height 5
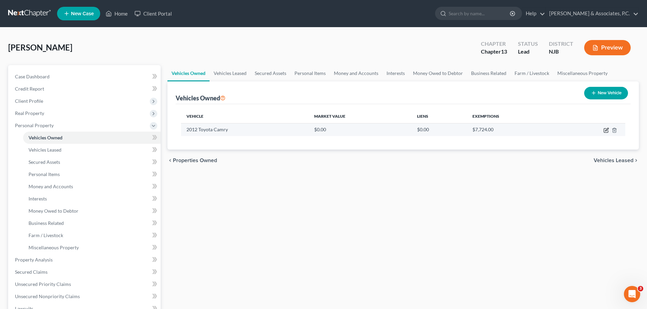
drag, startPoint x: 607, startPoint y: 130, endPoint x: 603, endPoint y: 129, distance: 3.8
click at [607, 130] on icon "button" at bounding box center [605, 130] width 5 height 5
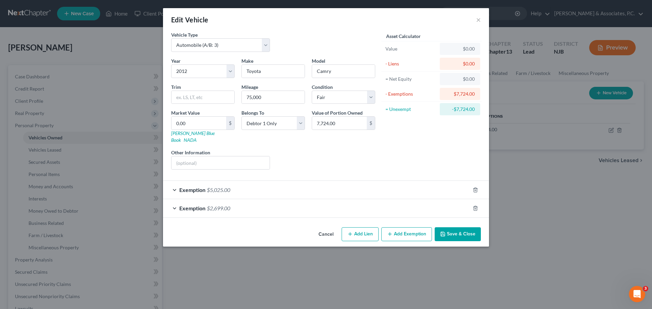
click at [336, 228] on button "Cancel" at bounding box center [326, 235] width 26 height 14
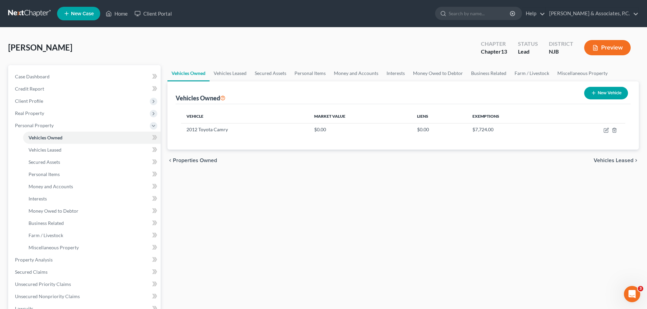
click at [201, 162] on span "Properties Owned" at bounding box center [195, 160] width 44 height 5
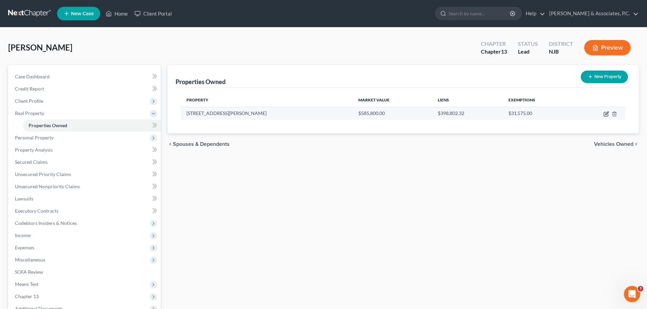
drag, startPoint x: 608, startPoint y: 113, endPoint x: 592, endPoint y: 119, distance: 17.4
click at [607, 114] on icon "button" at bounding box center [605, 113] width 5 height 5
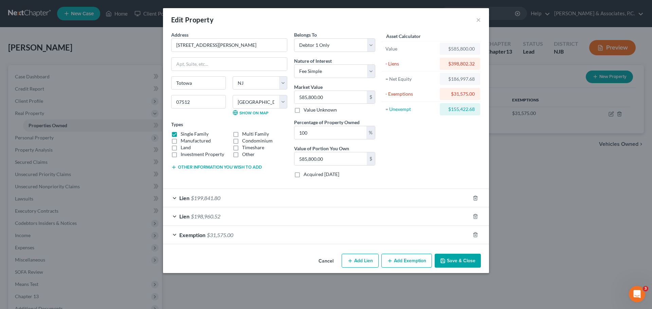
drag, startPoint x: 310, startPoint y: 236, endPoint x: 349, endPoint y: 218, distance: 43.0
click at [310, 236] on div "Exemption $31,575.00" at bounding box center [316, 235] width 307 height 18
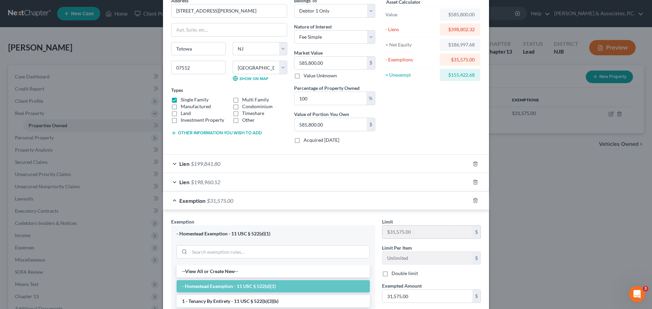
scroll to position [102, 0]
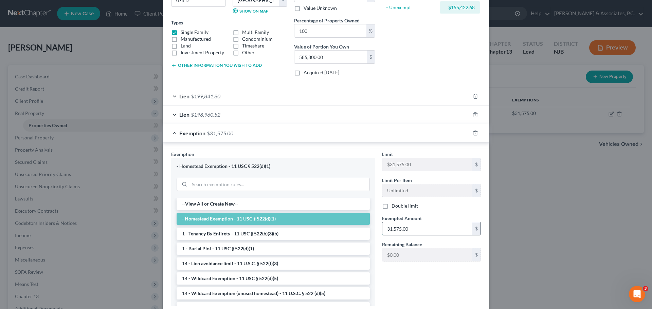
click at [421, 230] on input "31,575.00" at bounding box center [427, 228] width 90 height 13
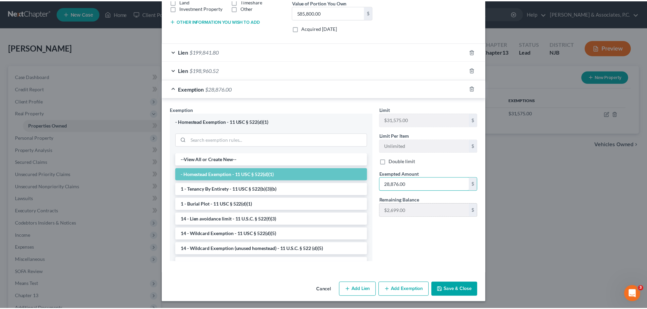
scroll to position [148, 0]
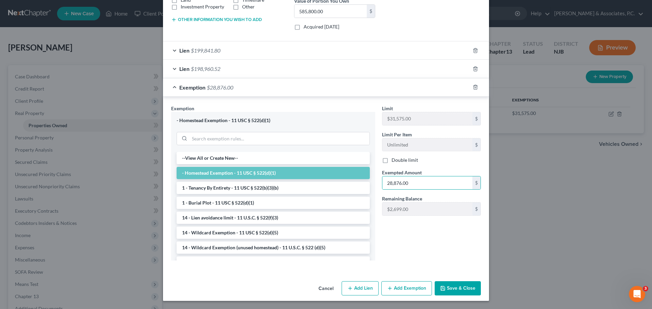
click at [458, 292] on button "Save & Close" at bounding box center [457, 288] width 46 height 14
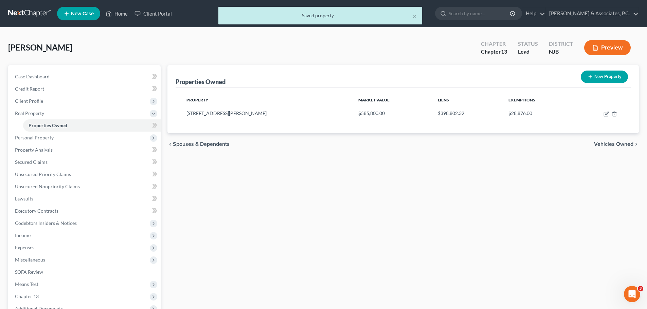
click at [606, 140] on div "chevron_left Spouses & Dependents Vehicles Owned chevron_right" at bounding box center [402, 144] width 471 height 22
click at [609, 142] on span "Vehicles Owned" at bounding box center [613, 144] width 39 height 5
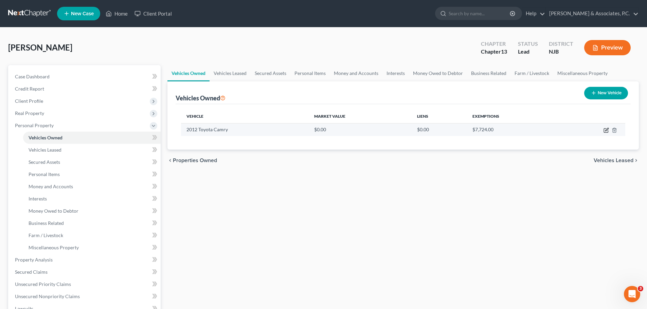
click at [608, 129] on icon "button" at bounding box center [605, 130] width 5 height 5
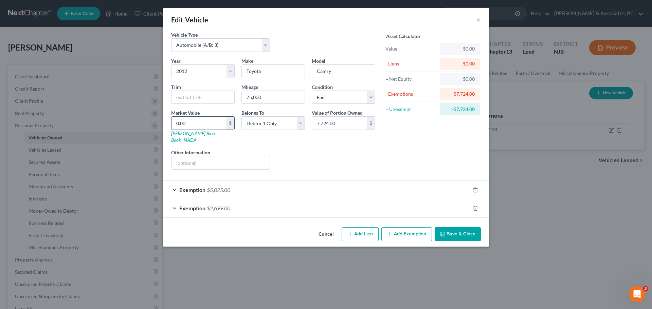
click at [208, 123] on input "0.00" at bounding box center [198, 123] width 55 height 13
click at [337, 149] on div "Liens Select" at bounding box center [326, 159] width 106 height 21
drag, startPoint x: 467, startPoint y: 227, endPoint x: 471, endPoint y: 224, distance: 4.8
click at [467, 227] on button "Save & Close" at bounding box center [457, 234] width 46 height 14
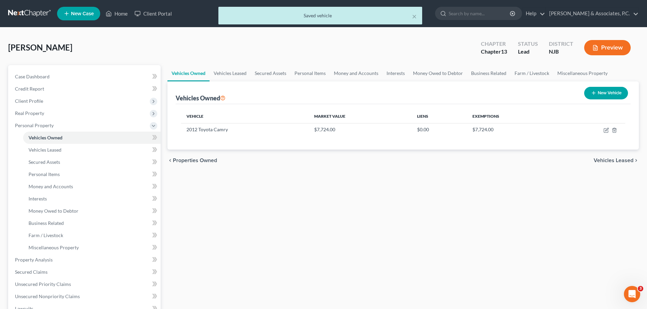
click at [614, 161] on span "Vehicles Leased" at bounding box center [613, 160] width 40 height 5
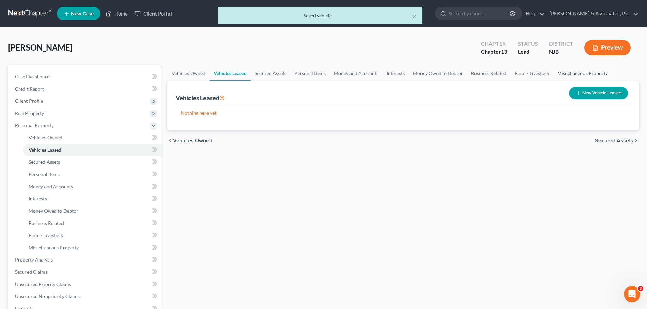
click at [569, 70] on link "Miscellaneous Property" at bounding box center [582, 73] width 58 height 16
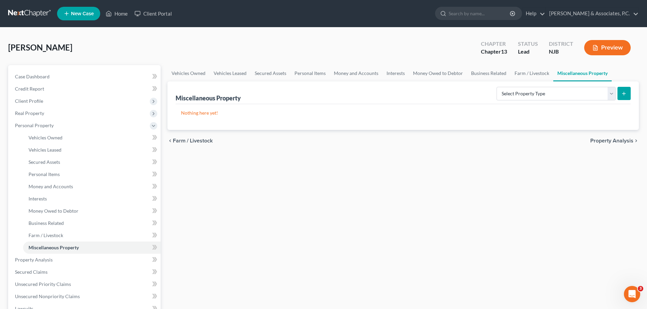
click at [610, 141] on span "Property Analysis" at bounding box center [611, 140] width 43 height 5
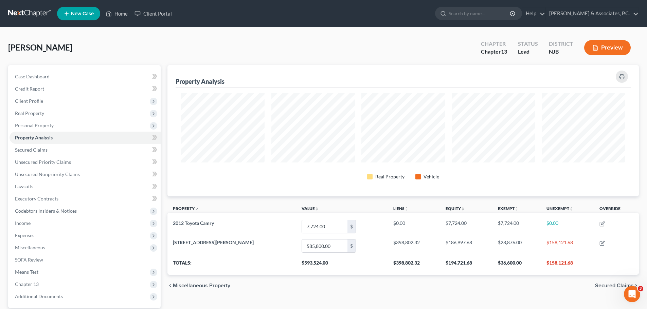
scroll to position [131, 471]
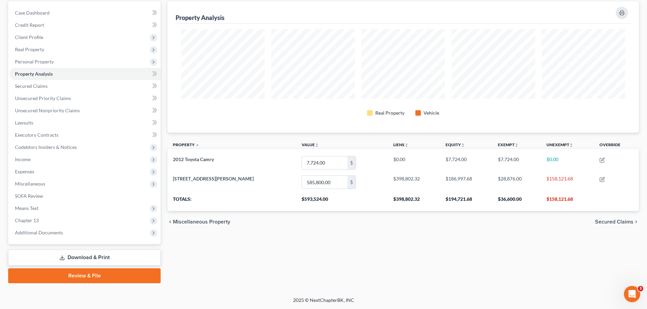
click at [608, 221] on span "Secured Claims" at bounding box center [614, 221] width 38 height 5
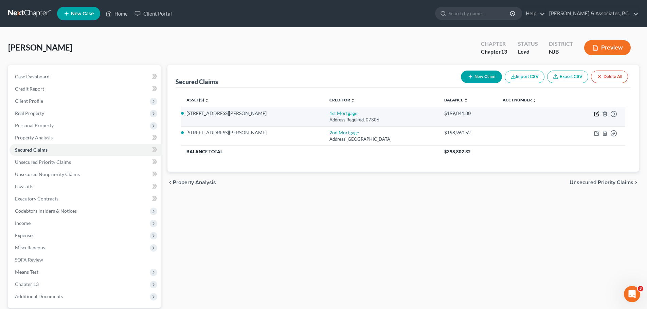
click at [597, 112] on icon "button" at bounding box center [596, 113] width 5 height 5
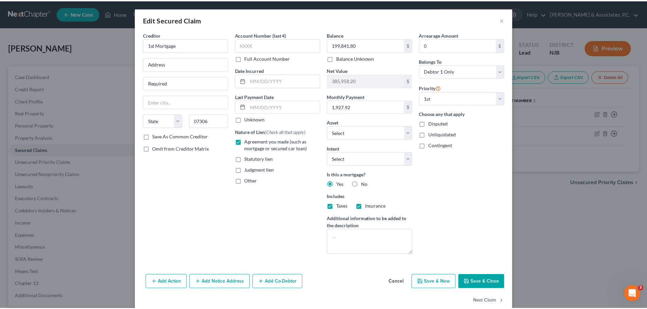
scroll to position [13, 0]
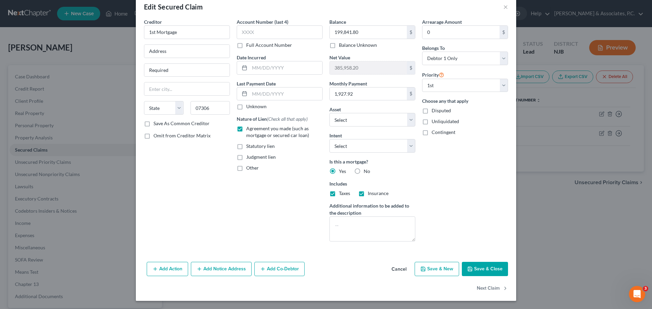
click at [479, 272] on button "Save & Close" at bounding box center [485, 269] width 46 height 14
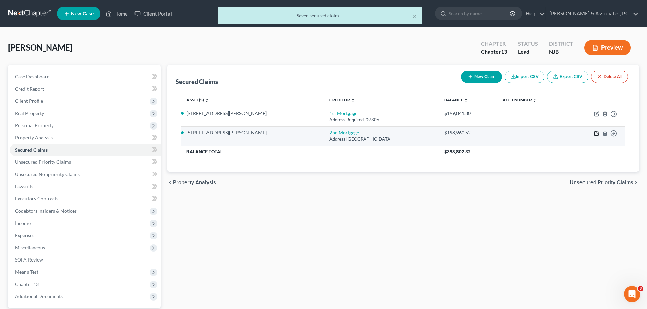
click at [596, 133] on icon "button" at bounding box center [596, 133] width 5 height 5
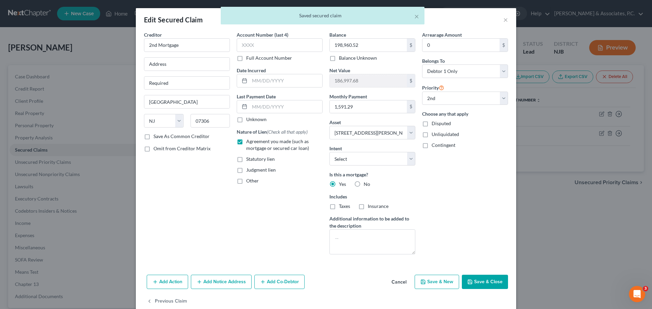
drag, startPoint x: 487, startPoint y: 285, endPoint x: 525, endPoint y: 259, distance: 46.1
click at [487, 284] on button "Save & Close" at bounding box center [485, 282] width 46 height 14
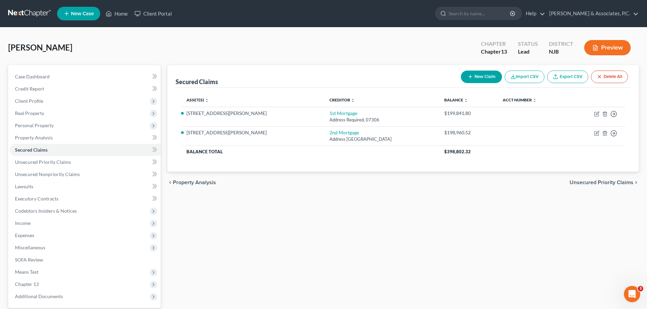
drag, startPoint x: 604, startPoint y: 182, endPoint x: 489, endPoint y: 155, distance: 118.1
click at [603, 181] on span "Unsecured Priority Claims" at bounding box center [601, 182] width 64 height 5
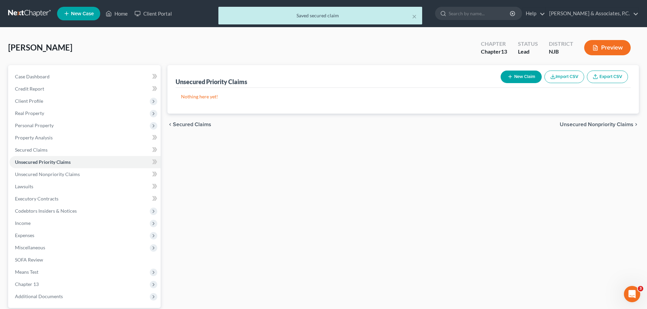
click at [580, 124] on span "Unsecured Nonpriority Claims" at bounding box center [596, 124] width 74 height 5
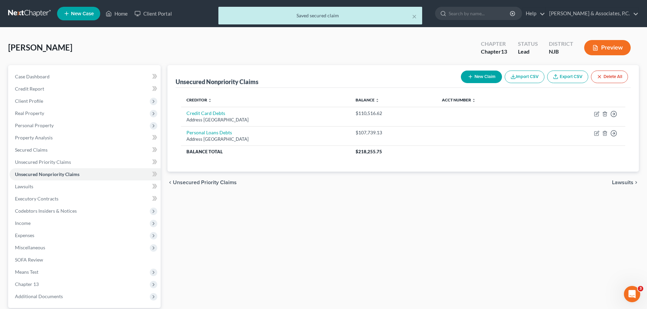
drag, startPoint x: 624, startPoint y: 182, endPoint x: 621, endPoint y: 180, distance: 3.9
click at [624, 183] on span "Lawsuits" at bounding box center [622, 182] width 21 height 5
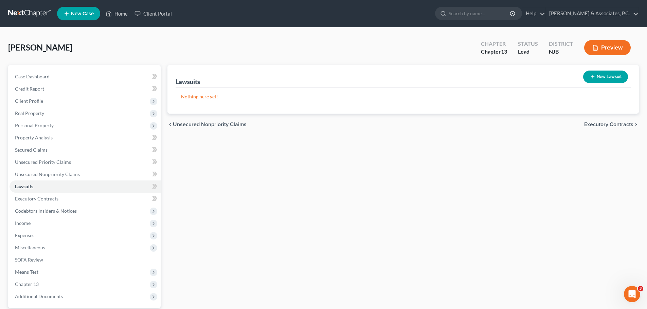
click at [616, 124] on span "Executory Contracts" at bounding box center [608, 124] width 49 height 5
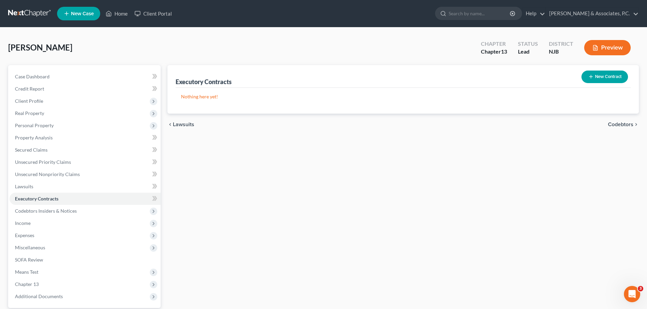
drag, startPoint x: 626, startPoint y: 120, endPoint x: 627, endPoint y: 126, distance: 5.8
click at [626, 120] on div "chevron_left Lawsuits Codebtors chevron_right" at bounding box center [402, 125] width 471 height 22
click at [627, 126] on span "Codebtors" at bounding box center [620, 124] width 25 height 5
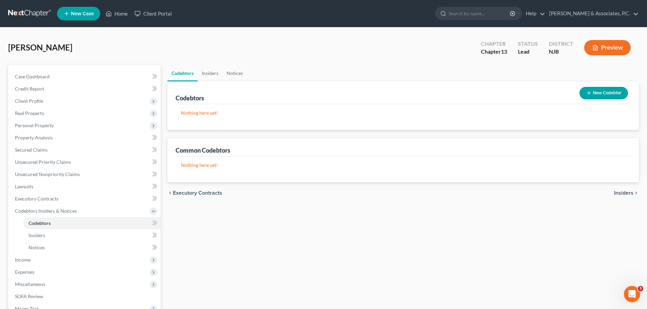
click at [618, 192] on span "Insiders" at bounding box center [623, 192] width 19 height 5
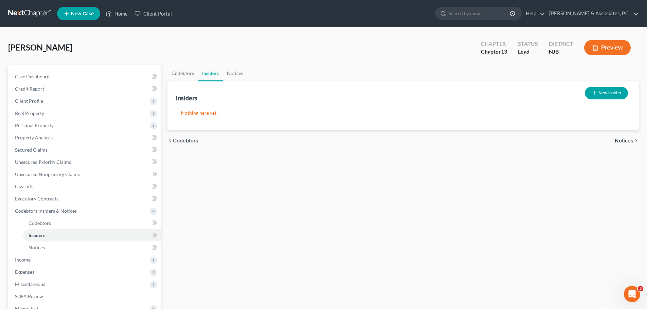
click at [631, 138] on span "Notices" at bounding box center [623, 140] width 19 height 5
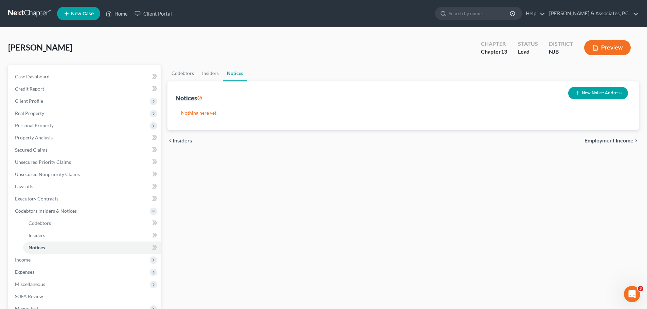
click at [622, 141] on span "Employment Income" at bounding box center [608, 140] width 49 height 5
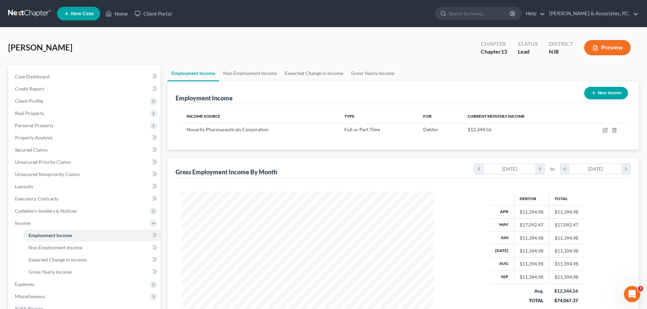
scroll to position [127, 267]
click at [257, 71] on link "Non Employment Income" at bounding box center [250, 73] width 62 height 16
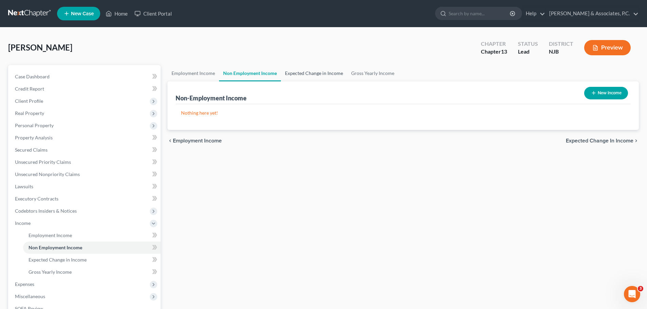
click at [305, 69] on link "Expected Change in Income" at bounding box center [314, 73] width 66 height 16
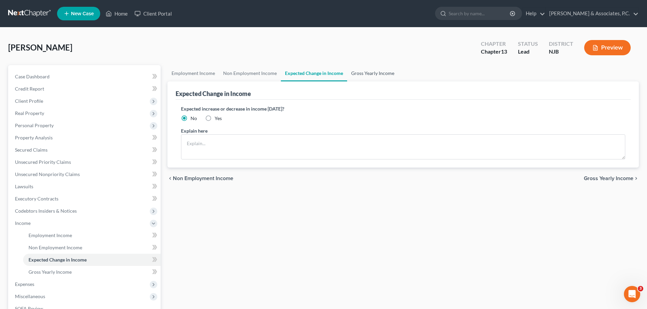
drag, startPoint x: 365, startPoint y: 71, endPoint x: 390, endPoint y: 82, distance: 27.4
click at [366, 71] on link "Gross Yearly Income" at bounding box center [372, 73] width 51 height 16
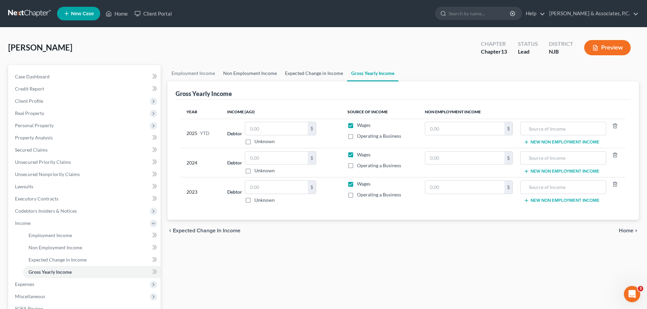
drag, startPoint x: 263, startPoint y: 73, endPoint x: 305, endPoint y: 70, distance: 42.2
click at [263, 72] on link "Non Employment Income" at bounding box center [250, 73] width 62 height 16
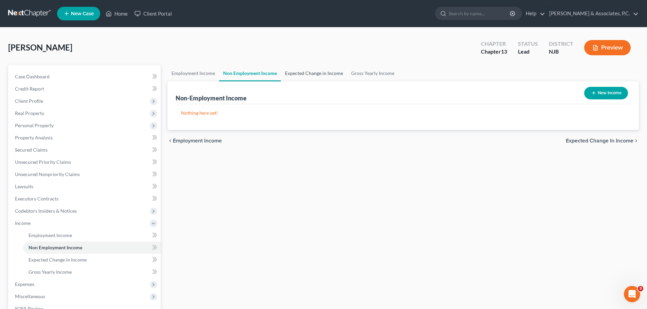
click at [310, 71] on link "Expected Change in Income" at bounding box center [314, 73] width 66 height 16
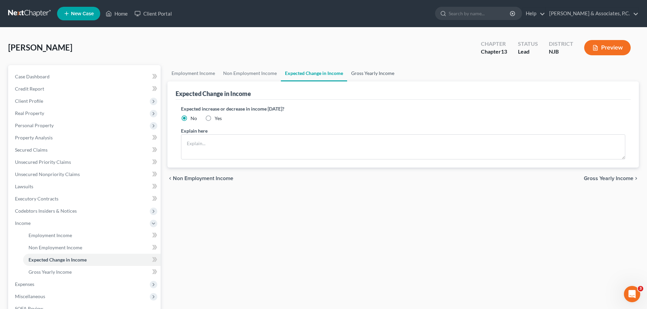
drag, startPoint x: 380, startPoint y: 74, endPoint x: 395, endPoint y: 80, distance: 16.8
click at [380, 73] on link "Gross Yearly Income" at bounding box center [372, 73] width 51 height 16
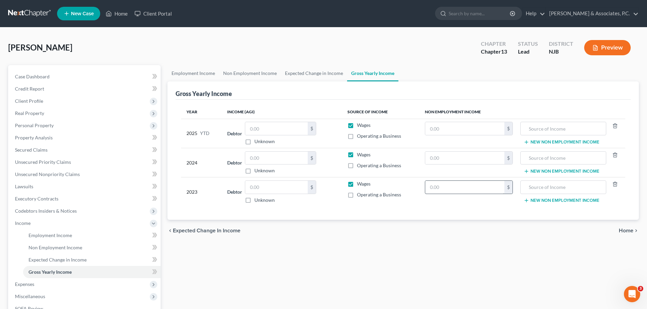
drag, startPoint x: 628, startPoint y: 231, endPoint x: 470, endPoint y: 182, distance: 165.2
click at [627, 231] on span "Home" at bounding box center [625, 230] width 15 height 5
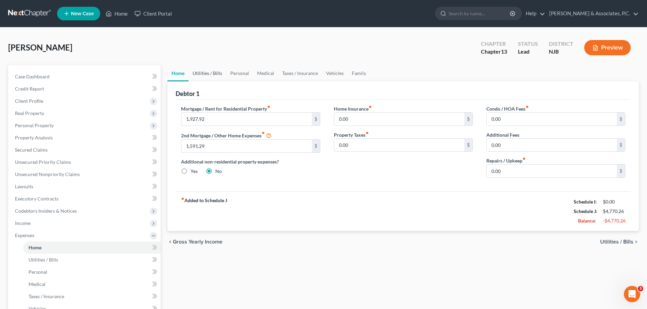
click at [210, 70] on link "Utilities / Bills" at bounding box center [207, 73] width 38 height 16
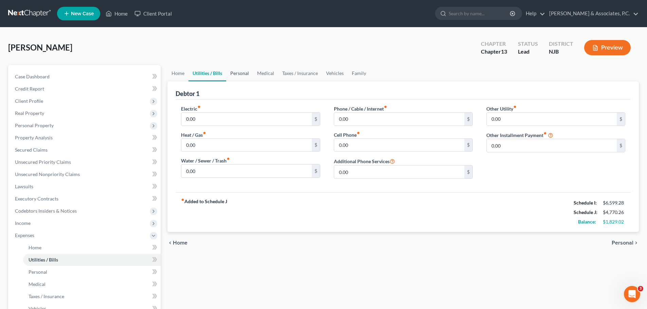
click at [243, 74] on link "Personal" at bounding box center [239, 73] width 27 height 16
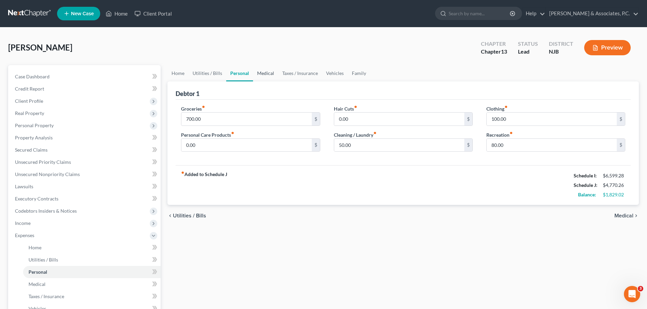
click at [266, 76] on link "Medical" at bounding box center [265, 73] width 25 height 16
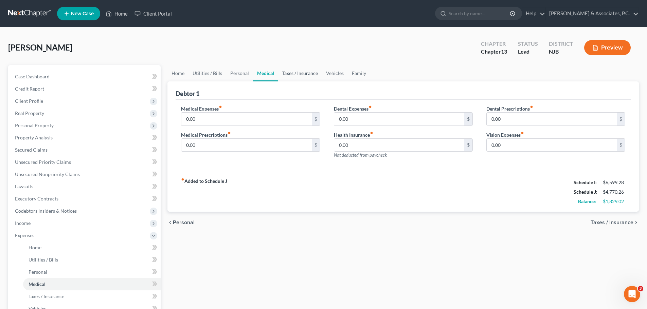
click at [297, 72] on link "Taxes / Insurance" at bounding box center [300, 73] width 44 height 16
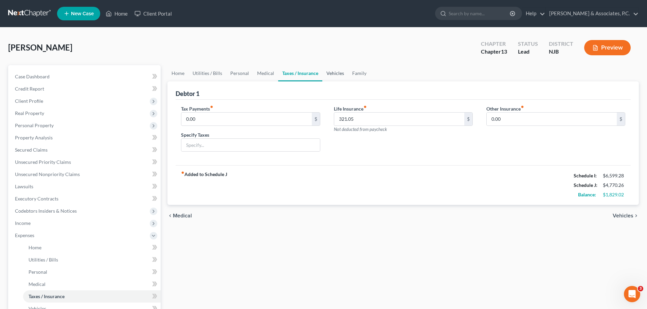
click at [329, 69] on link "Vehicles" at bounding box center [335, 73] width 26 height 16
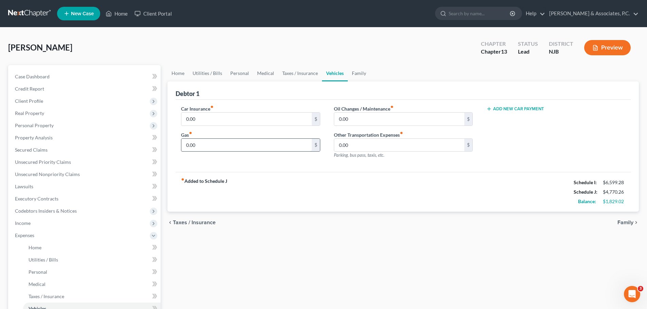
click at [258, 139] on div "0.00 $" at bounding box center [250, 145] width 139 height 14
drag, startPoint x: 256, startPoint y: 148, endPoint x: 255, endPoint y: 139, distance: 8.9
click at [255, 148] on input "0.00" at bounding box center [246, 145] width 130 height 13
click at [355, 69] on link "Family" at bounding box center [359, 73] width 22 height 16
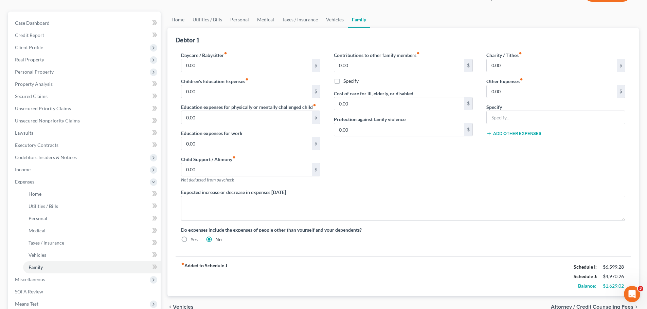
scroll to position [149, 0]
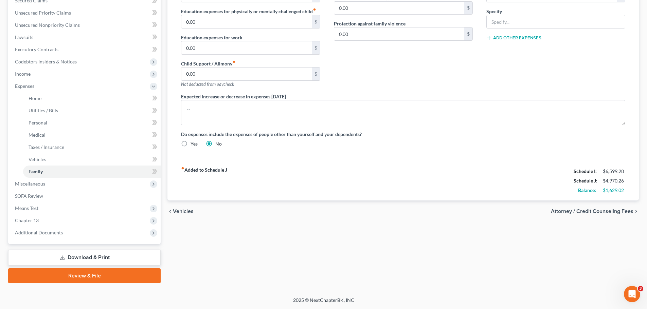
click at [577, 214] on span "Attorney / Credit Counseling Fees" at bounding box center [592, 211] width 82 height 5
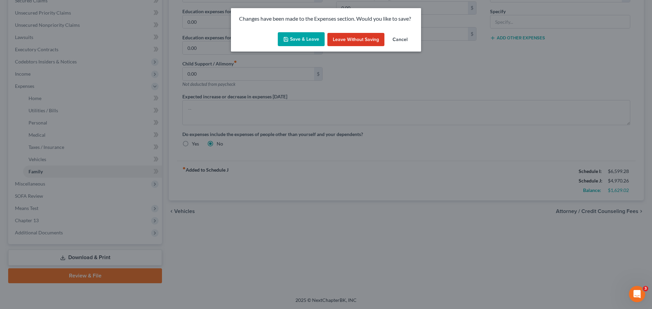
click at [304, 38] on button "Save & Leave" at bounding box center [301, 39] width 47 height 14
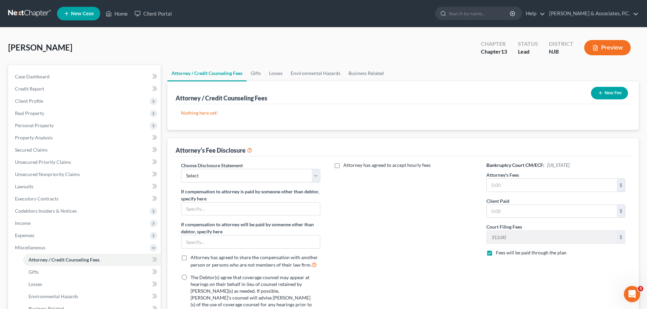
click at [608, 90] on button "New Fee" at bounding box center [609, 93] width 37 height 13
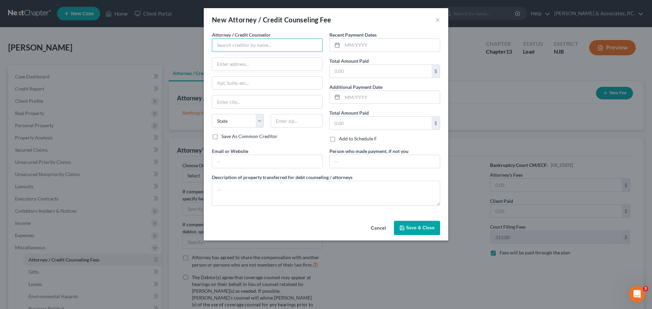
click at [252, 44] on input "text" at bounding box center [267, 45] width 111 height 14
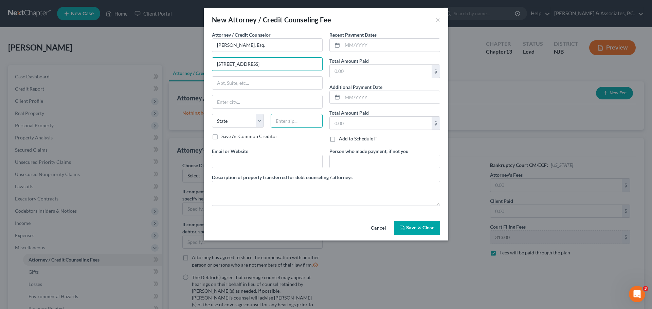
drag, startPoint x: 313, startPoint y: 123, endPoint x: 303, endPoint y: 118, distance: 10.9
click at [313, 123] on input "text" at bounding box center [297, 121] width 52 height 14
click at [292, 137] on div "Save As Common Creditor" at bounding box center [267, 136] width 111 height 7
click at [373, 42] on input "text" at bounding box center [390, 45] width 97 height 13
drag, startPoint x: 419, startPoint y: 226, endPoint x: 430, endPoint y: 226, distance: 11.5
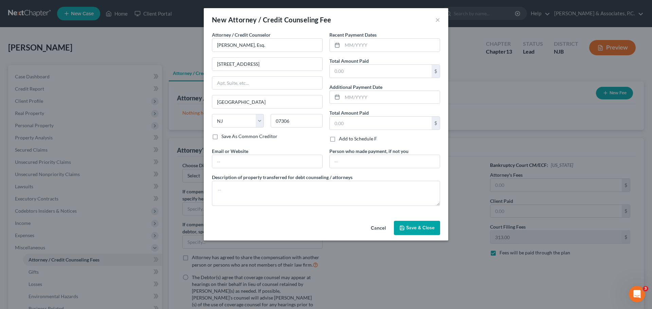
click at [419, 226] on span "Save & Close" at bounding box center [420, 228] width 29 height 6
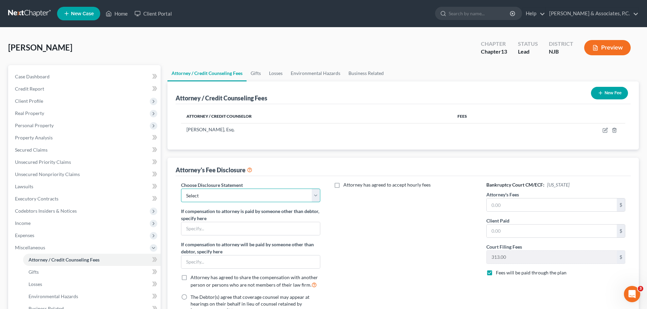
drag, startPoint x: 282, startPoint y: 195, endPoint x: 273, endPoint y: 201, distance: 10.9
click at [281, 194] on select "Select Attorney" at bounding box center [250, 196] width 139 height 14
click at [181, 189] on select "Select Attorney" at bounding box center [250, 196] width 139 height 14
click at [616, 128] on icon "button" at bounding box center [613, 130] width 5 height 5
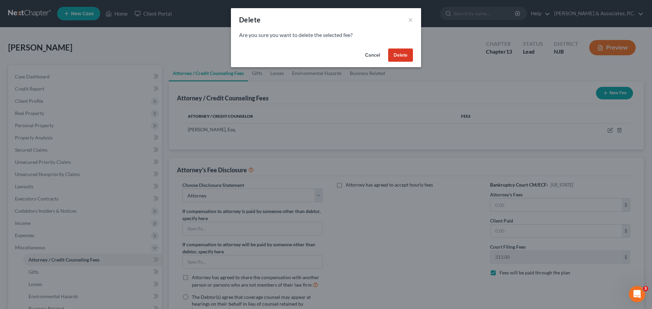
click at [398, 58] on button "Delete" at bounding box center [400, 56] width 25 height 14
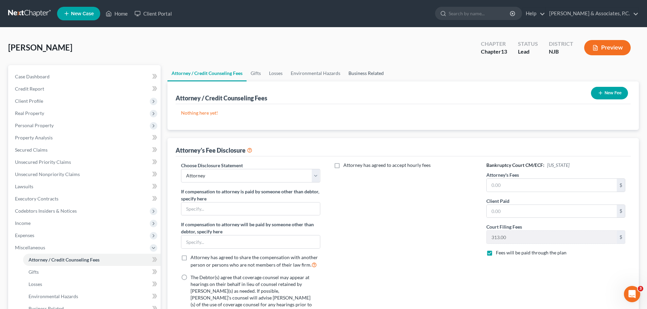
click at [365, 72] on link "Business Related" at bounding box center [365, 73] width 43 height 16
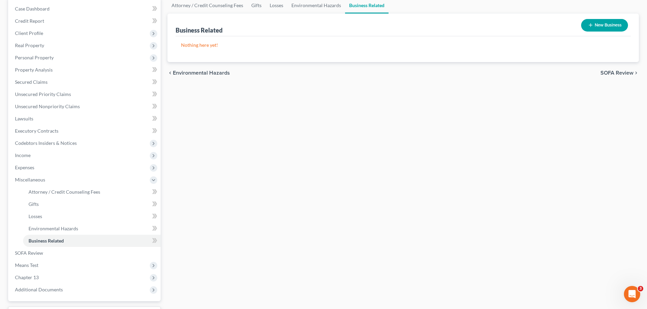
click at [605, 73] on span "SOFA Review" at bounding box center [616, 72] width 33 height 5
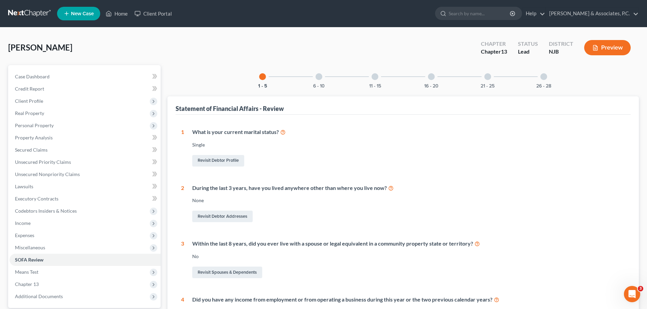
click at [540, 77] on div "26 - 28" at bounding box center [543, 76] width 23 height 23
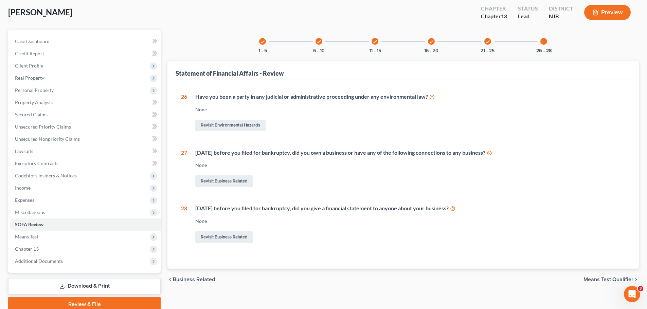
scroll to position [64, 0]
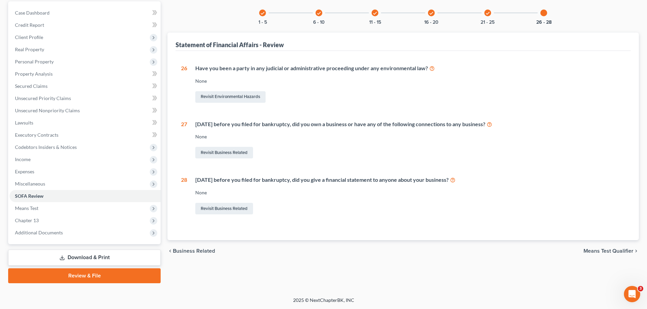
click at [602, 249] on span "Means Test Qualifier" at bounding box center [608, 250] width 50 height 5
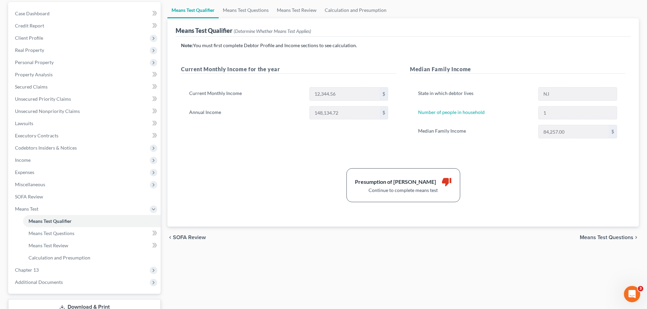
scroll to position [68, 0]
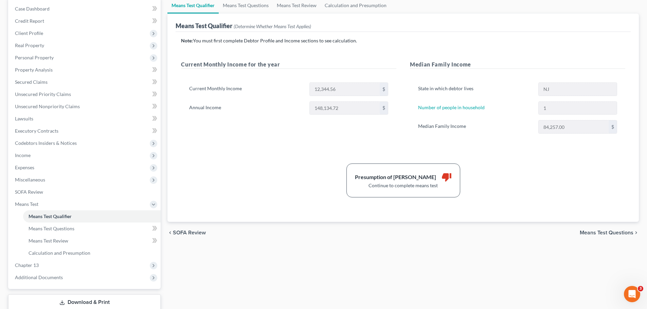
click at [601, 234] on span "Means Test Questions" at bounding box center [606, 232] width 54 height 5
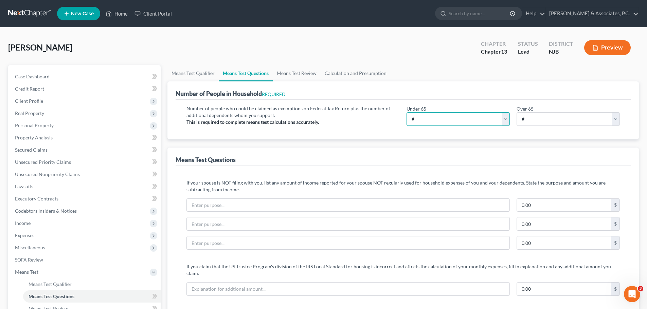
click at [465, 117] on select "# 0 1 2 3 4 5 6 7 8 9 10" at bounding box center [457, 119] width 103 height 14
click at [406, 112] on select "# 0 1 2 3 4 5 6 7 8 9 10" at bounding box center [457, 119] width 103 height 14
click at [588, 119] on select "# 0 1 2 3 4 5 6 7 8 9 10" at bounding box center [567, 119] width 103 height 14
click at [560, 86] on div "Number of People in Household REQUIRED" at bounding box center [402, 90] width 455 height 18
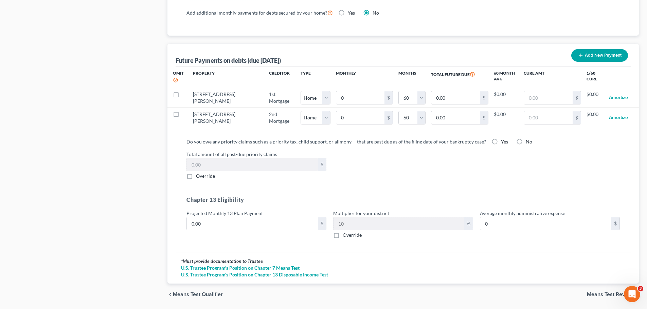
scroll to position [654, 0]
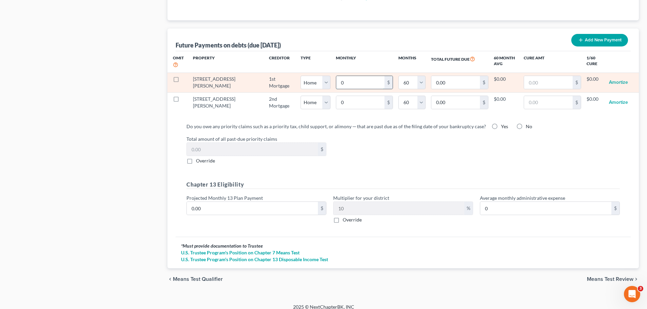
click at [336, 76] on input "0" at bounding box center [360, 82] width 49 height 13
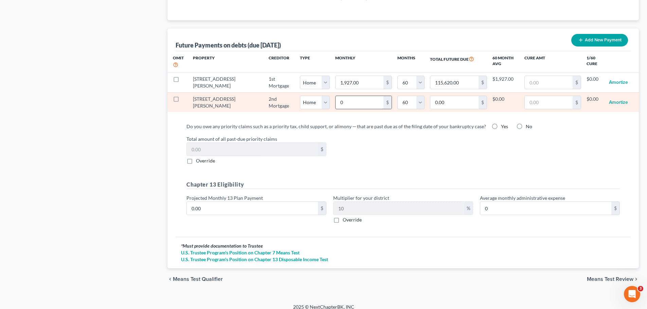
click at [335, 96] on input "0" at bounding box center [359, 102] width 48 height 13
click at [347, 96] on input "1,591.00" at bounding box center [359, 102] width 48 height 13
click at [338, 96] on input "15.00" at bounding box center [359, 102] width 48 height 13
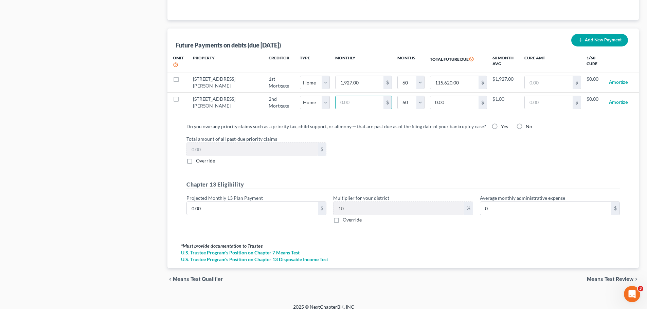
click at [442, 157] on div "Total amount of all past-due priority claims $ Override" at bounding box center [403, 149] width 440 height 29
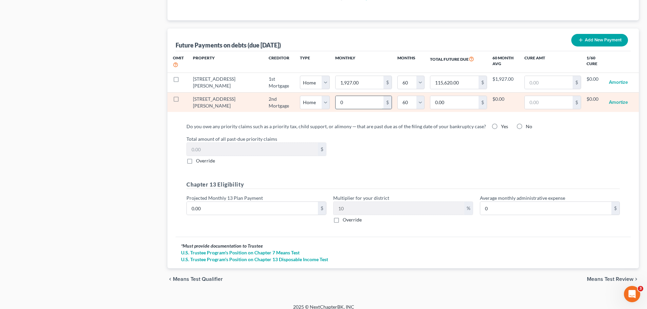
click at [343, 97] on input "0" at bounding box center [359, 102] width 48 height 13
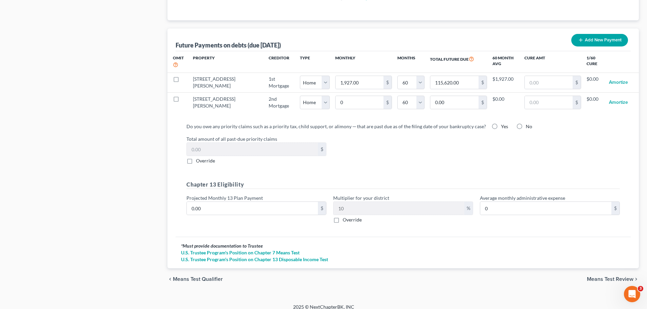
drag, startPoint x: 405, startPoint y: 140, endPoint x: 469, endPoint y: 131, distance: 64.8
click at [405, 140] on div "Total amount of all past-due priority claims $ Override" at bounding box center [403, 149] width 440 height 29
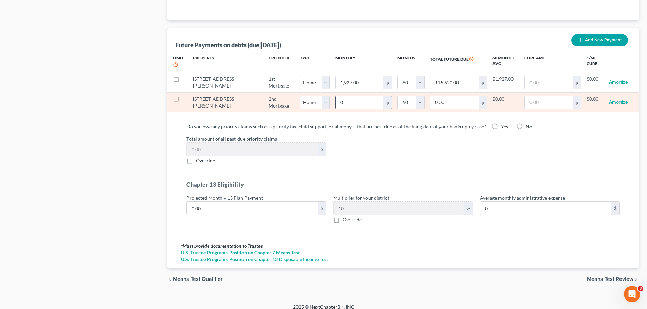
click at [335, 100] on input "0" at bounding box center [359, 102] width 48 height 13
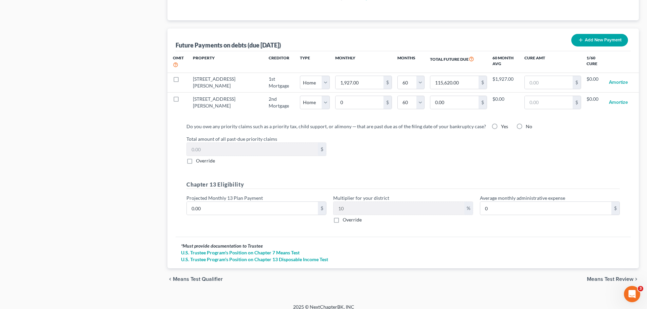
click at [601, 277] on span "Means Test Review" at bounding box center [610, 279] width 47 height 5
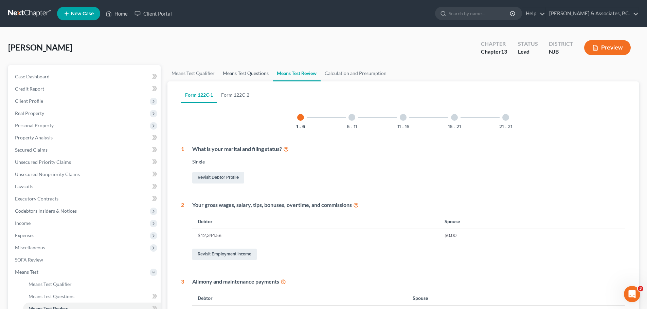
drag, startPoint x: 259, startPoint y: 72, endPoint x: 307, endPoint y: 97, distance: 54.5
click at [258, 72] on link "Means Test Questions" at bounding box center [246, 73] width 54 height 16
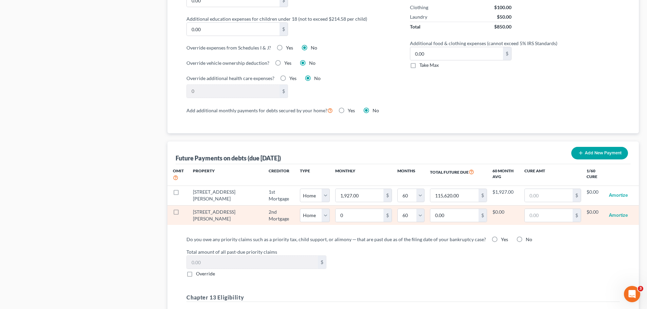
scroll to position [611, 0]
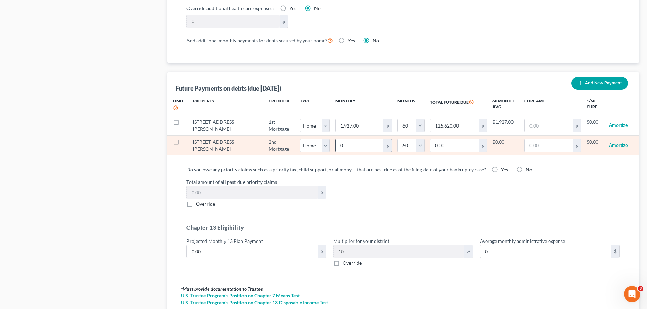
click at [348, 139] on input "0" at bounding box center [359, 145] width 48 height 13
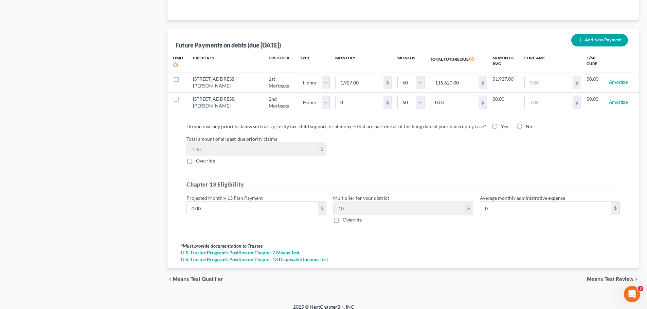
drag, startPoint x: 606, startPoint y: 271, endPoint x: 504, endPoint y: 153, distance: 155.3
click at [606, 277] on span "Means Test Review" at bounding box center [610, 279] width 47 height 5
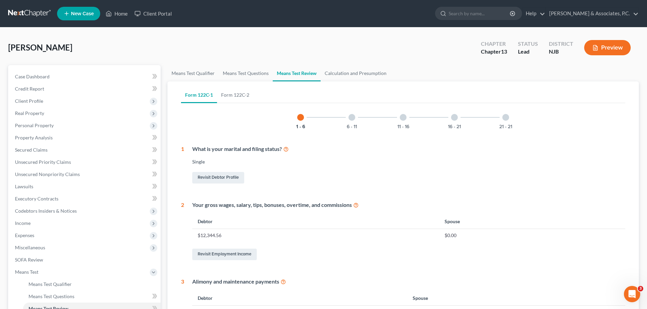
click at [502, 121] on div "21 - 21" at bounding box center [505, 117] width 23 height 23
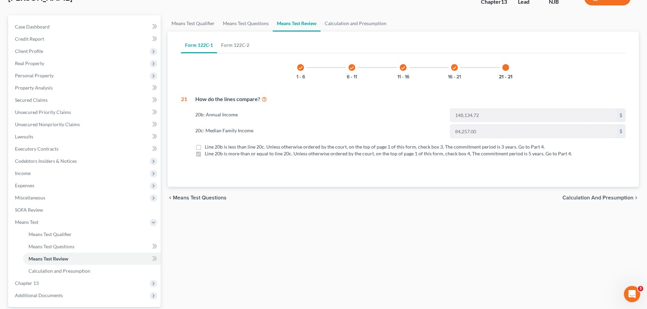
scroll to position [113, 0]
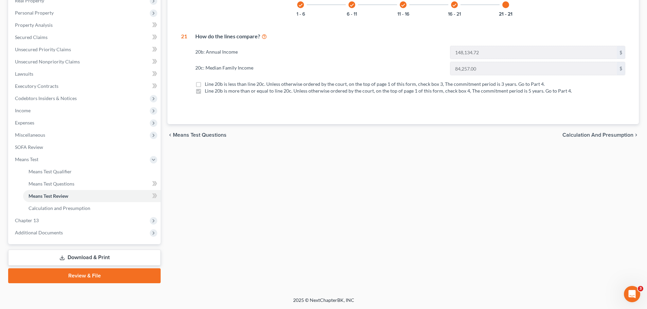
drag, startPoint x: 592, startPoint y: 130, endPoint x: 592, endPoint y: 135, distance: 4.8
click at [593, 131] on div "chevron_left Means Test Questions Calculation and Presumption chevron_right" at bounding box center [402, 135] width 471 height 22
click at [592, 135] on span "Calculation and Presumption" at bounding box center [597, 134] width 71 height 5
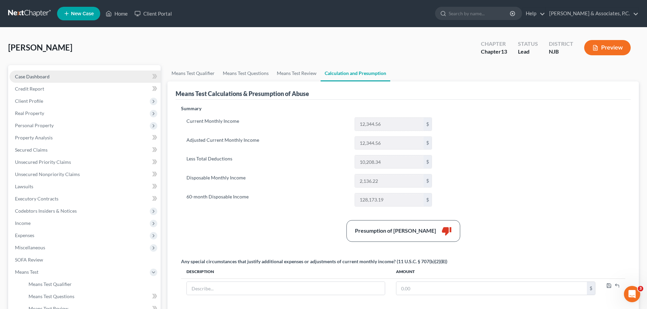
click at [29, 72] on link "Case Dashboard" at bounding box center [85, 77] width 151 height 12
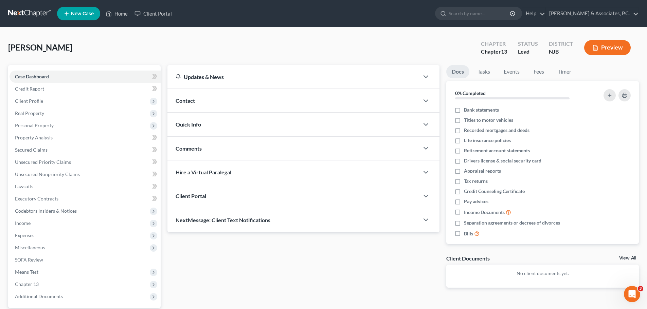
drag, startPoint x: 30, startPoint y: 7, endPoint x: 28, endPoint y: 15, distance: 8.1
click at [31, 7] on nav "Home New Case Client Portal Fitzgerald & Associates, P.C. nickfitz.law@gmail.co…" at bounding box center [323, 13] width 647 height 27
click at [30, 13] on link at bounding box center [29, 13] width 43 height 12
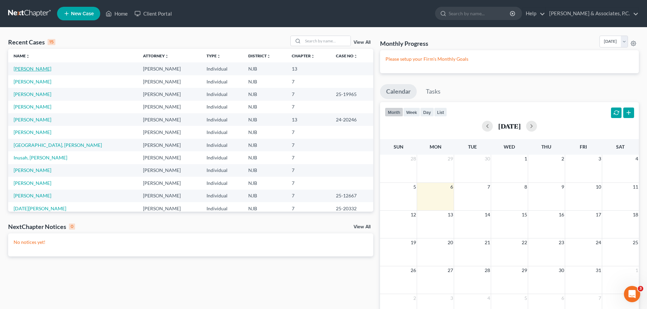
click at [33, 68] on link "[PERSON_NAME]" at bounding box center [33, 69] width 38 height 6
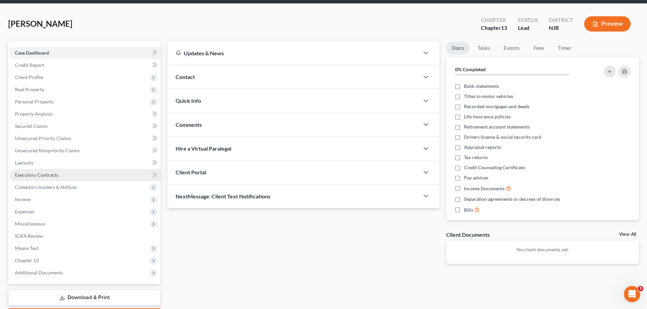
scroll to position [64, 0]
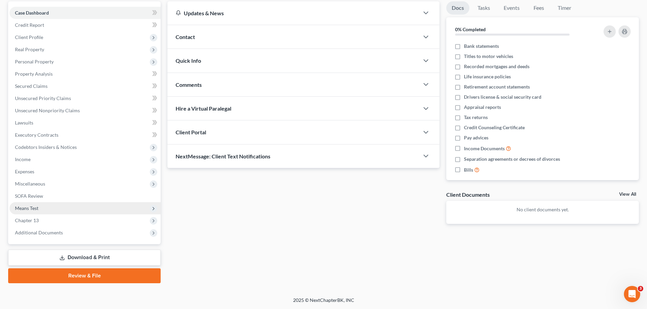
click at [38, 208] on span "Means Test" at bounding box center [26, 208] width 23 height 6
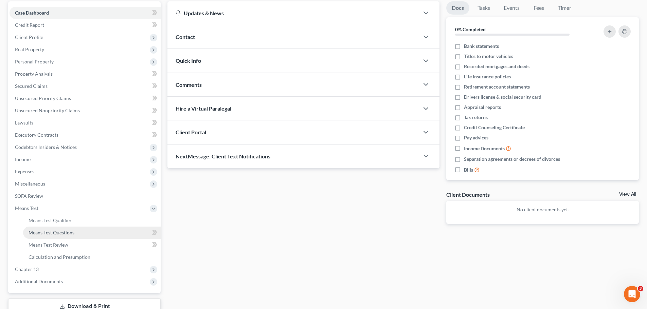
click at [79, 232] on link "Means Test Questions" at bounding box center [91, 233] width 137 height 12
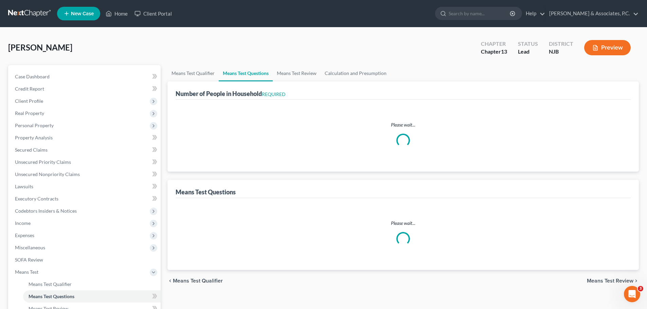
select select "0"
select select "60"
select select "0"
select select "60"
select select "1"
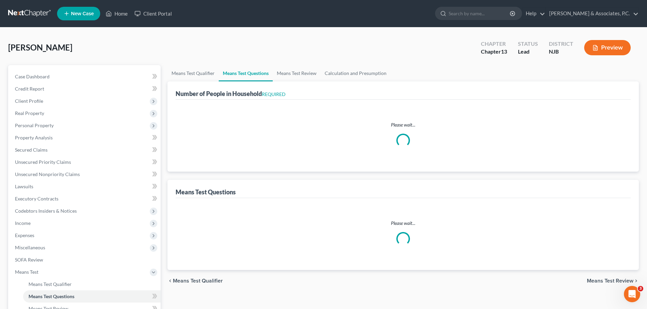
select select "1"
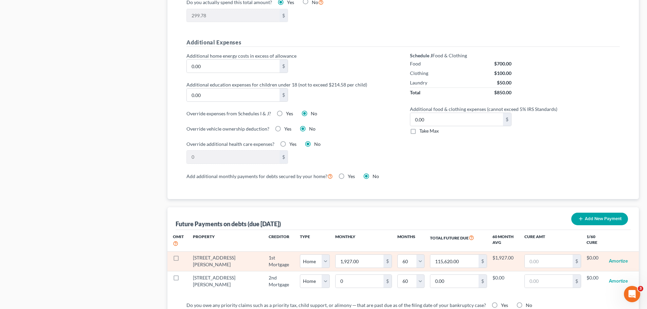
scroll to position [543, 0]
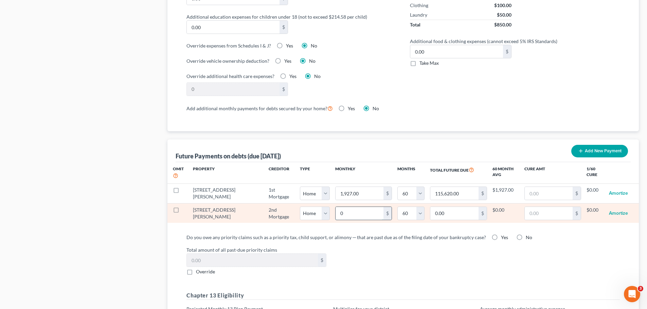
click at [335, 207] on input "0" at bounding box center [359, 213] width 48 height 13
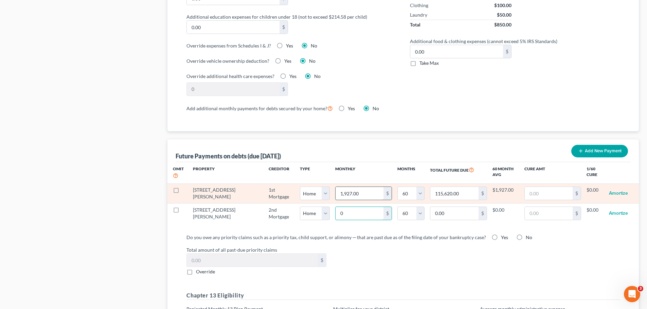
type input "1"
type input "60.00"
select select "0"
select select "60"
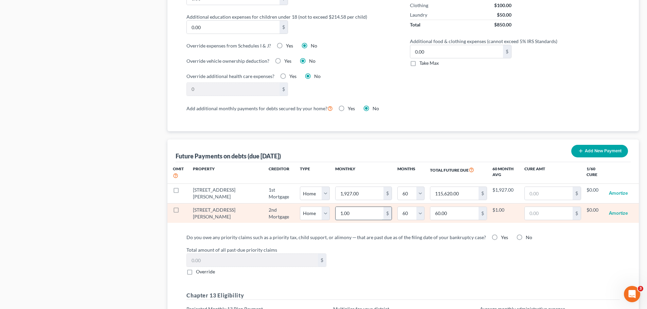
click at [335, 207] on input "1.00" at bounding box center [359, 213] width 48 height 13
type input "0.00"
type input "1"
type input "60.00"
select select "0"
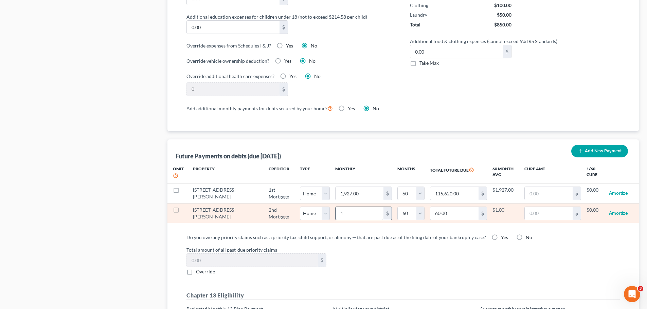
select select "60"
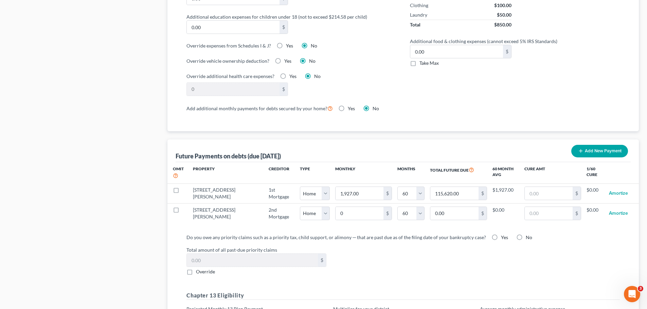
select select "0"
select select "60"
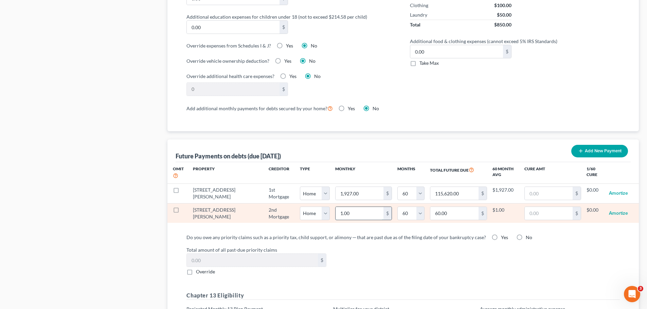
click at [337, 207] on input "1.00" at bounding box center [359, 213] width 48 height 13
type input "0.00"
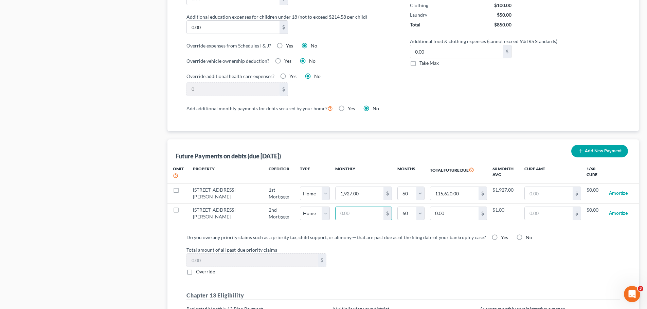
click at [432, 246] on label "Total amount of all past-due priority claims" at bounding box center [403, 249] width 440 height 7
select select "0"
select select "60"
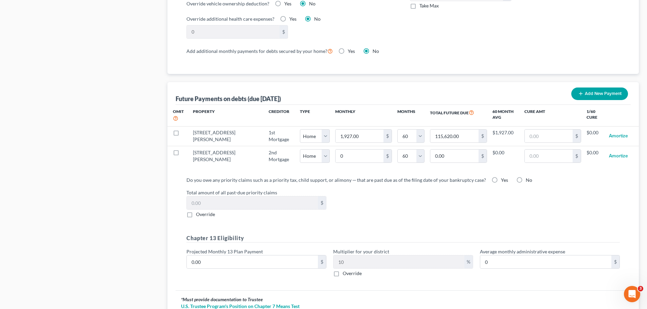
scroll to position [654, 0]
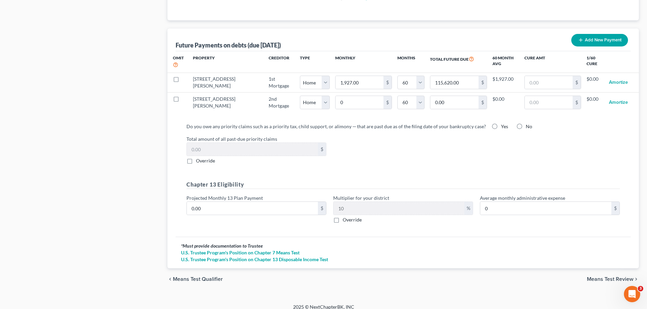
drag, startPoint x: 594, startPoint y: 274, endPoint x: 593, endPoint y: 271, distance: 3.5
click at [594, 277] on span "Means Test Review" at bounding box center [610, 279] width 47 height 5
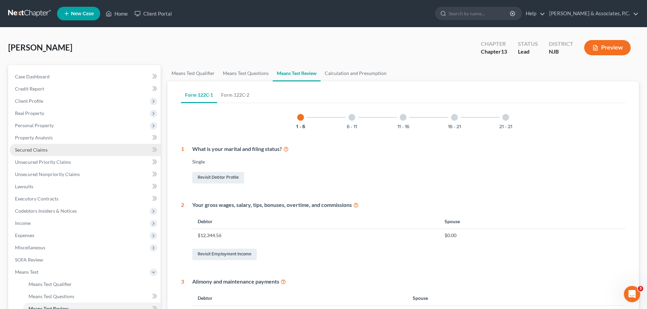
click at [37, 151] on span "Secured Claims" at bounding box center [31, 150] width 33 height 6
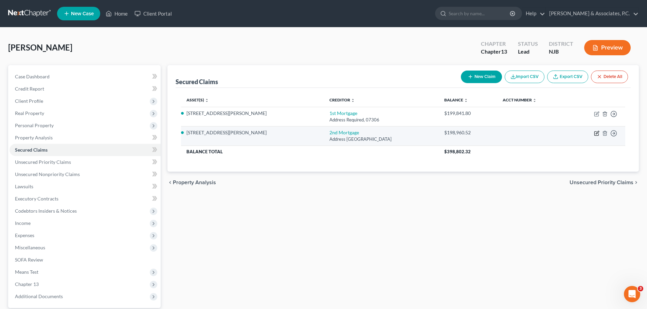
click at [595, 135] on icon "button" at bounding box center [596, 133] width 5 height 5
select select "33"
select select "0"
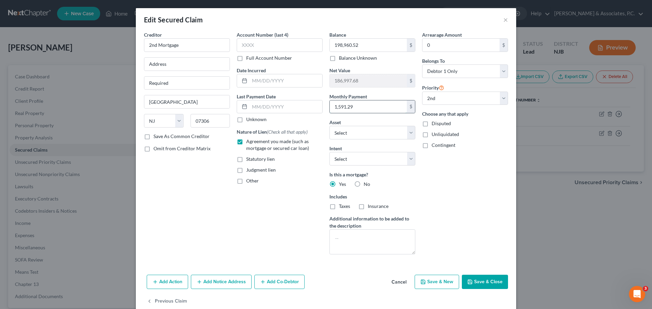
click at [372, 109] on input "1,591.29" at bounding box center [368, 106] width 77 height 13
drag, startPoint x: 483, startPoint y: 284, endPoint x: 503, endPoint y: 278, distance: 20.7
click at [483, 284] on button "Save & Close" at bounding box center [485, 282] width 46 height 14
select select "1"
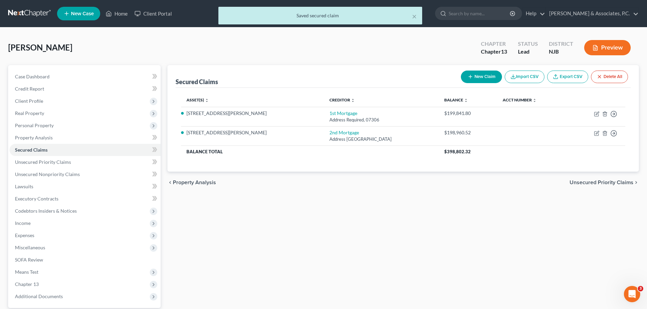
drag, startPoint x: 583, startPoint y: 180, endPoint x: 583, endPoint y: 186, distance: 6.4
click at [582, 182] on span "Unsecured Priority Claims" at bounding box center [601, 182] width 64 height 5
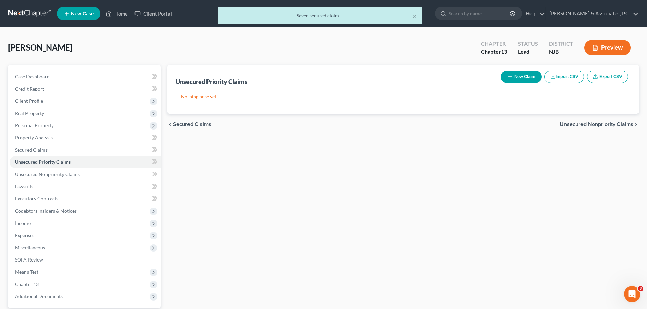
click at [579, 122] on span "Unsecured Nonpriority Claims" at bounding box center [596, 124] width 74 height 5
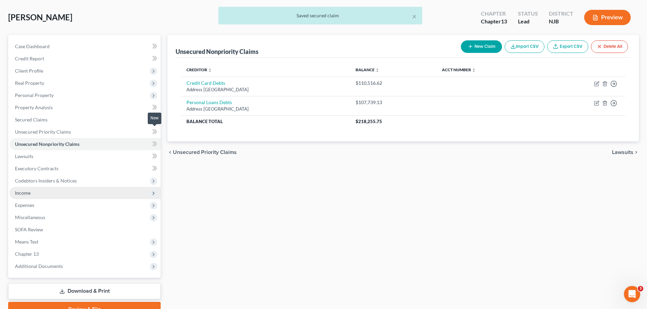
scroll to position [64, 0]
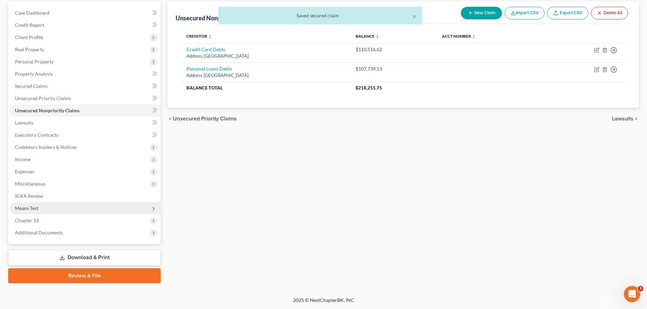
click at [27, 207] on span "Means Test" at bounding box center [26, 208] width 23 height 6
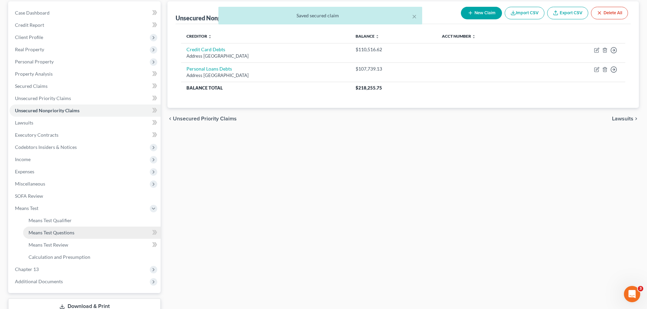
drag, startPoint x: 65, startPoint y: 234, endPoint x: 73, endPoint y: 233, distance: 8.3
click at [66, 235] on span "Means Test Questions" at bounding box center [52, 233] width 46 height 6
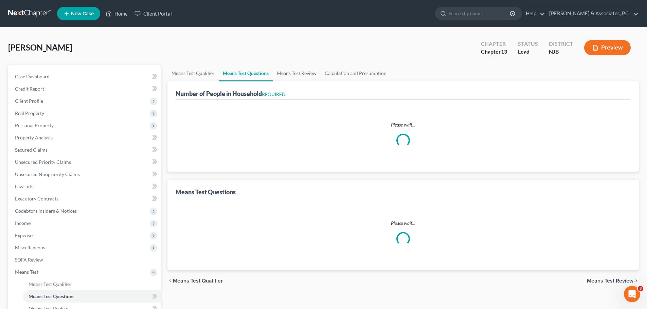
select select "0"
select select "60"
select select "0"
select select "60"
select select "1"
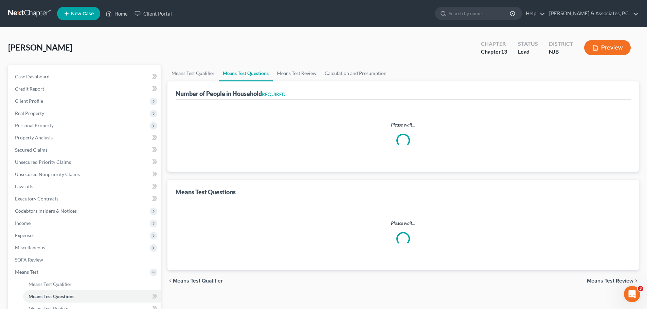
select select "1"
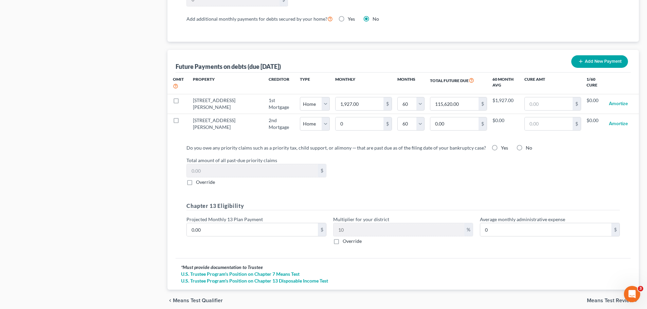
scroll to position [645, 0]
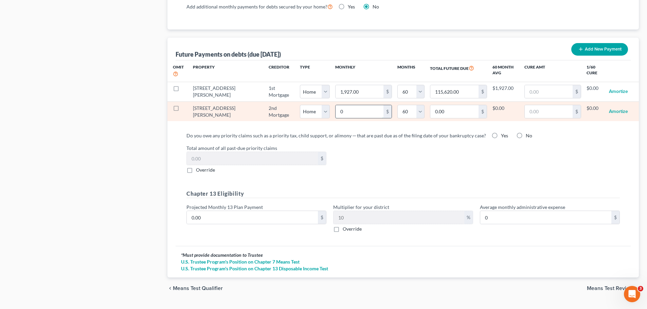
click at [335, 107] on input "0" at bounding box center [359, 111] width 48 height 13
type input "1"
type input "60.00"
select select "0"
select select "60"
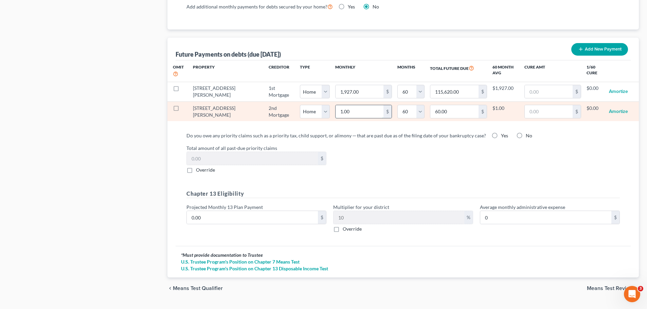
click at [340, 105] on input "1.00" at bounding box center [359, 111] width 48 height 13
type input "0.00"
select select "0"
select select "60"
click at [335, 105] on input "0" at bounding box center [359, 111] width 48 height 13
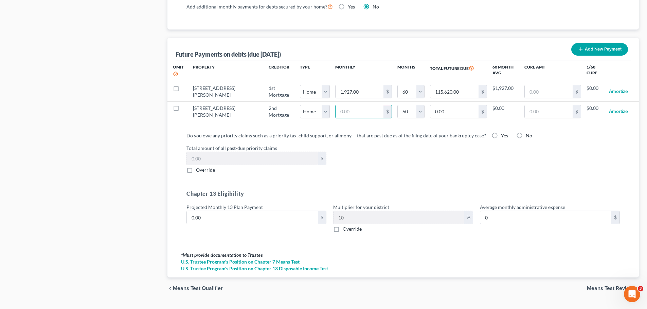
click at [431, 146] on div "Total amount of all past-due priority claims $ Override" at bounding box center [403, 159] width 440 height 29
select select "0"
select select "60"
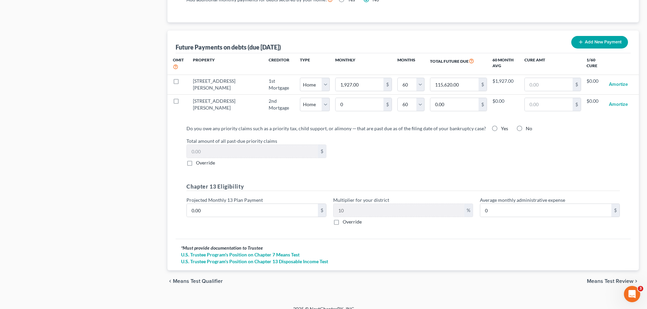
scroll to position [654, 0]
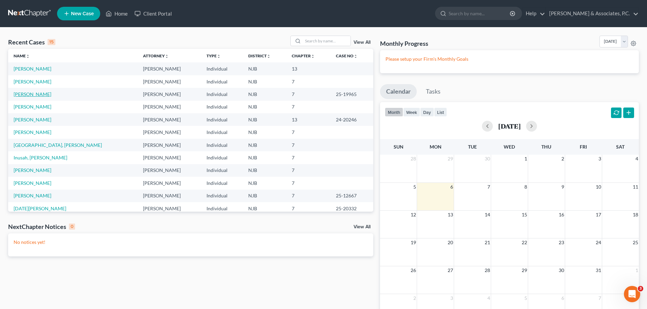
click at [41, 93] on link "[PERSON_NAME]" at bounding box center [33, 94] width 38 height 6
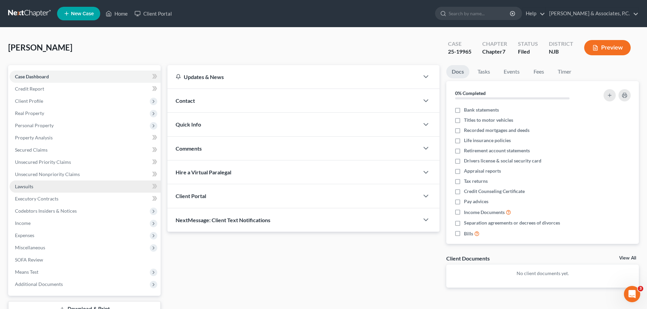
click at [40, 186] on link "Lawsuits" at bounding box center [85, 187] width 151 height 12
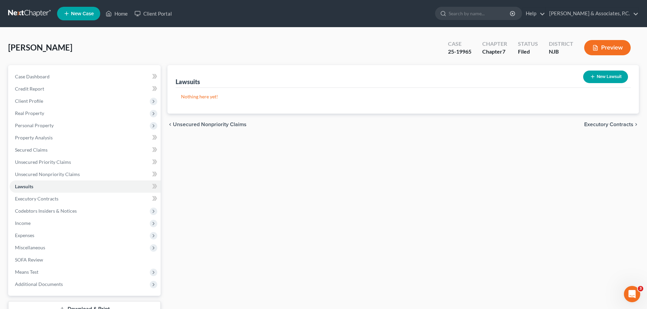
click at [615, 123] on span "Executory Contracts" at bounding box center [608, 124] width 49 height 5
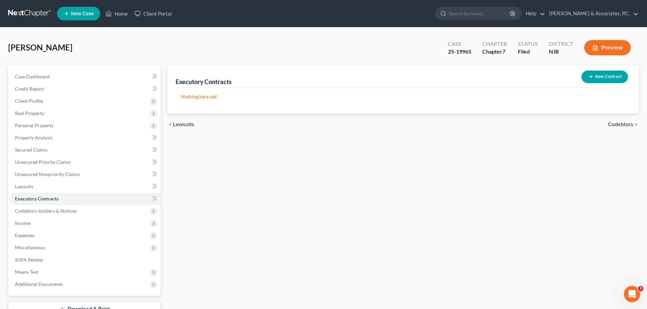
click at [19, 14] on link at bounding box center [29, 13] width 43 height 12
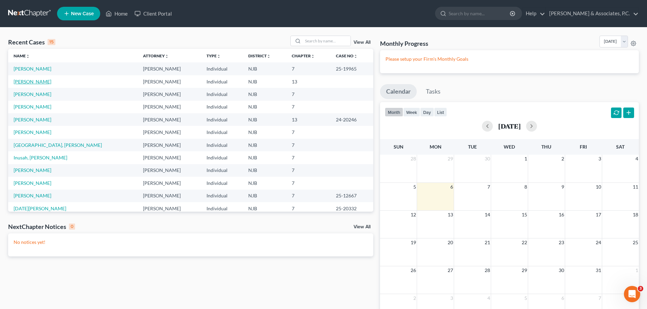
drag, startPoint x: 33, startPoint y: 83, endPoint x: 40, endPoint y: 82, distance: 7.2
click at [33, 83] on link "[PERSON_NAME]" at bounding box center [33, 82] width 38 height 6
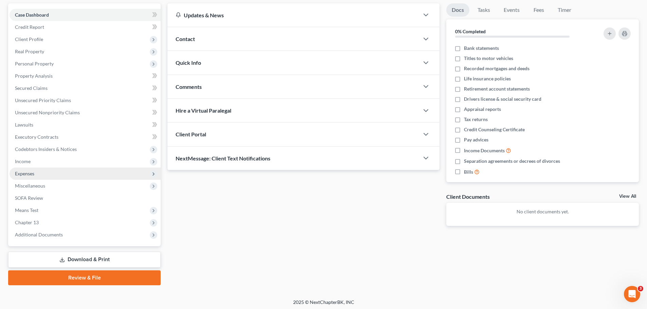
scroll to position [64, 0]
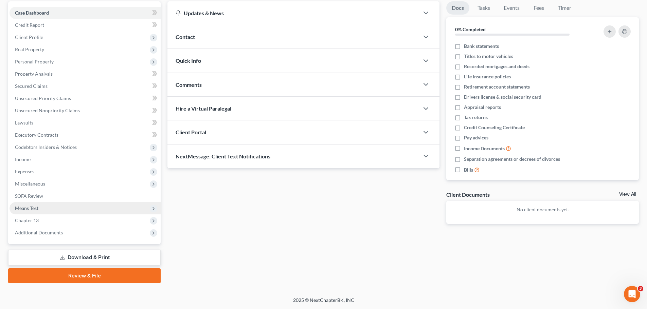
click at [37, 208] on span "Means Test" at bounding box center [26, 208] width 23 height 6
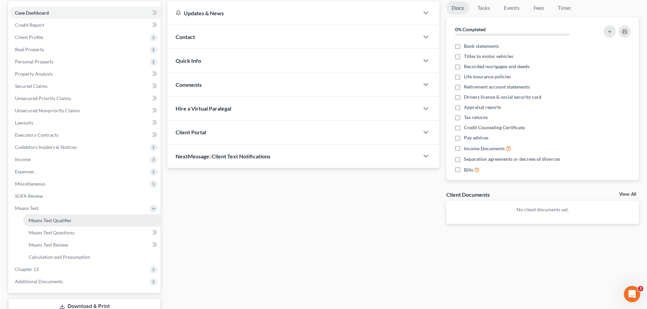
click at [55, 221] on span "Means Test Qualifier" at bounding box center [50, 221] width 43 height 6
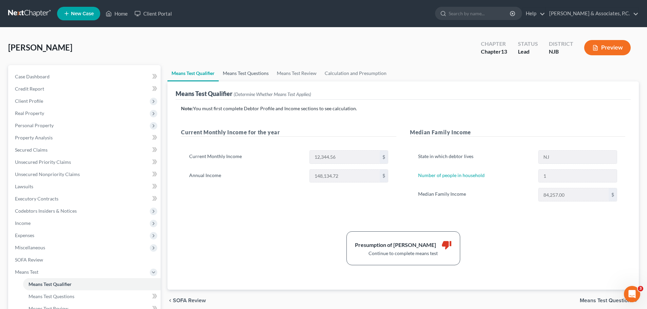
click at [243, 77] on link "Means Test Questions" at bounding box center [246, 73] width 54 height 16
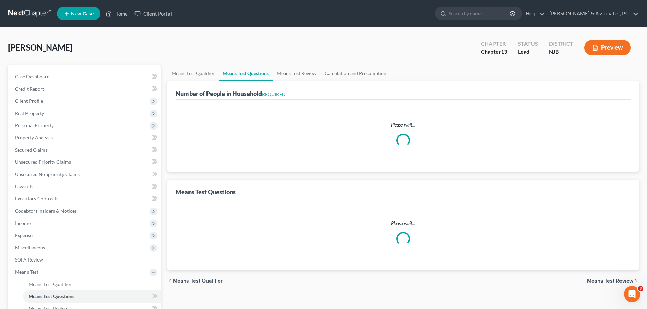
select select "0"
select select "60"
select select "0"
select select "60"
select select "1"
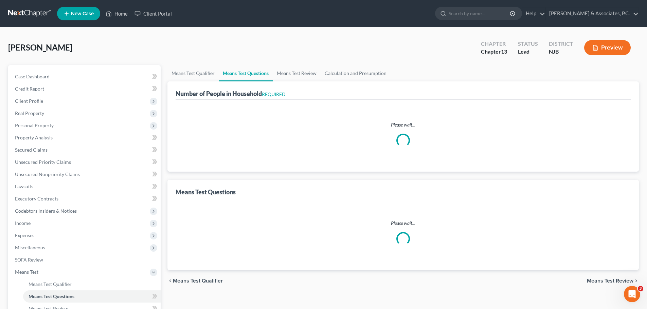
select select "1"
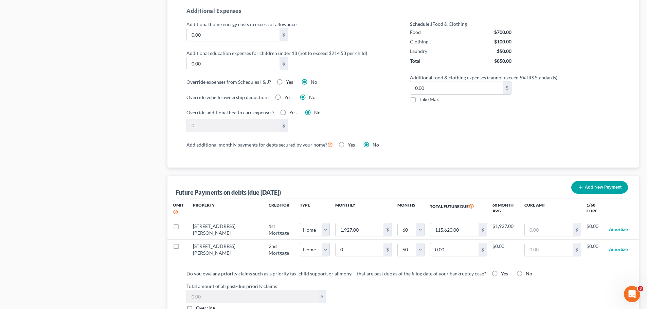
scroll to position [611, 0]
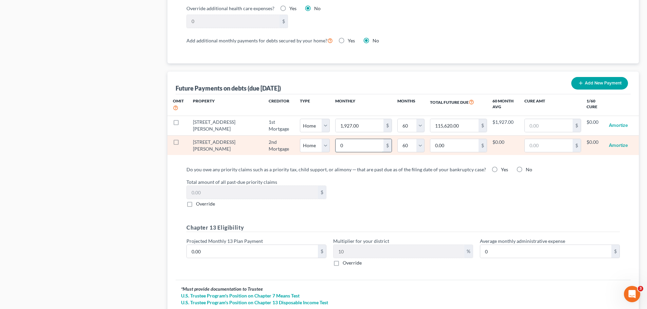
click at [336, 139] on input "0" at bounding box center [359, 145] width 48 height 13
type input "1"
type input "60.00"
type input "15"
type input "900.00"
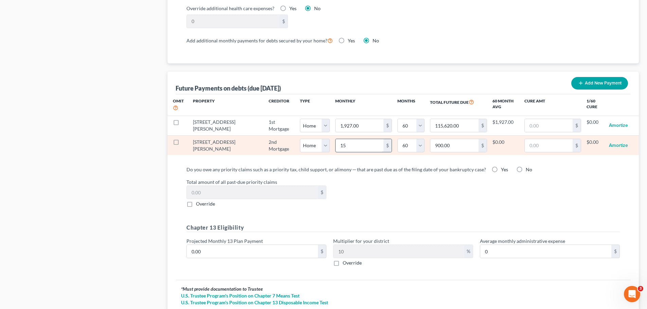
type input "159"
type input "9,540.00"
select select "0"
select select "60"
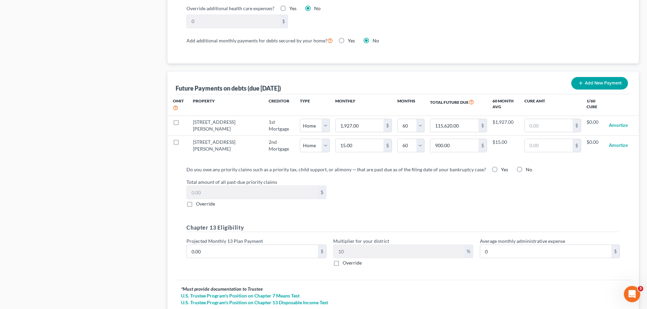
select select "0"
select select "60"
select select "0"
select select "60"
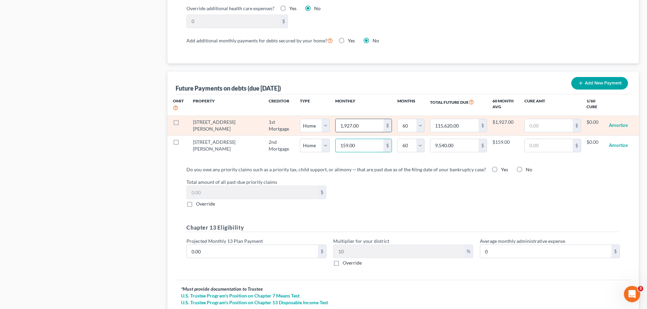
type input "1"
type input "60.00"
type input "15"
type input "900.00"
select select "0"
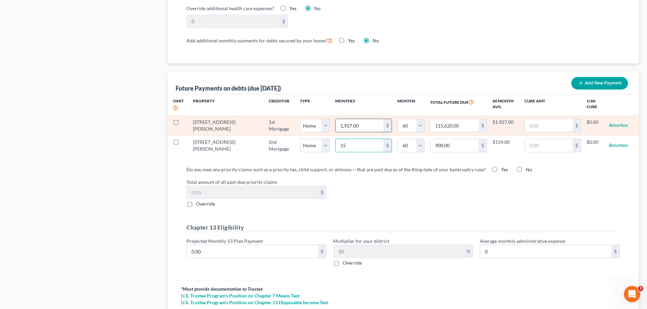
select select "60"
select select "0"
select select "60"
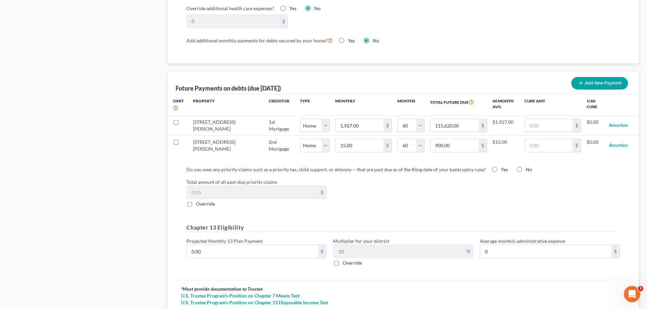
drag, startPoint x: 404, startPoint y: 193, endPoint x: 386, endPoint y: 168, distance: 31.1
click at [404, 193] on div "Total amount of all past-due priority claims $ Override" at bounding box center [403, 193] width 440 height 29
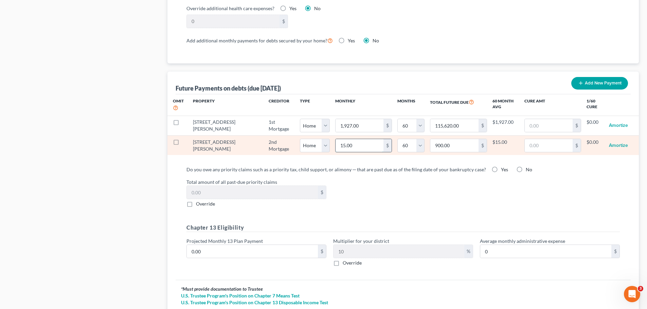
click at [340, 139] on input "15.00" at bounding box center [359, 145] width 48 height 13
type input "0.00"
select select "0"
select select "60"
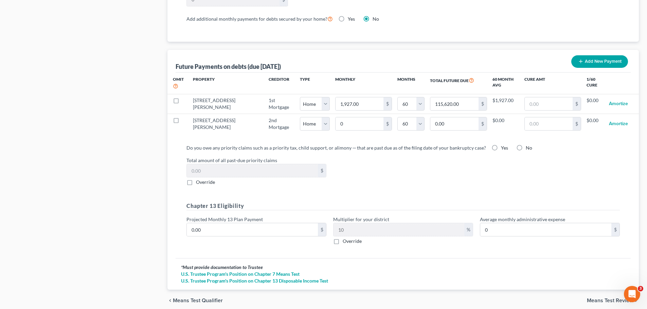
scroll to position [654, 0]
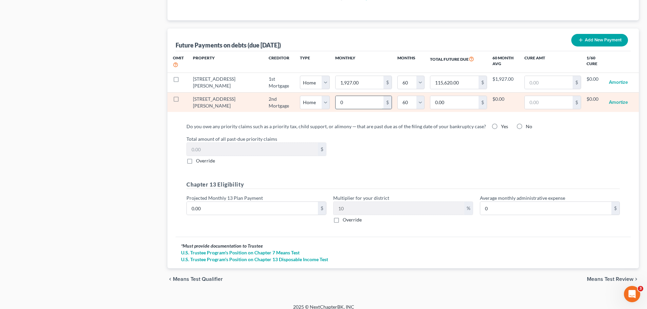
click at [335, 97] on input "0" at bounding box center [359, 102] width 48 height 13
click at [337, 96] on input "0" at bounding box center [359, 102] width 48 height 13
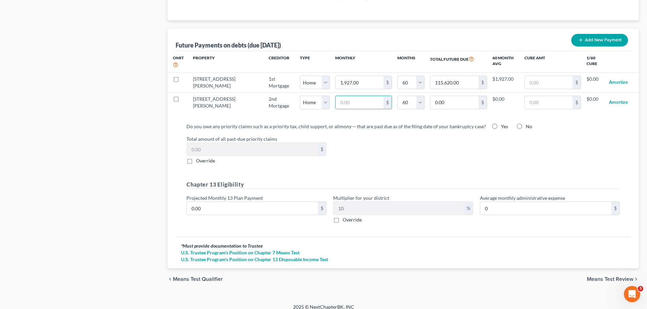
select select "0"
select select "60"
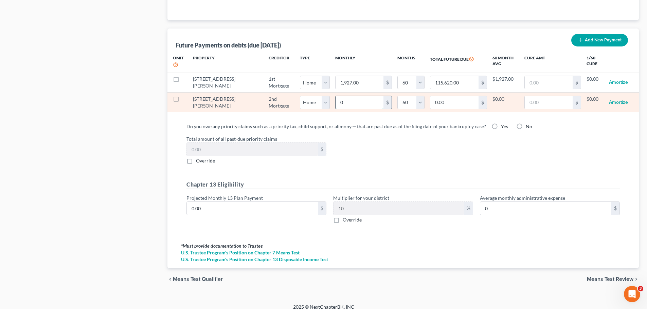
click at [341, 96] on input "0" at bounding box center [359, 102] width 48 height 13
type input "1"
type input "60.00"
type input "15"
type input "900.00"
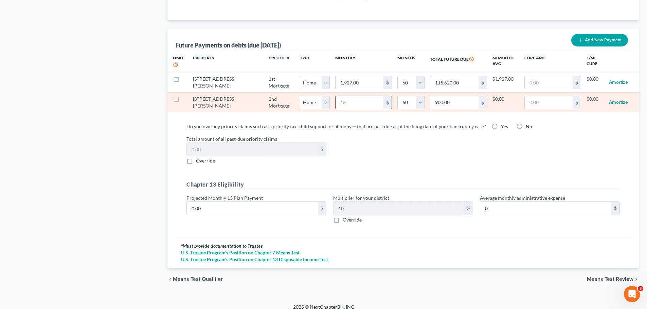
type input "159"
type input "9,540.00"
type input "1591"
type input "95,460.00"
type input "1,591."
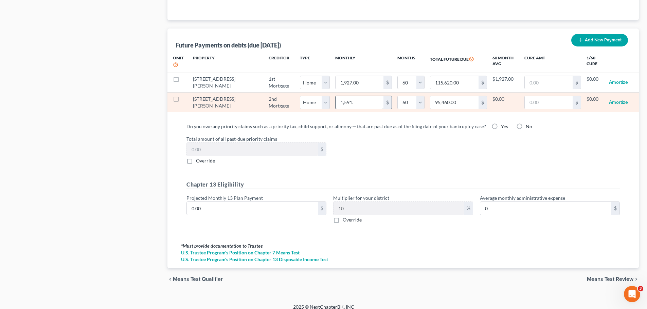
select select "0"
select select "60"
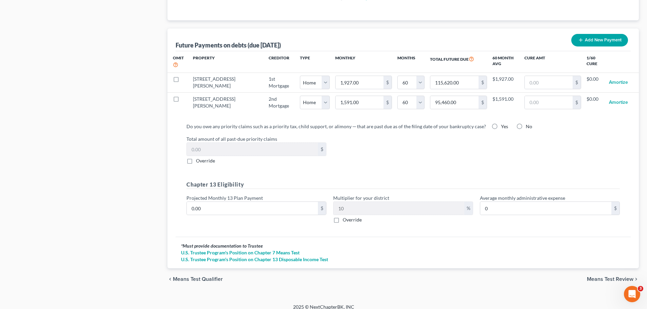
select select "0"
select select "60"
select select "0"
select select "60"
type input "0.00"
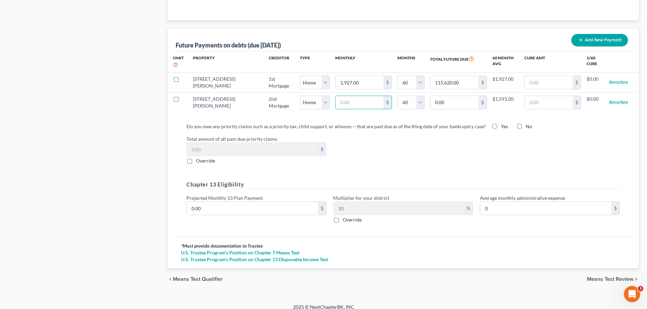
select select "0"
select select "60"
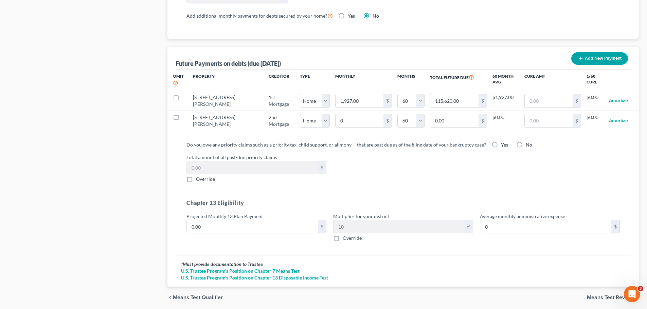
scroll to position [620, 0]
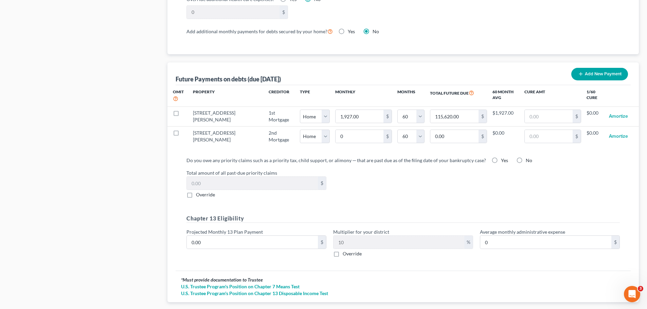
click at [525, 157] on label "No" at bounding box center [528, 160] width 6 height 7
click at [528, 157] on input "No" at bounding box center [530, 159] width 4 height 4
radio input "true"
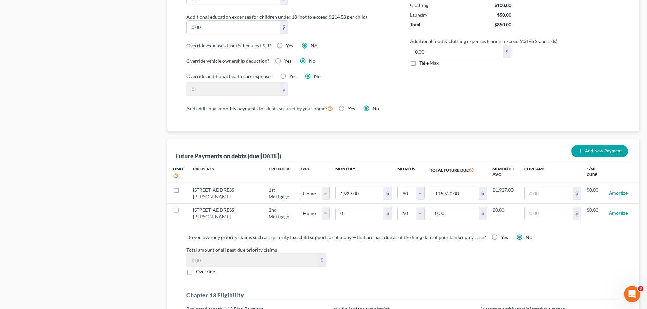
scroll to position [654, 0]
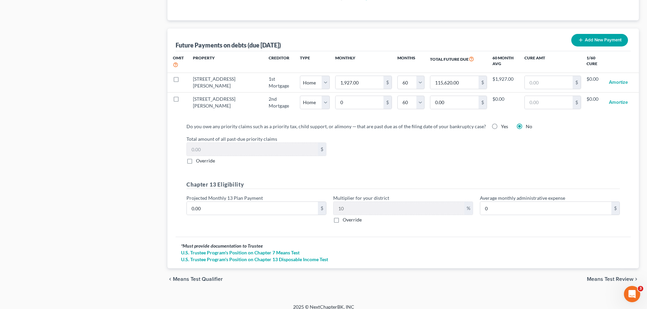
click at [595, 277] on span "Means Test Review" at bounding box center [610, 279] width 47 height 5
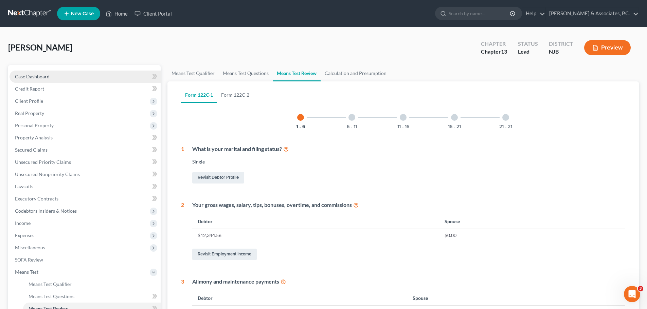
click at [36, 77] on span "Case Dashboard" at bounding box center [32, 77] width 35 height 6
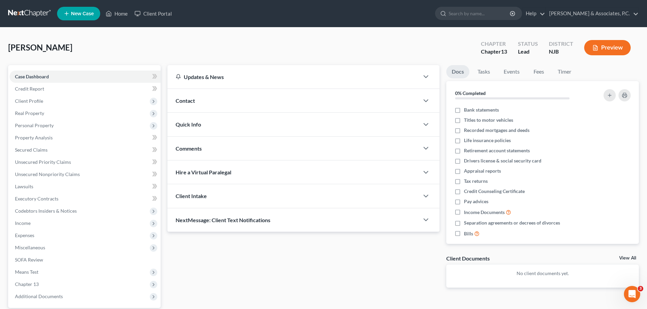
click at [16, 13] on link at bounding box center [29, 13] width 43 height 12
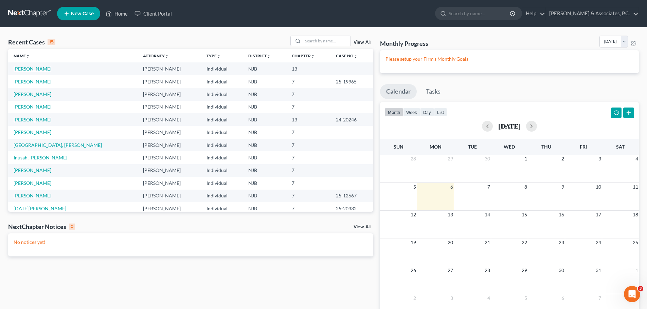
click at [32, 69] on link "[PERSON_NAME]" at bounding box center [33, 69] width 38 height 6
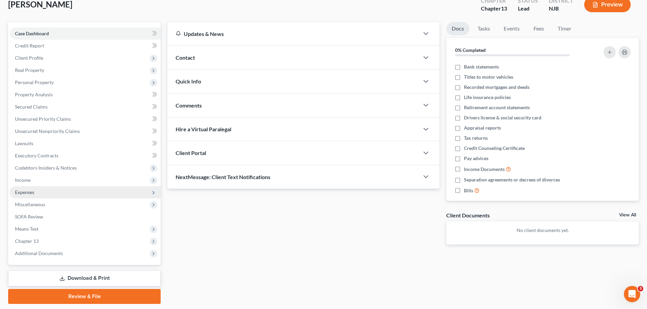
scroll to position [64, 0]
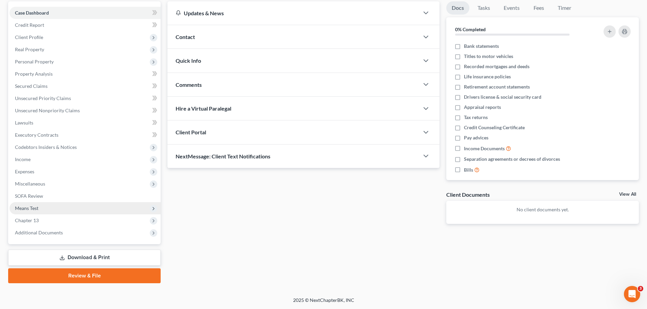
click at [25, 208] on span "Means Test" at bounding box center [26, 208] width 23 height 6
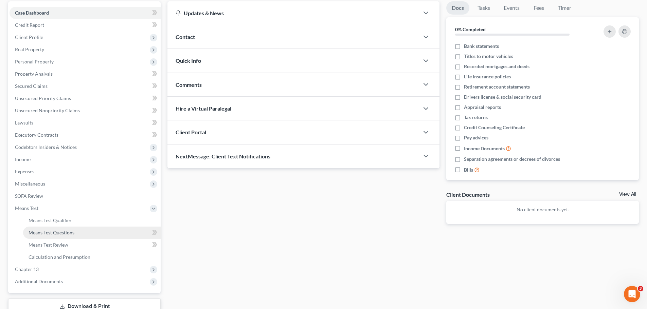
click at [58, 237] on link "Means Test Questions" at bounding box center [91, 233] width 137 height 12
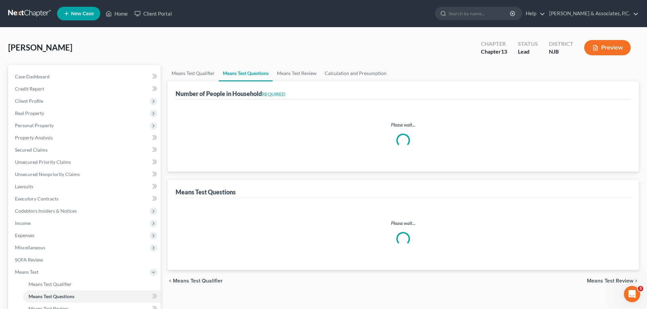
select select "0"
select select "60"
select select "0"
select select "60"
select select "1"
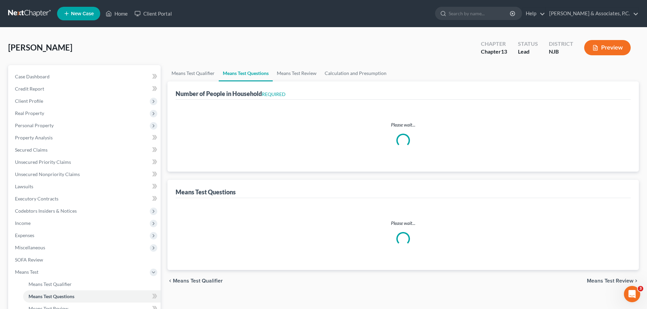
select select "1"
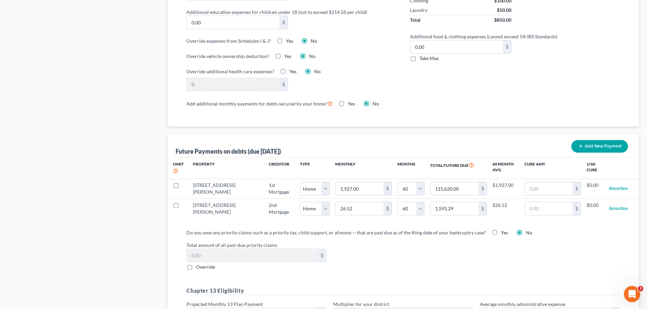
scroll to position [611, 0]
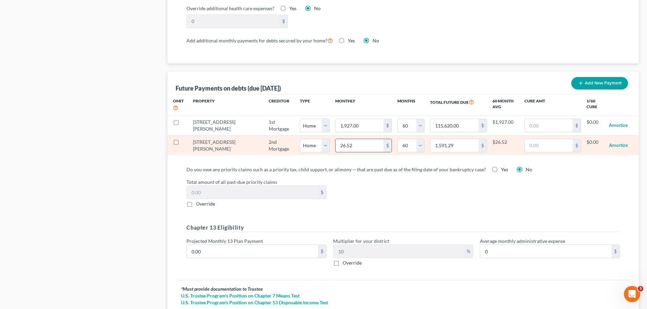
click at [341, 139] on input "26.52" at bounding box center [359, 145] width 48 height 13
type input "0.00"
select select "0"
select select "60"
click at [338, 139] on input "0" at bounding box center [359, 145] width 48 height 13
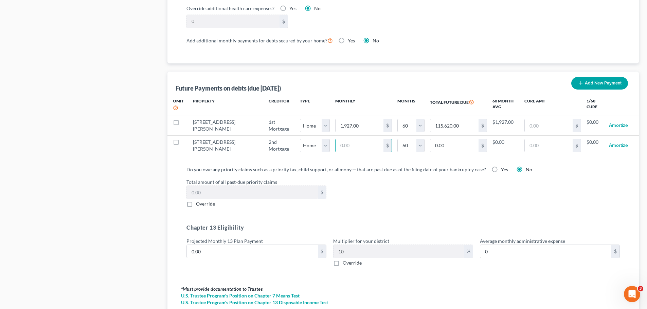
select select "0"
select select "60"
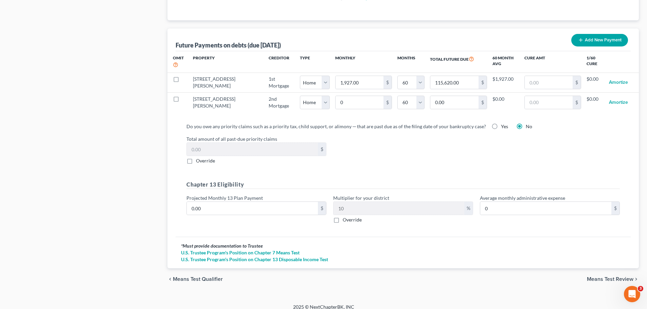
drag, startPoint x: 607, startPoint y: 272, endPoint x: 596, endPoint y: 264, distance: 13.4
click at [607, 277] on span "Means Test Review" at bounding box center [610, 279] width 47 height 5
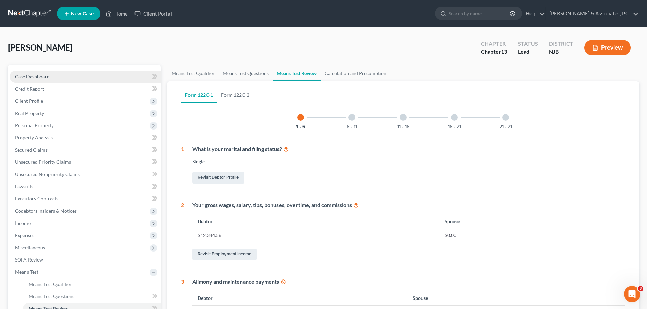
click at [33, 76] on span "Case Dashboard" at bounding box center [32, 77] width 35 height 6
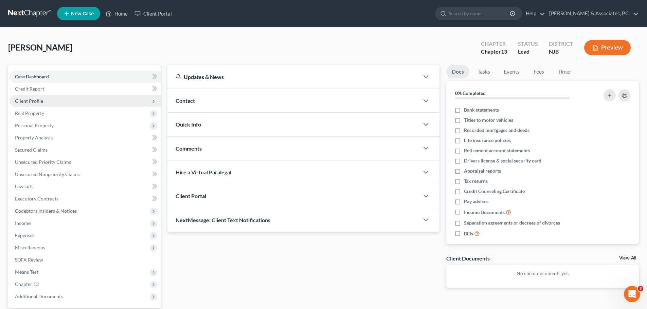
click at [35, 100] on span "Client Profile" at bounding box center [29, 101] width 28 height 6
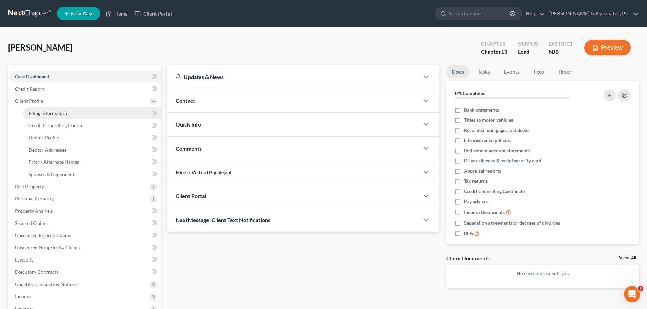
click at [48, 112] on span "Filing Information" at bounding box center [48, 113] width 38 height 6
select select "1"
select select "0"
select select "3"
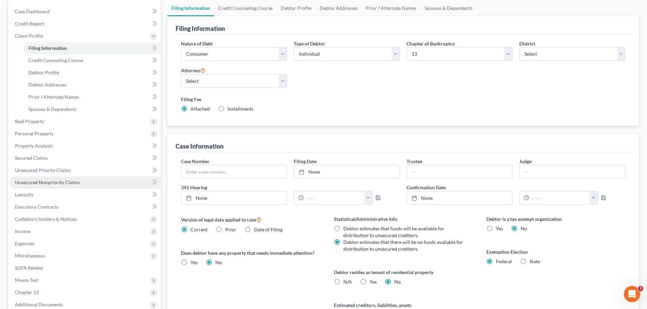
scroll to position [102, 0]
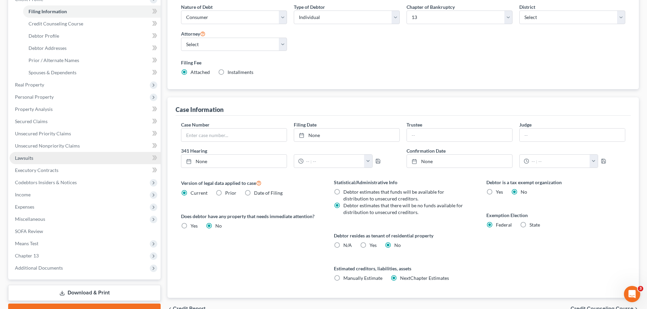
click at [34, 160] on link "Lawsuits" at bounding box center [85, 158] width 151 height 12
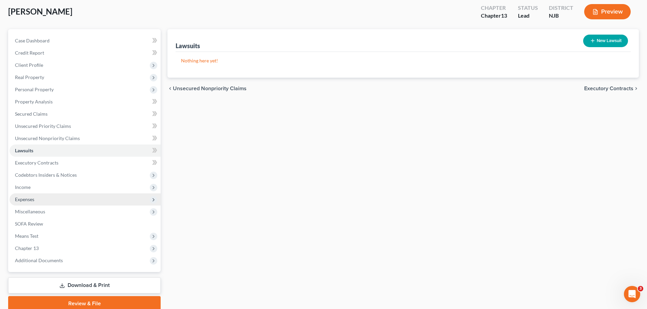
scroll to position [64, 0]
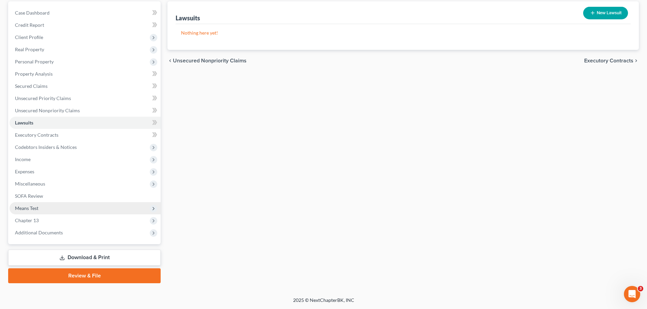
click at [39, 204] on span "Means Test" at bounding box center [85, 208] width 151 height 12
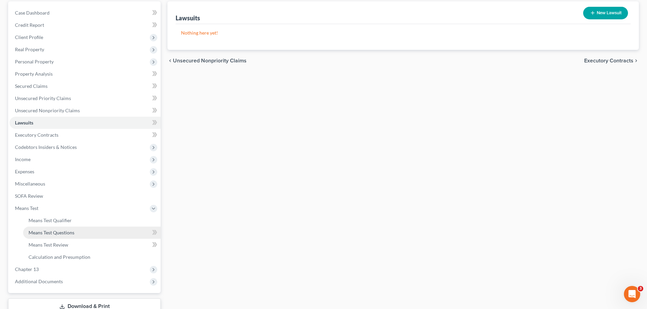
click at [68, 233] on span "Means Test Questions" at bounding box center [52, 233] width 46 height 6
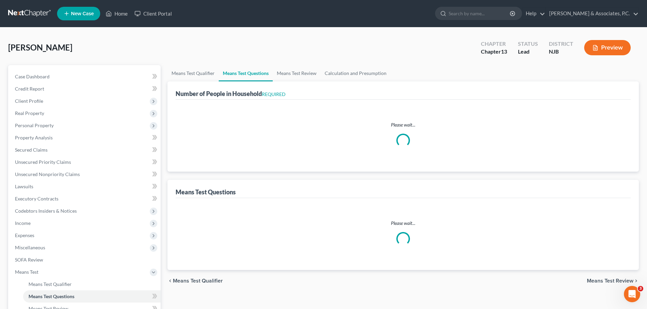
select select "0"
select select "60"
select select "0"
select select "60"
select select "1"
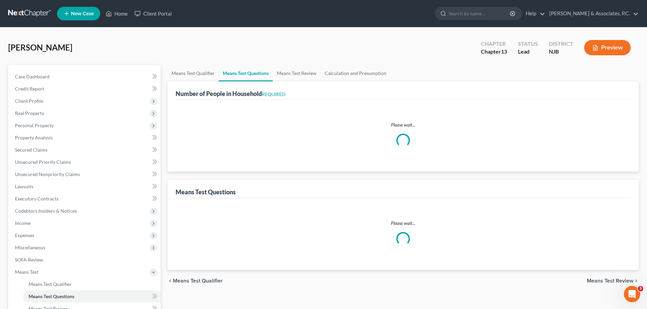
select select "1"
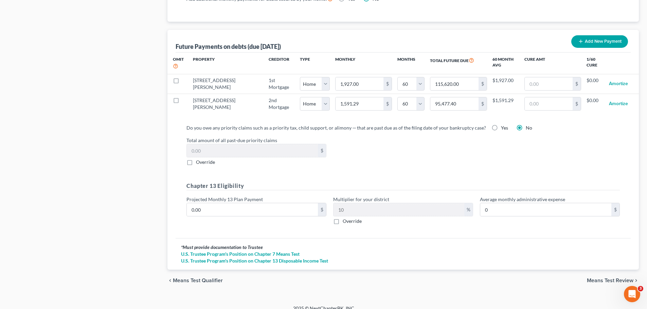
scroll to position [654, 0]
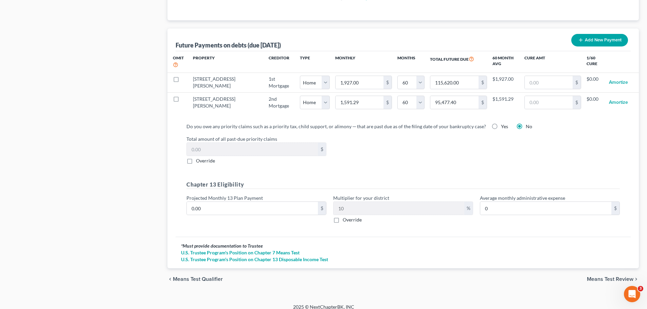
click at [594, 277] on span "Means Test Review" at bounding box center [610, 279] width 47 height 5
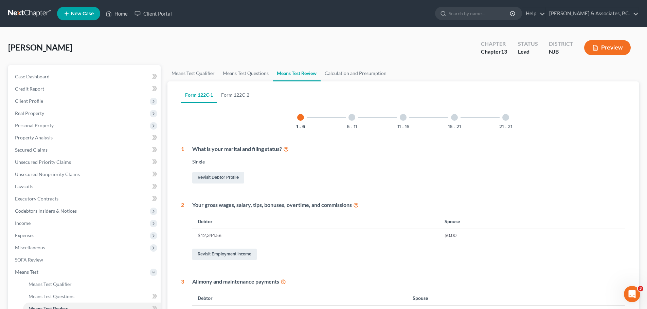
click at [504, 118] on div at bounding box center [505, 117] width 7 height 7
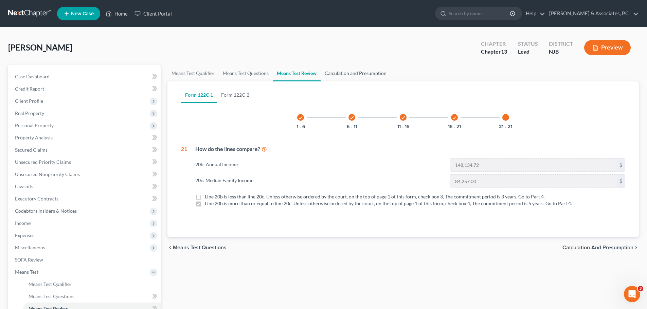
click at [340, 74] on link "Calculation and Presumption" at bounding box center [355, 73] width 70 height 16
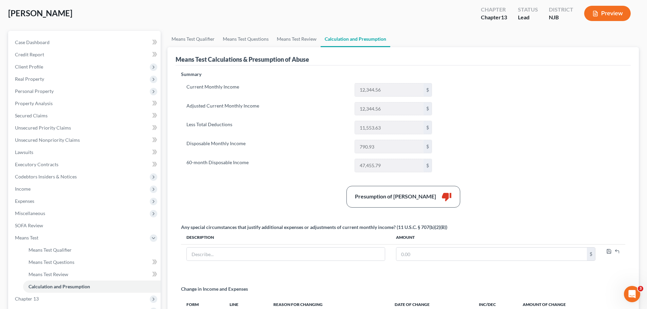
scroll to position [130, 0]
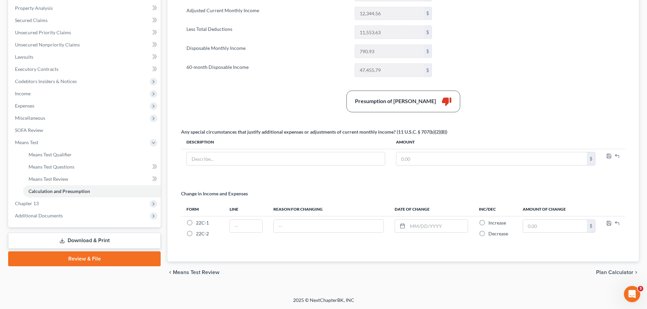
click at [607, 271] on span "Plan Calculator" at bounding box center [614, 272] width 37 height 5
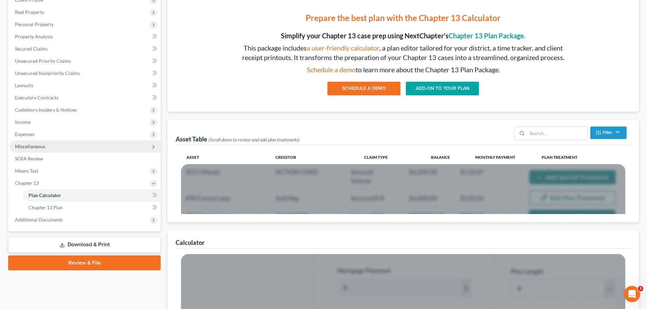
scroll to position [102, 0]
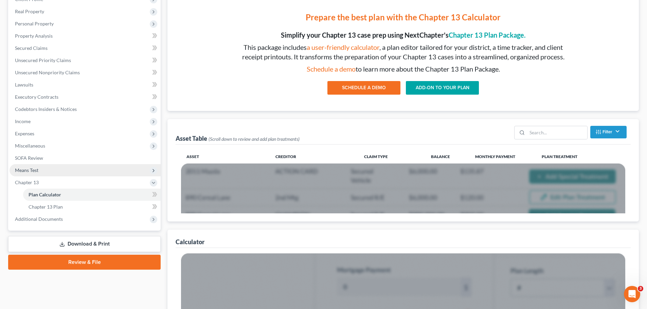
click at [37, 171] on span "Means Test" at bounding box center [26, 170] width 23 height 6
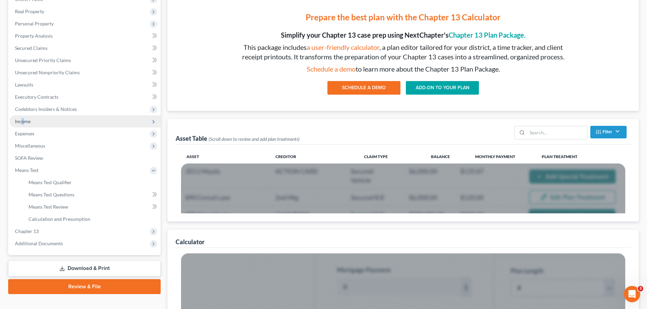
click at [23, 121] on span "Income" at bounding box center [23, 121] width 16 height 6
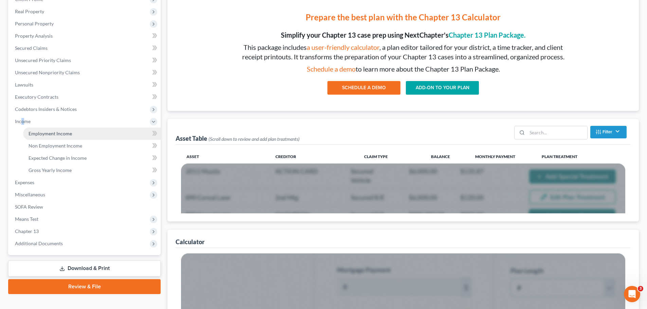
click at [36, 132] on span "Employment Income" at bounding box center [50, 134] width 43 height 6
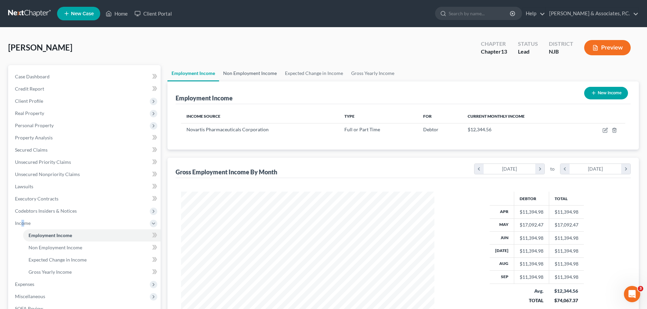
click at [234, 72] on link "Non Employment Income" at bounding box center [250, 73] width 62 height 16
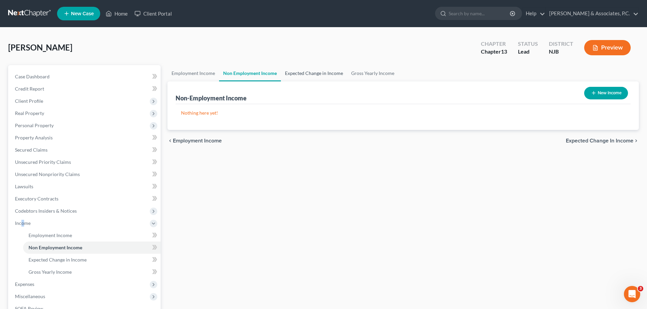
click at [292, 74] on link "Expected Change in Income" at bounding box center [314, 73] width 66 height 16
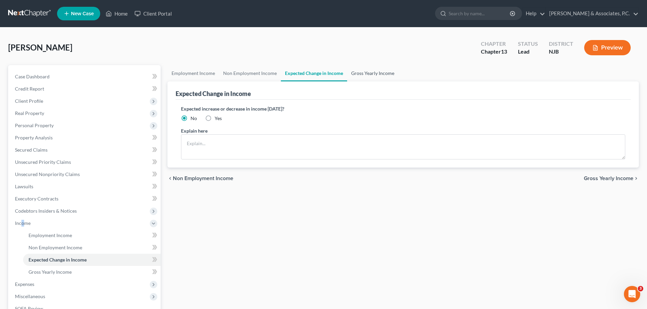
click at [361, 73] on link "Gross Yearly Income" at bounding box center [372, 73] width 51 height 16
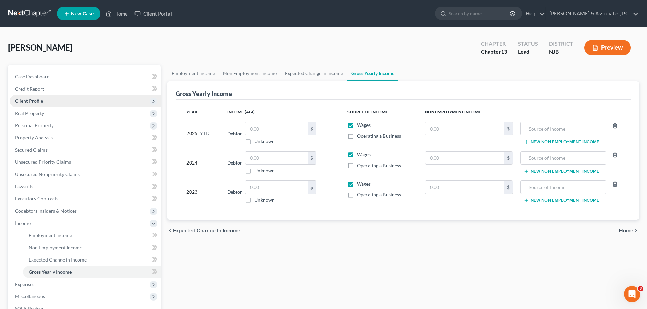
click at [38, 101] on span "Client Profile" at bounding box center [29, 101] width 28 height 6
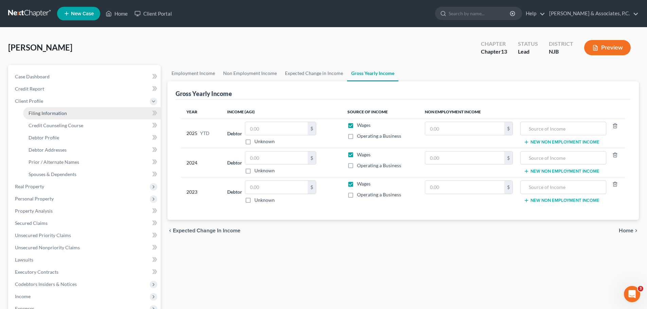
click at [49, 115] on span "Filing Information" at bounding box center [48, 113] width 38 height 6
select select "1"
select select "0"
select select "3"
select select "51"
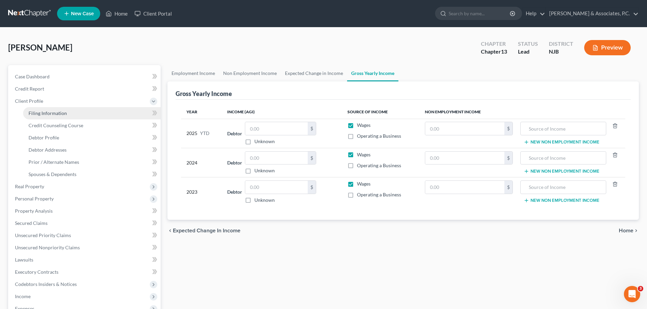
select select "0"
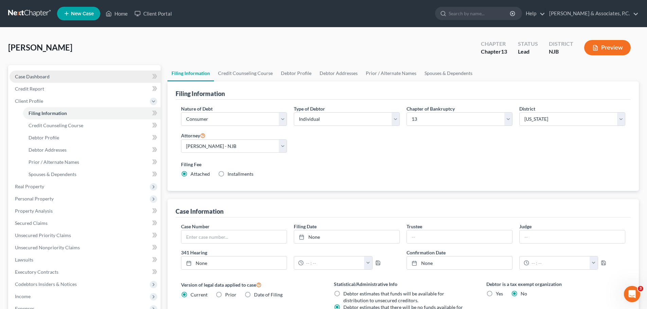
click at [56, 78] on link "Case Dashboard" at bounding box center [85, 77] width 151 height 12
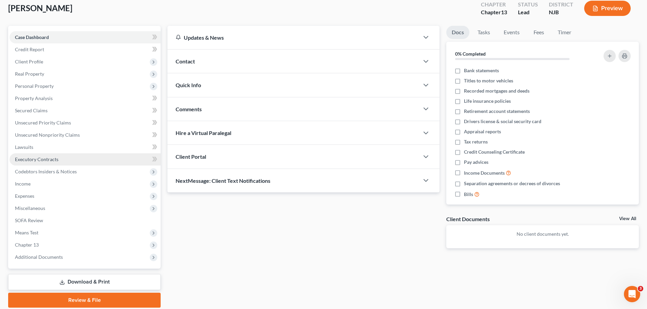
scroll to position [64, 0]
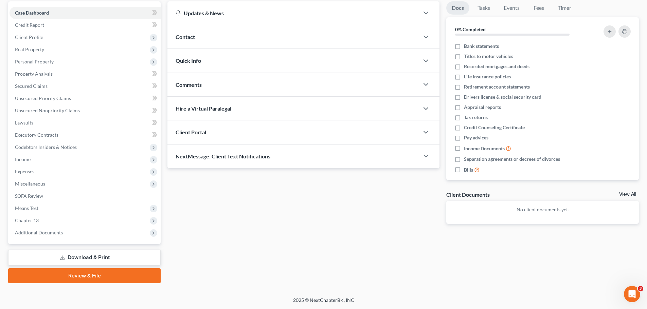
click at [100, 259] on link "Download & Print" at bounding box center [84, 258] width 152 height 16
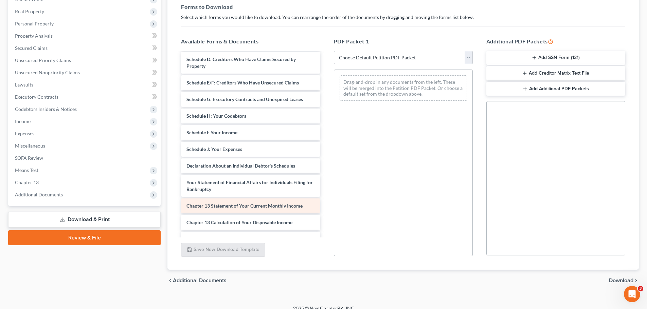
scroll to position [68, 0]
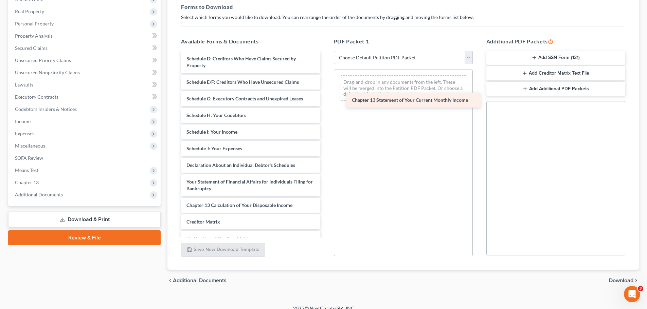
drag, startPoint x: 216, startPoint y: 206, endPoint x: 384, endPoint y: 95, distance: 201.4
click at [325, 96] on div "Chapter 13 Statement of Your Current Monthly Income Voluntary Petition for Indi…" at bounding box center [250, 135] width 150 height 301
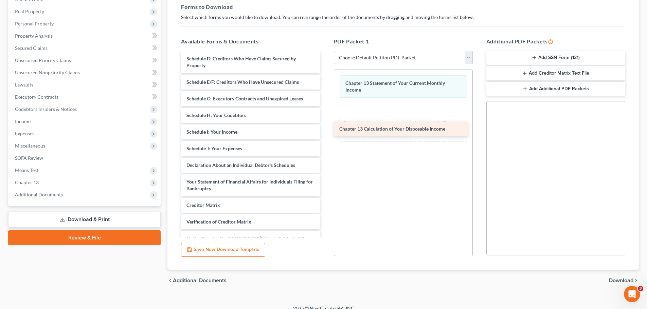
drag, startPoint x: 219, startPoint y: 208, endPoint x: 388, endPoint y: 122, distance: 190.1
click at [325, 123] on div "Chapter 13 Calculation of Your Disposable Income Voluntary Petition for Individ…" at bounding box center [250, 127] width 150 height 285
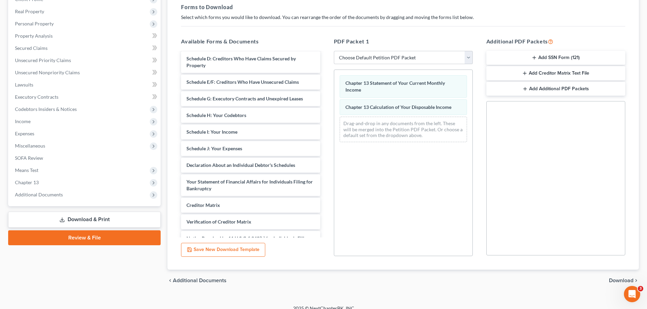
drag, startPoint x: 615, startPoint y: 280, endPoint x: 609, endPoint y: 278, distance: 6.6
click at [615, 280] on span "Download" at bounding box center [621, 280] width 24 height 5
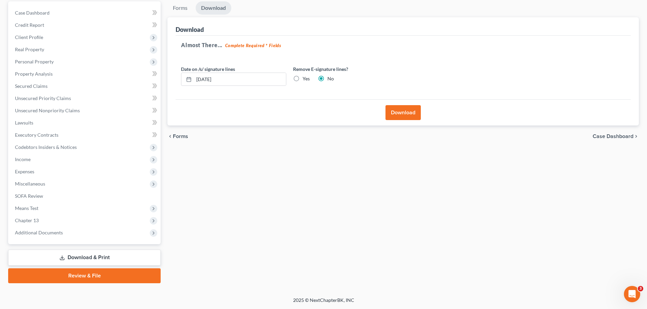
drag, startPoint x: 294, startPoint y: 78, endPoint x: 314, endPoint y: 86, distance: 21.1
click at [302, 78] on label "Yes" at bounding box center [305, 78] width 7 height 7
click at [305, 78] on input "Yes" at bounding box center [307, 77] width 4 height 4
radio input "true"
radio input "false"
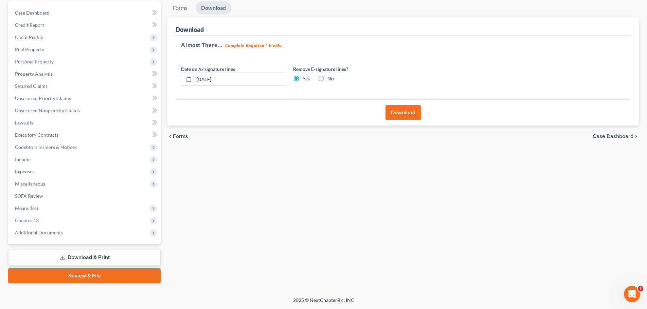
drag, startPoint x: 399, startPoint y: 110, endPoint x: 405, endPoint y: 122, distance: 13.2
click at [399, 111] on button "Download" at bounding box center [402, 112] width 35 height 15
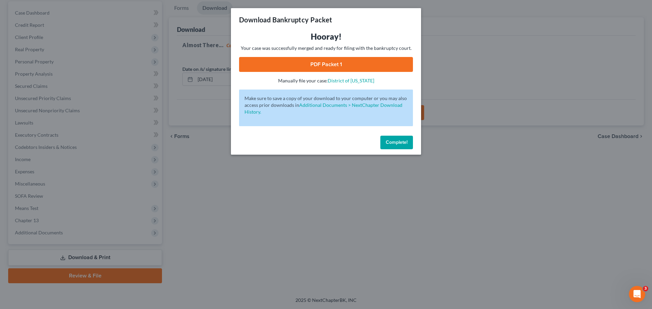
click at [331, 67] on link "PDF Packet 1" at bounding box center [326, 64] width 174 height 15
click at [389, 144] on span "Complete!" at bounding box center [397, 143] width 22 height 6
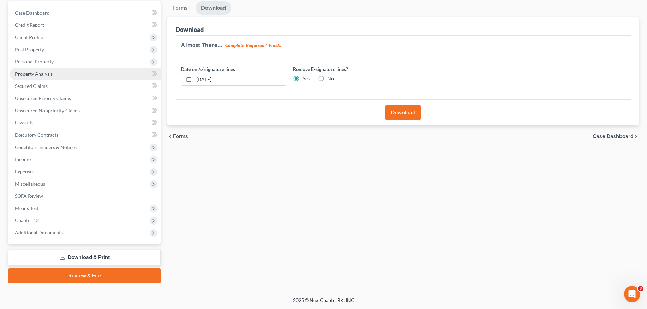
click at [35, 75] on span "Property Analysis" at bounding box center [34, 74] width 38 height 6
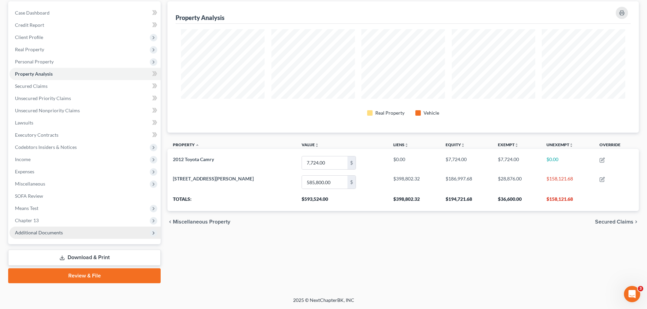
click at [85, 257] on link "Download & Print" at bounding box center [84, 258] width 152 height 16
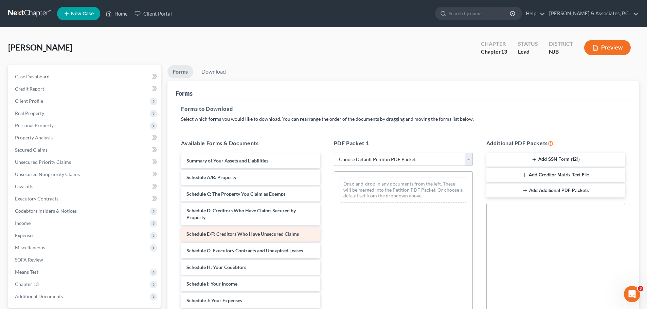
scroll to position [34, 0]
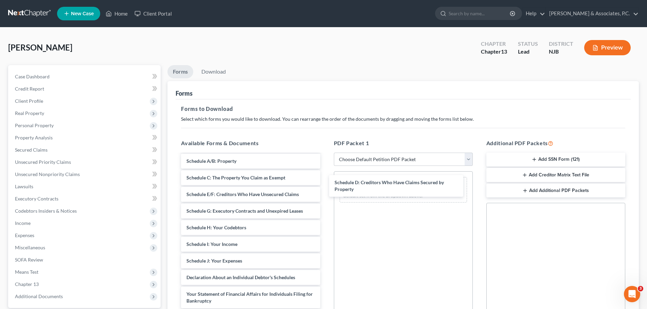
drag, startPoint x: 218, startPoint y: 200, endPoint x: 379, endPoint y: 185, distance: 162.3
click at [325, 186] on div "Schedule D: Creditors Who Have Claims Secured by Property Voluntary Petition fo…" at bounding box center [250, 267] width 150 height 295
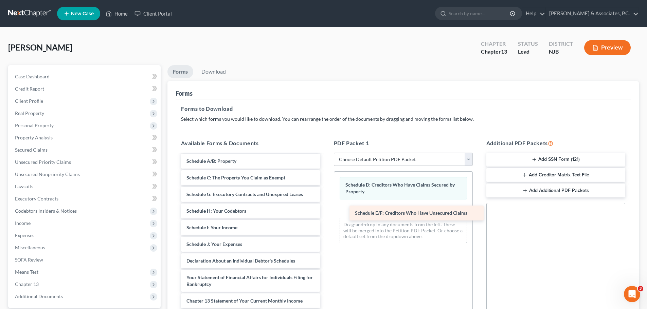
drag, startPoint x: 215, startPoint y: 197, endPoint x: 383, endPoint y: 215, distance: 168.6
click at [325, 215] on div "Schedule E/F: Creditors Who Have Unsecured Claims Voluntary Petition for Indivi…" at bounding box center [250, 259] width 150 height 278
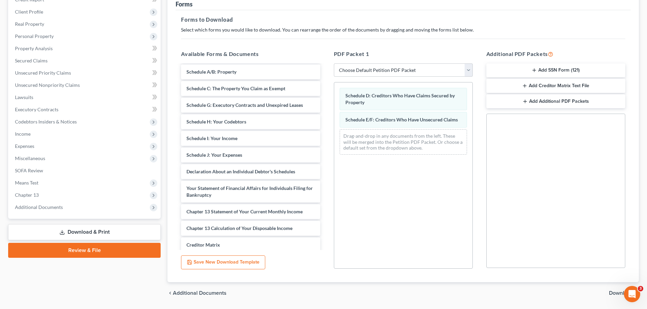
scroll to position [110, 0]
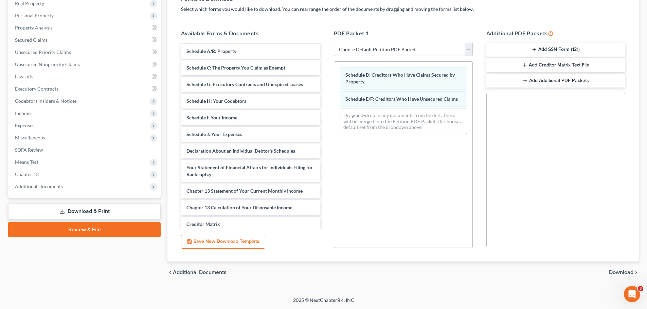
click at [621, 274] on span "Download" at bounding box center [621, 272] width 24 height 5
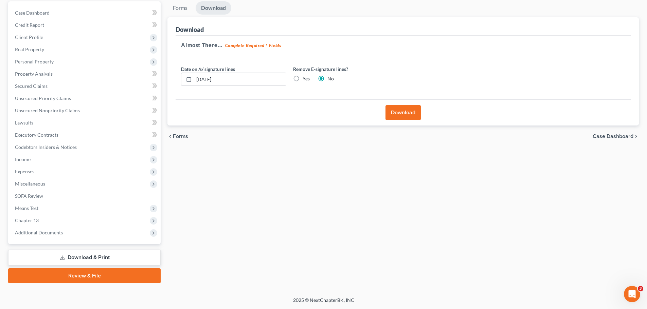
click at [302, 79] on label "Yes" at bounding box center [305, 78] width 7 height 7
click at [305, 79] on input "Yes" at bounding box center [307, 77] width 4 height 4
radio input "true"
radio input "false"
click at [409, 107] on button "Download" at bounding box center [402, 112] width 35 height 15
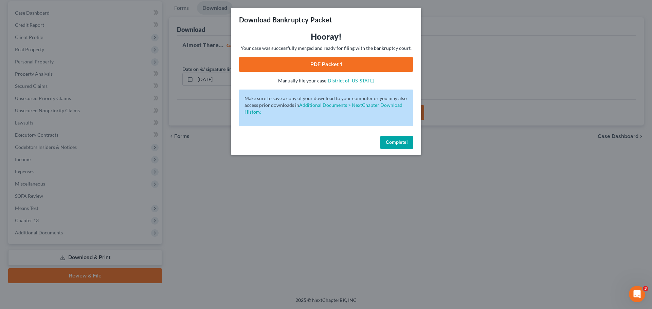
click at [365, 67] on link "PDF Packet 1" at bounding box center [326, 64] width 174 height 15
click at [403, 143] on span "Complete!" at bounding box center [397, 143] width 22 height 6
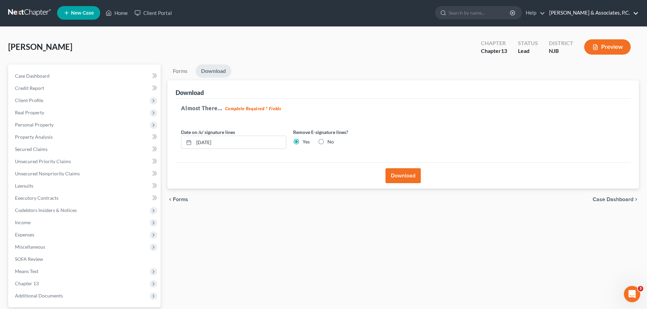
scroll to position [0, 0]
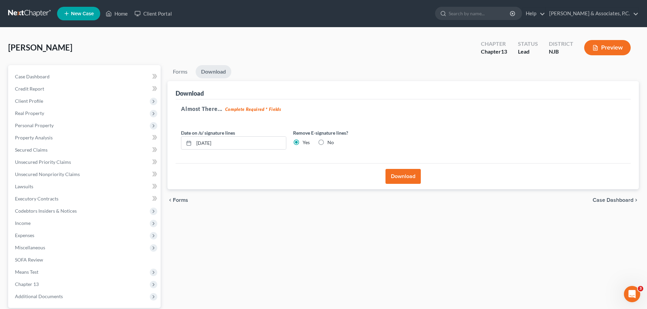
click at [21, 16] on link at bounding box center [29, 13] width 43 height 12
